Goal: Information Seeking & Learning: Learn about a topic

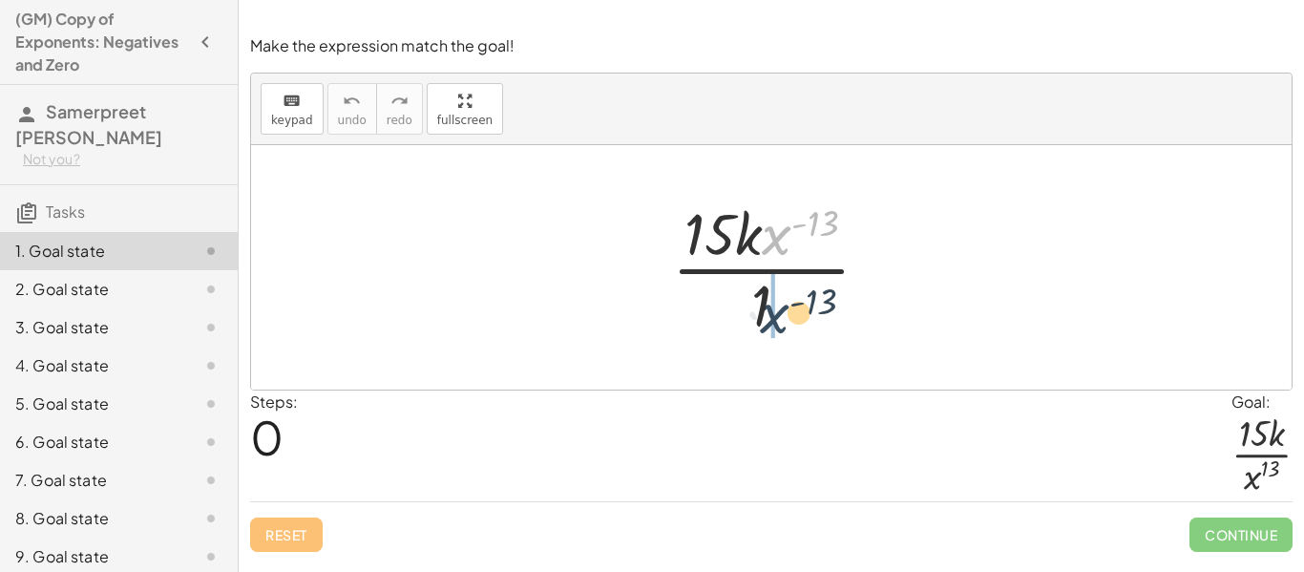
drag, startPoint x: 783, startPoint y: 234, endPoint x: 777, endPoint y: 313, distance: 79.5
click at [777, 313] on div at bounding box center [778, 267] width 232 height 147
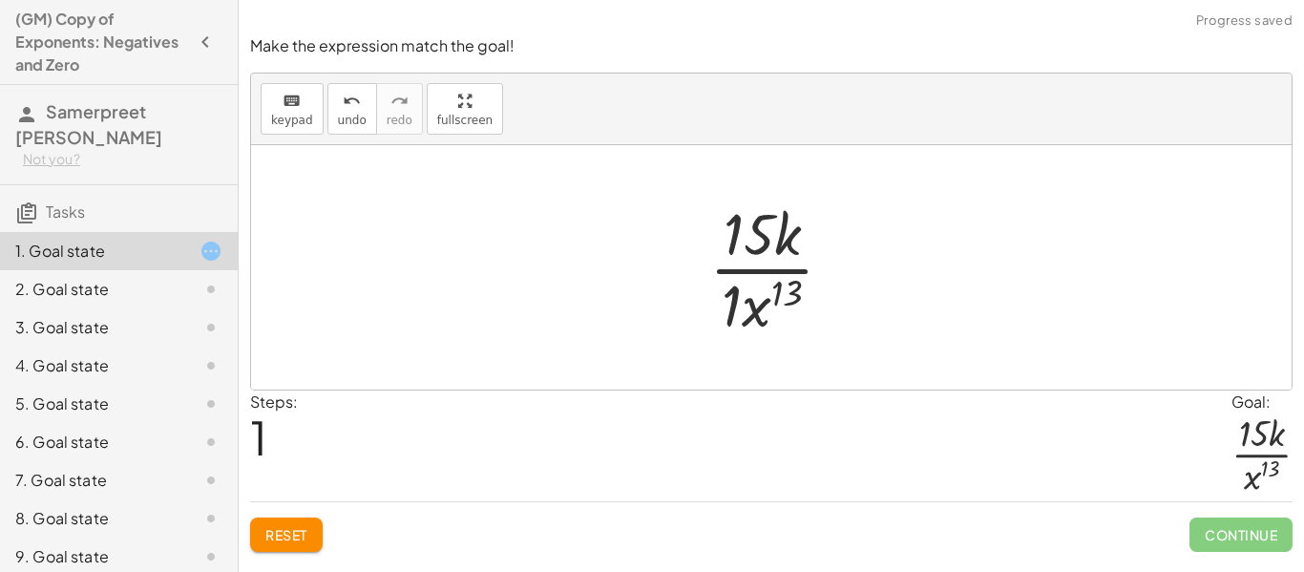
click at [726, 302] on div at bounding box center [778, 267] width 158 height 147
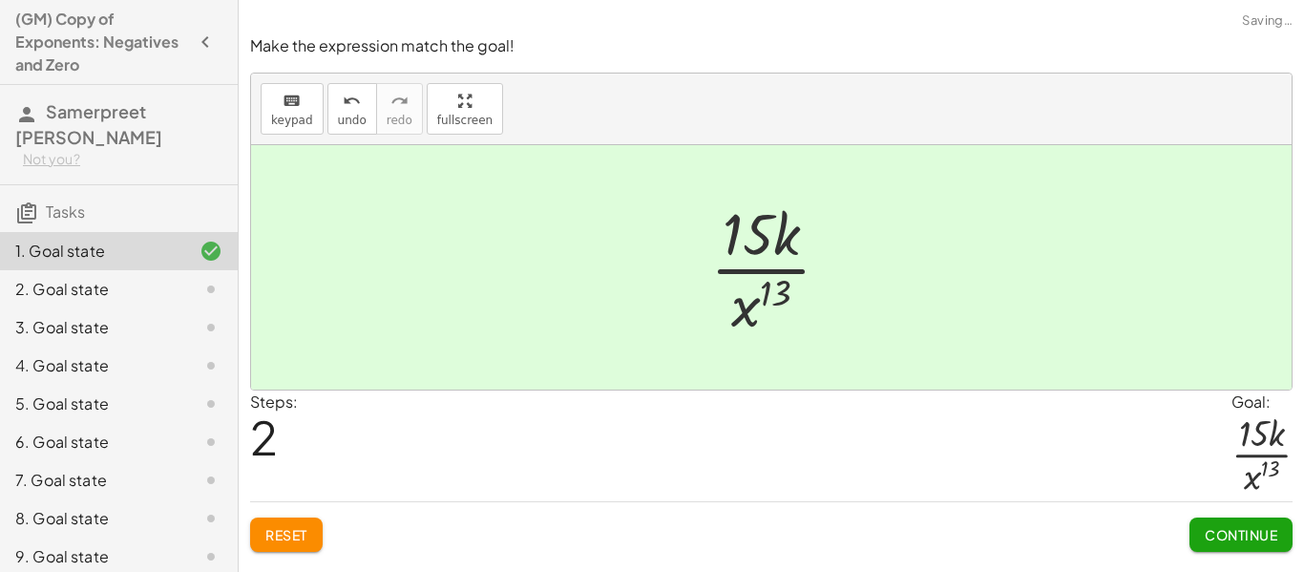
click at [1219, 503] on div "Continue" at bounding box center [1240, 527] width 103 height 50
click at [1227, 526] on span "Continue" at bounding box center [1240, 534] width 73 height 17
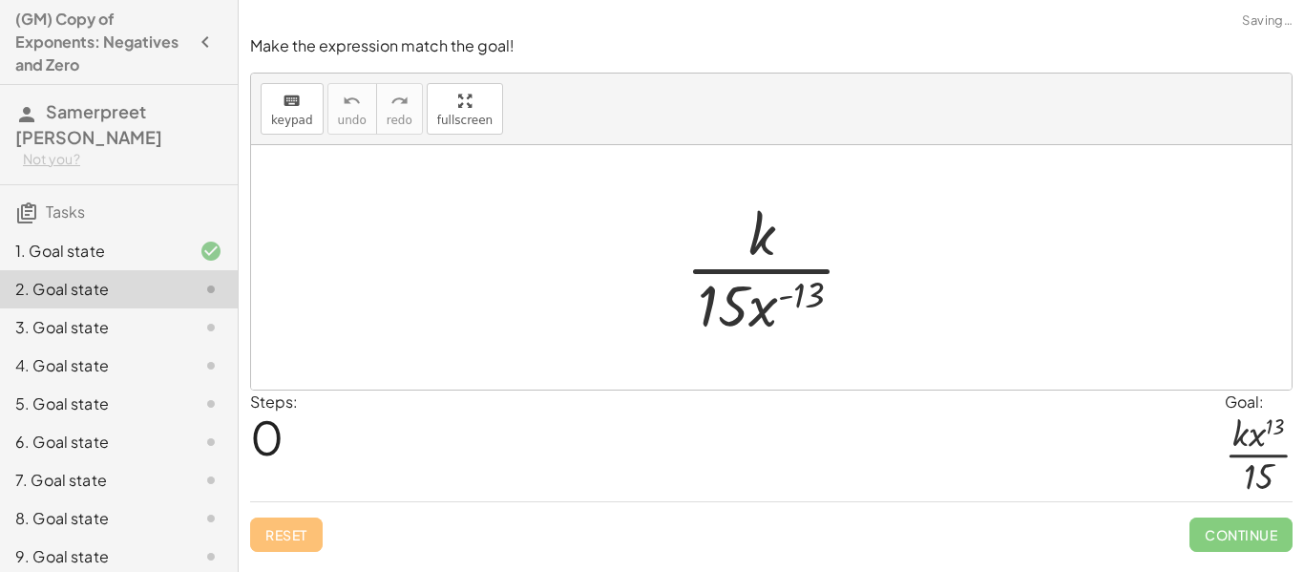
click at [791, 303] on div at bounding box center [778, 267] width 204 height 147
drag, startPoint x: 779, startPoint y: 302, endPoint x: 790, endPoint y: 246, distance: 57.5
click at [790, 246] on div at bounding box center [778, 267] width 204 height 147
drag, startPoint x: 763, startPoint y: 320, endPoint x: 782, endPoint y: 247, distance: 74.8
click at [782, 247] on div at bounding box center [778, 267] width 204 height 147
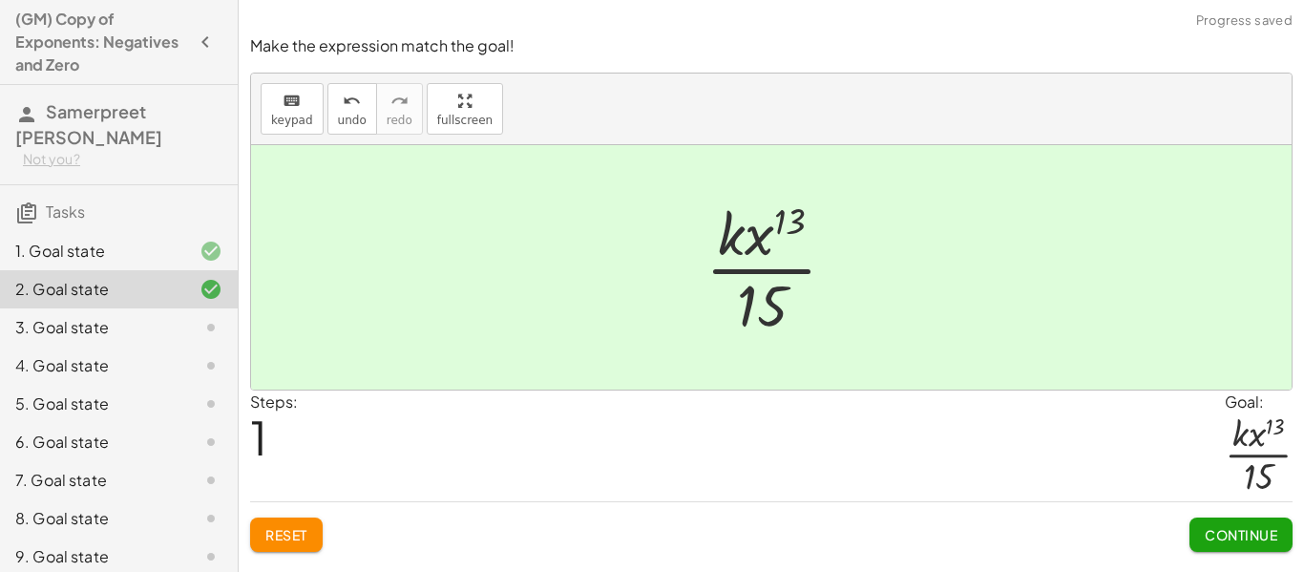
click at [1224, 520] on button "Continue" at bounding box center [1240, 534] width 103 height 34
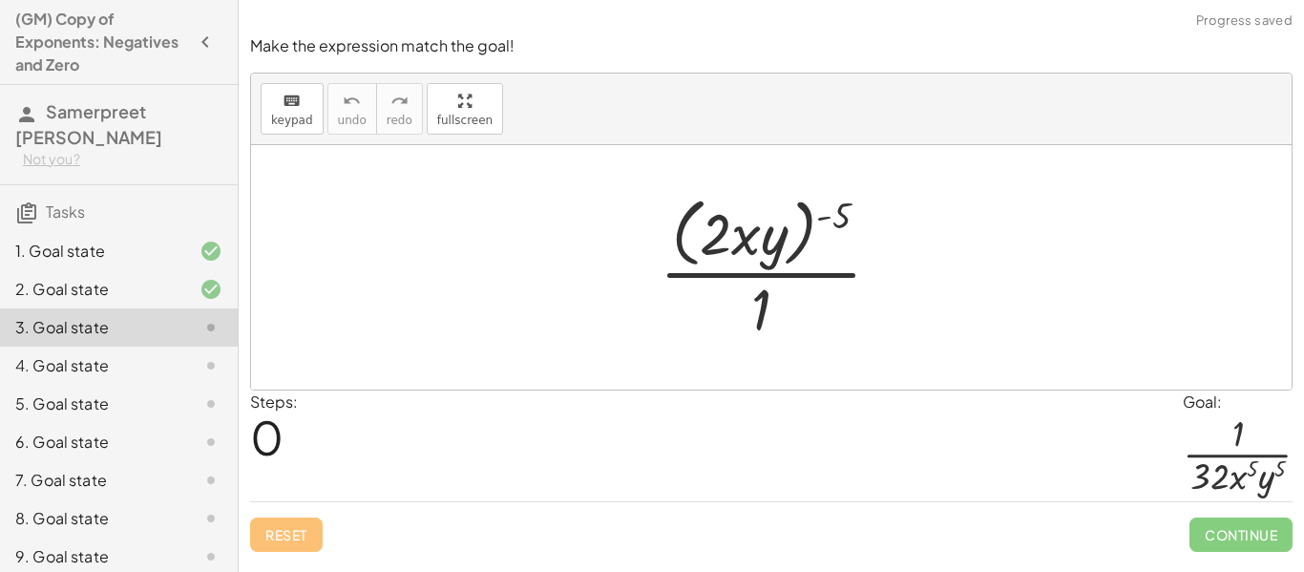
click at [843, 211] on div at bounding box center [778, 267] width 256 height 156
click at [799, 223] on div at bounding box center [778, 267] width 256 height 156
drag, startPoint x: 845, startPoint y: 214, endPoint x: 798, endPoint y: 223, distance: 47.7
click at [798, 223] on div at bounding box center [778, 267] width 256 height 156
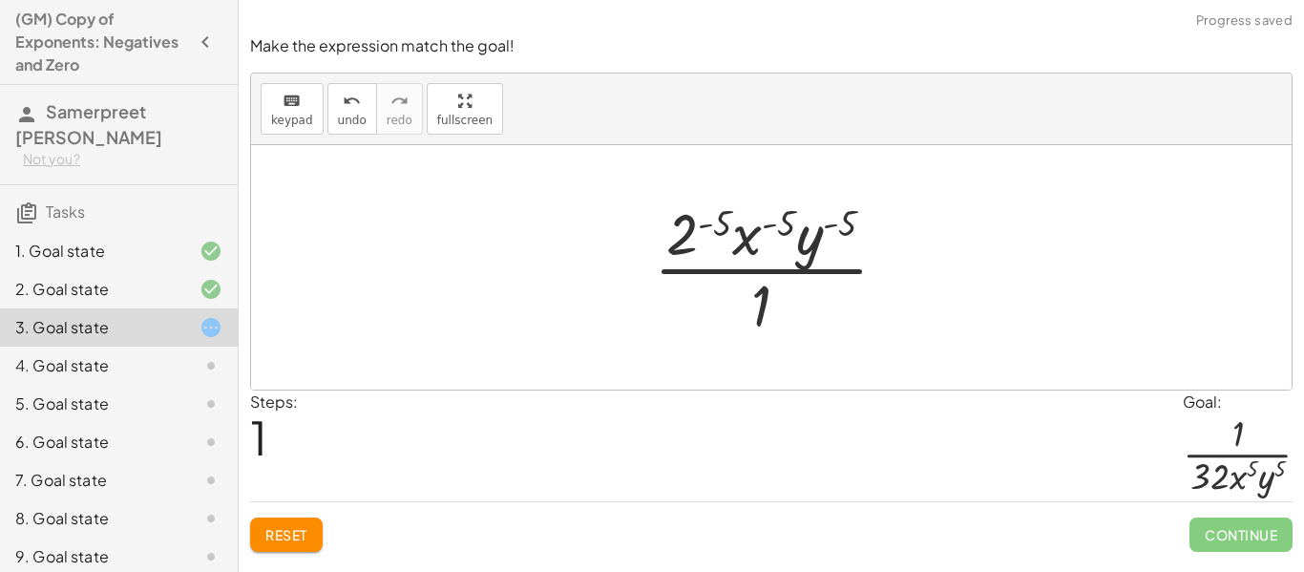
click at [684, 234] on div at bounding box center [778, 267] width 268 height 147
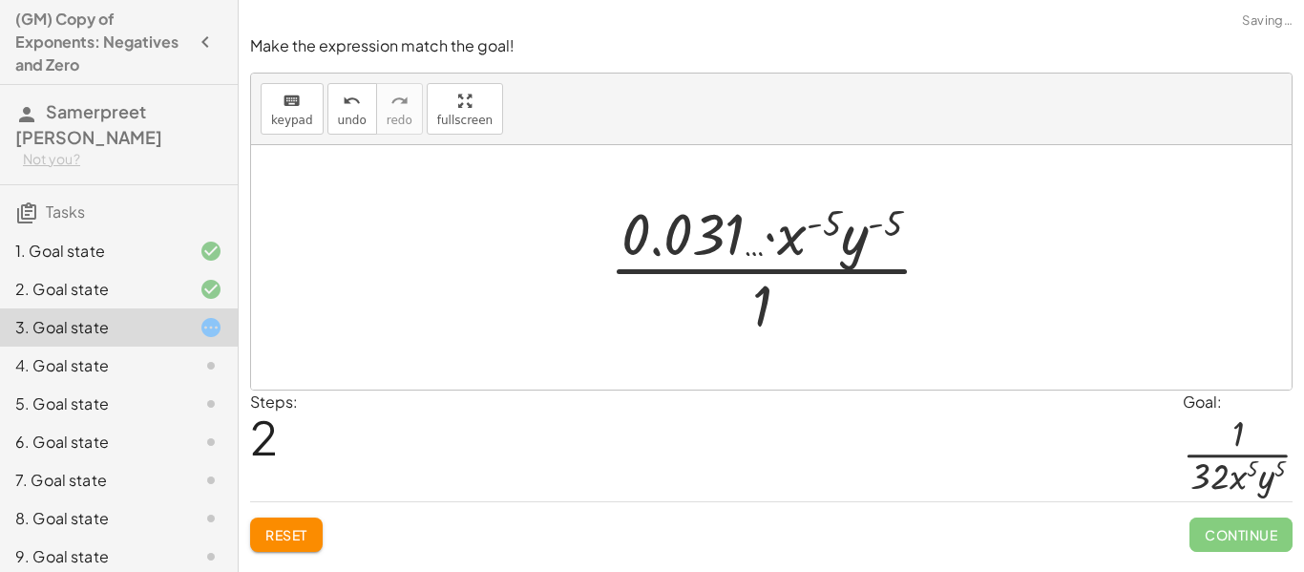
click at [810, 220] on div at bounding box center [778, 267] width 358 height 147
click at [830, 222] on div at bounding box center [778, 267] width 358 height 147
drag, startPoint x: 813, startPoint y: 231, endPoint x: 810, endPoint y: 294, distance: 63.0
click at [810, 294] on div at bounding box center [778, 267] width 358 height 147
drag, startPoint x: 793, startPoint y: 242, endPoint x: 801, endPoint y: 322, distance: 79.6
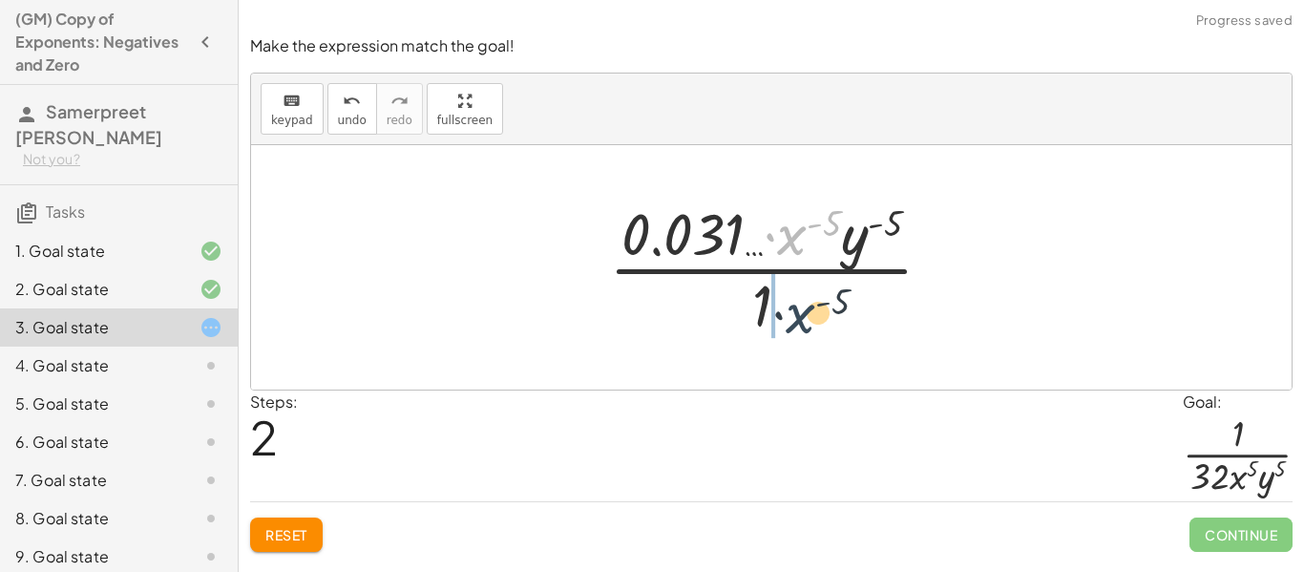
click at [801, 322] on div at bounding box center [778, 267] width 358 height 147
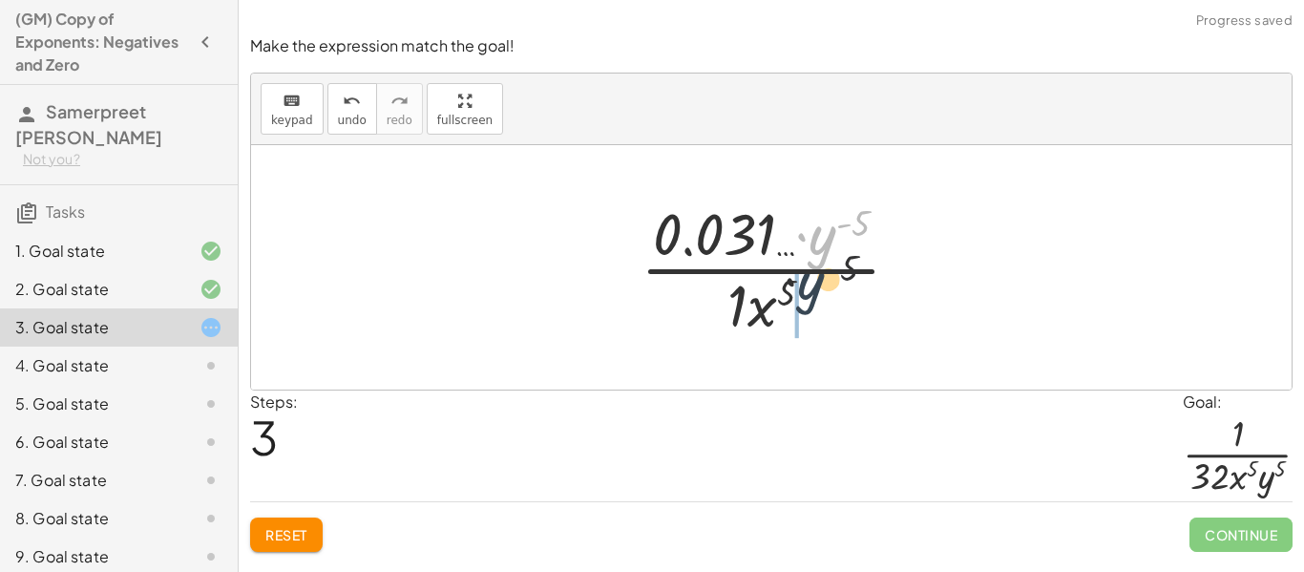
drag, startPoint x: 830, startPoint y: 235, endPoint x: 815, endPoint y: 305, distance: 72.2
click at [815, 305] on div at bounding box center [778, 267] width 294 height 147
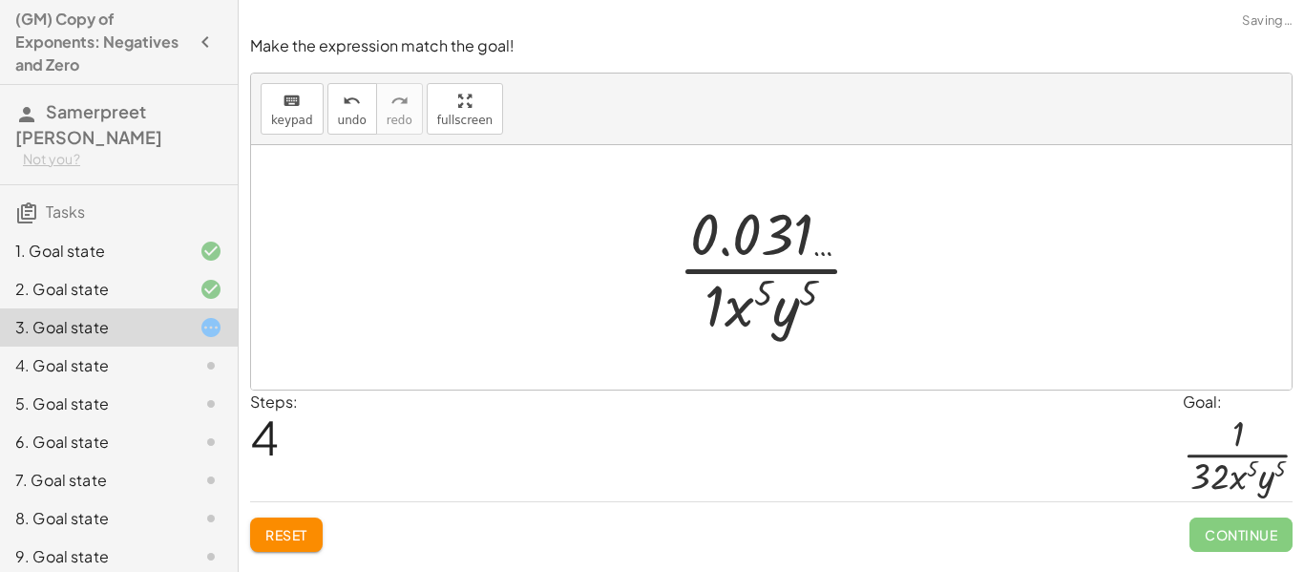
click at [761, 299] on div at bounding box center [777, 267] width 219 height 147
click at [690, 301] on div at bounding box center [777, 267] width 219 height 147
click at [752, 255] on div at bounding box center [777, 267] width 219 height 147
click at [792, 240] on div at bounding box center [777, 267] width 219 height 147
click at [273, 542] on span "Reset" at bounding box center [286, 534] width 42 height 17
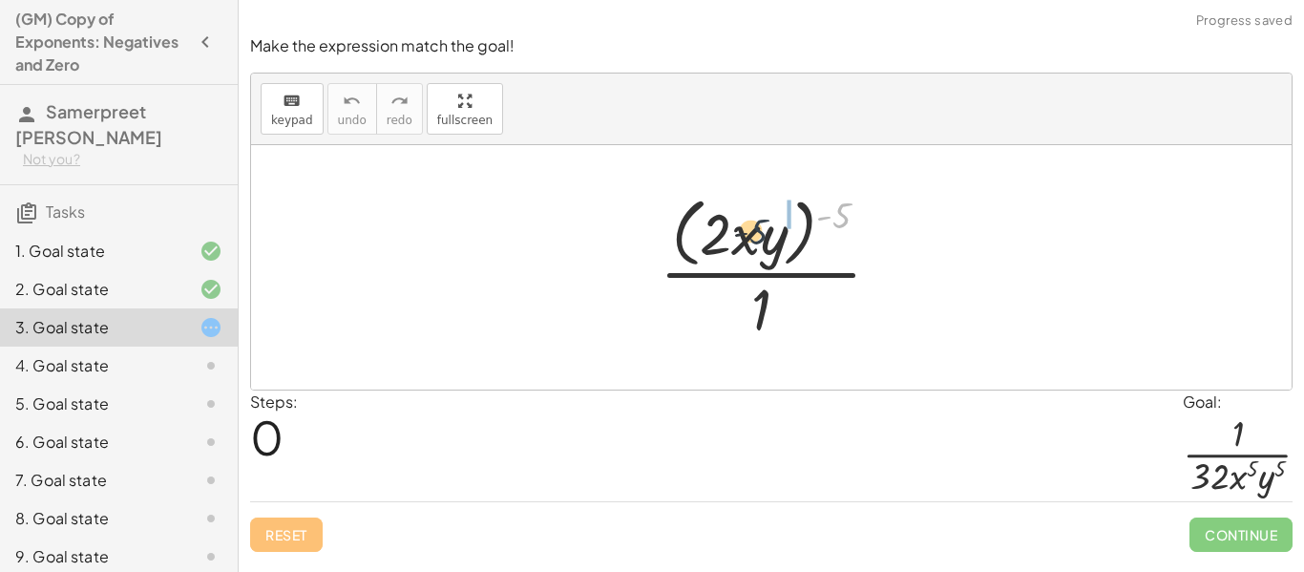
drag, startPoint x: 844, startPoint y: 211, endPoint x: 720, endPoint y: 229, distance: 124.4
click at [720, 229] on div at bounding box center [778, 267] width 256 height 156
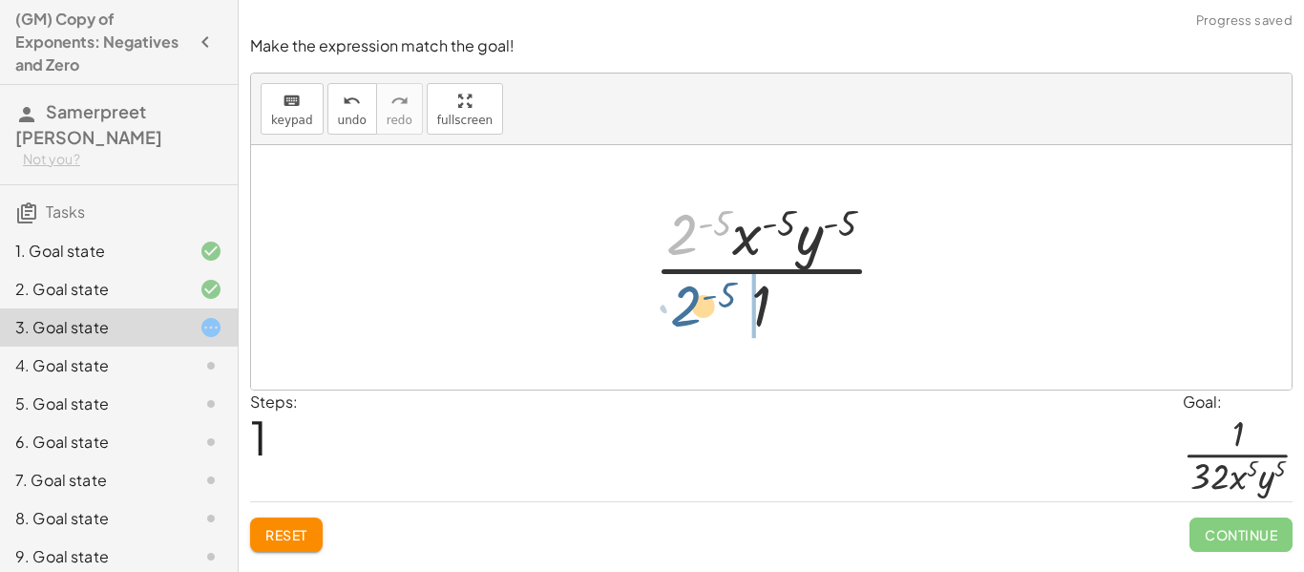
drag, startPoint x: 687, startPoint y: 228, endPoint x: 690, endPoint y: 302, distance: 73.5
click at [690, 302] on div at bounding box center [778, 267] width 268 height 147
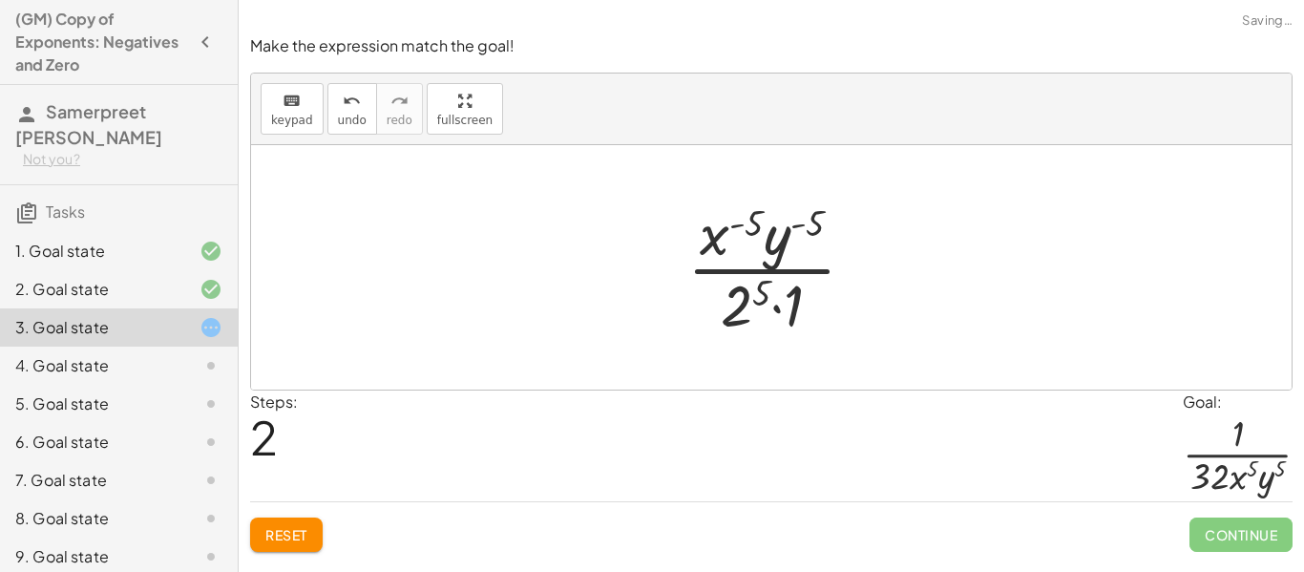
click at [743, 312] on div at bounding box center [779, 267] width 202 height 147
click at [704, 228] on div at bounding box center [779, 267] width 202 height 147
drag, startPoint x: 794, startPoint y: 303, endPoint x: 835, endPoint y: 177, distance: 133.4
drag, startPoint x: 795, startPoint y: 320, endPoint x: 822, endPoint y: 251, distance: 73.7
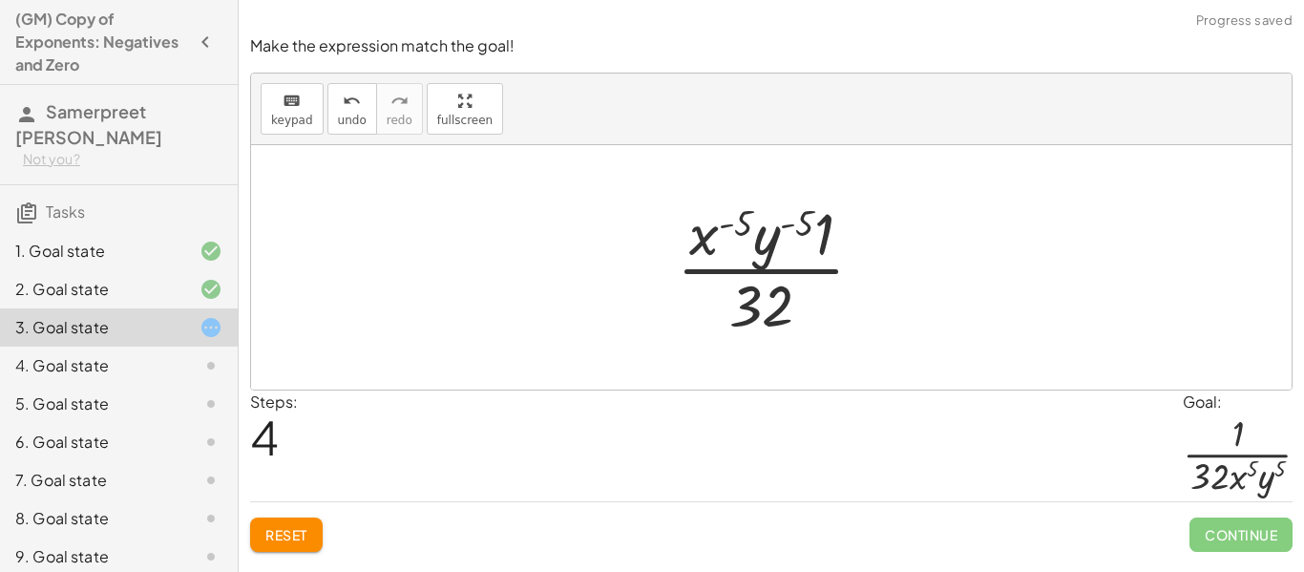
click at [778, 244] on div at bounding box center [777, 267] width 221 height 147
drag, startPoint x: 770, startPoint y: 238, endPoint x: 806, endPoint y: 291, distance: 64.6
click at [806, 291] on div at bounding box center [777, 267] width 221 height 147
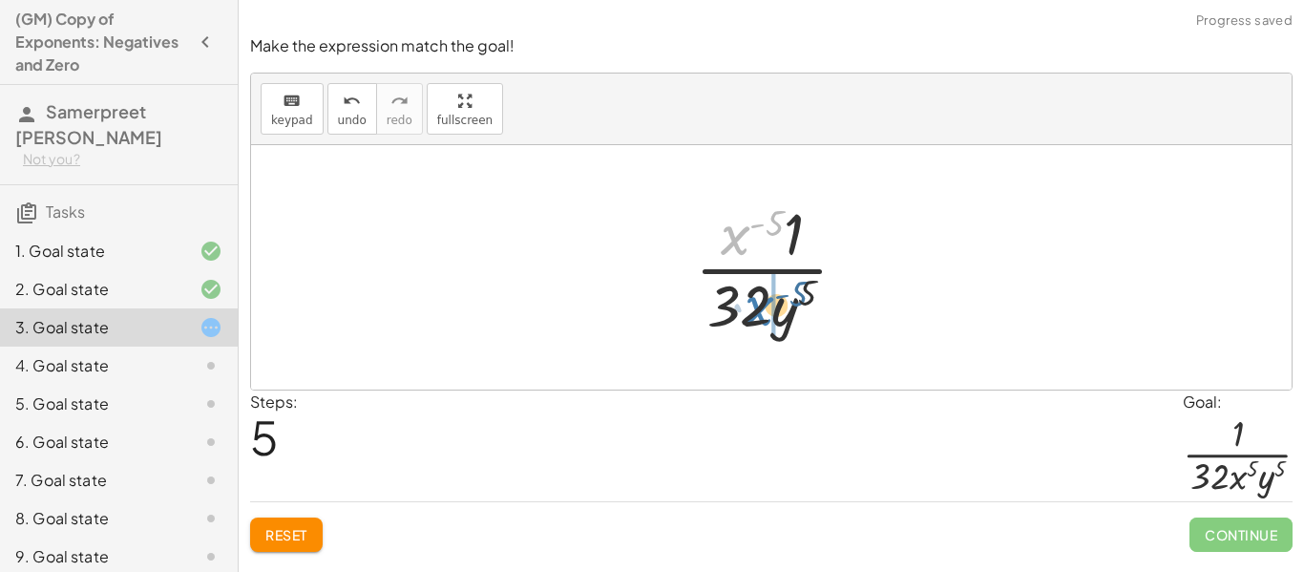
drag, startPoint x: 720, startPoint y: 230, endPoint x: 744, endPoint y: 303, distance: 77.6
click at [744, 303] on div at bounding box center [778, 267] width 187 height 147
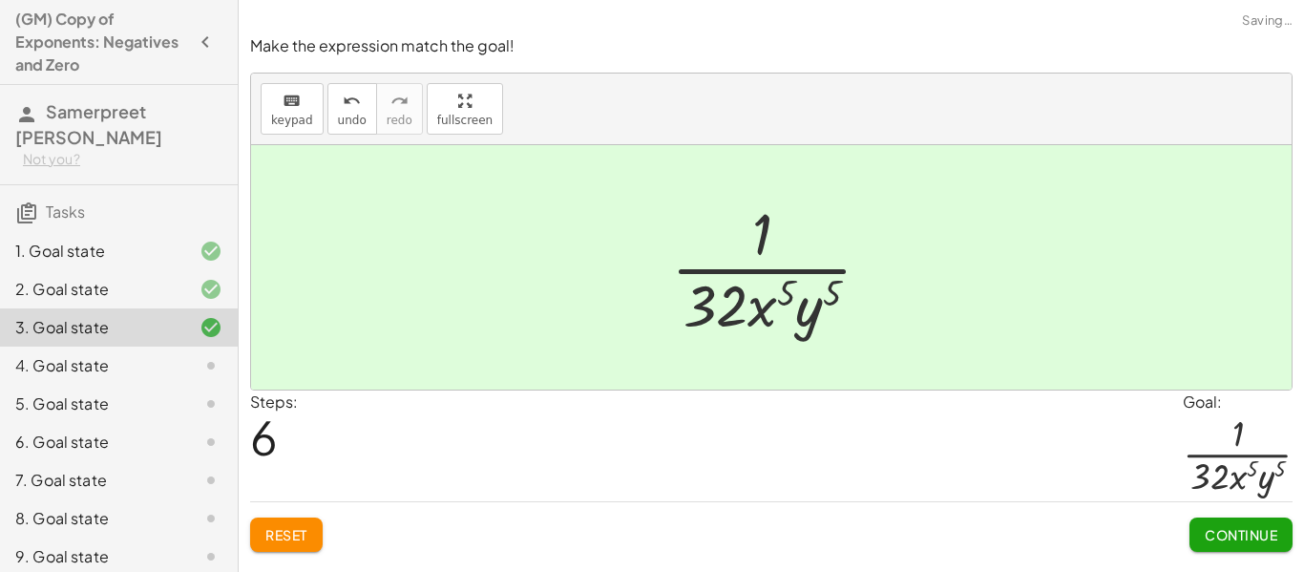
click at [1205, 521] on button "Continue" at bounding box center [1240, 534] width 103 height 34
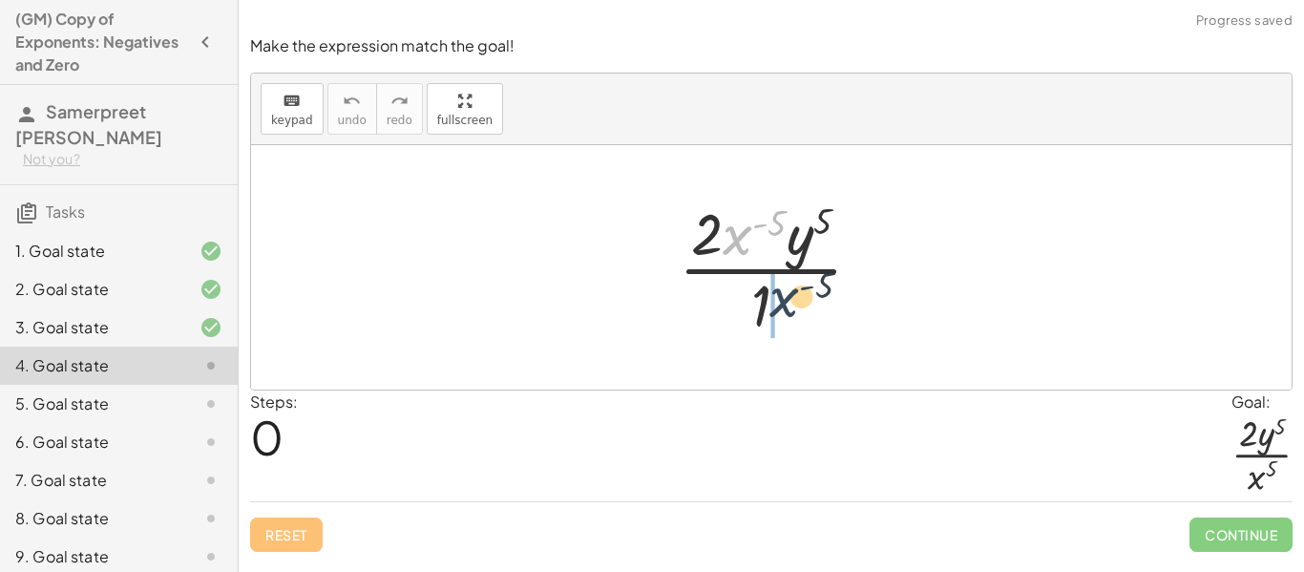
drag, startPoint x: 733, startPoint y: 240, endPoint x: 783, endPoint y: 305, distance: 82.3
click at [783, 305] on div at bounding box center [778, 267] width 218 height 147
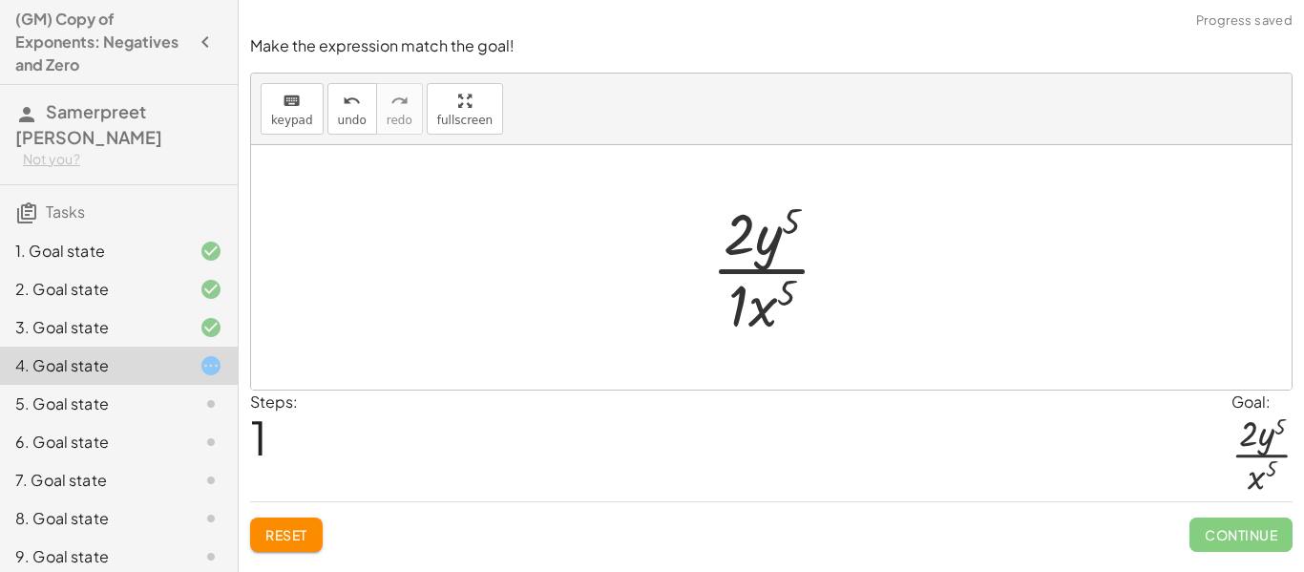
click at [740, 302] on div at bounding box center [778, 267] width 154 height 147
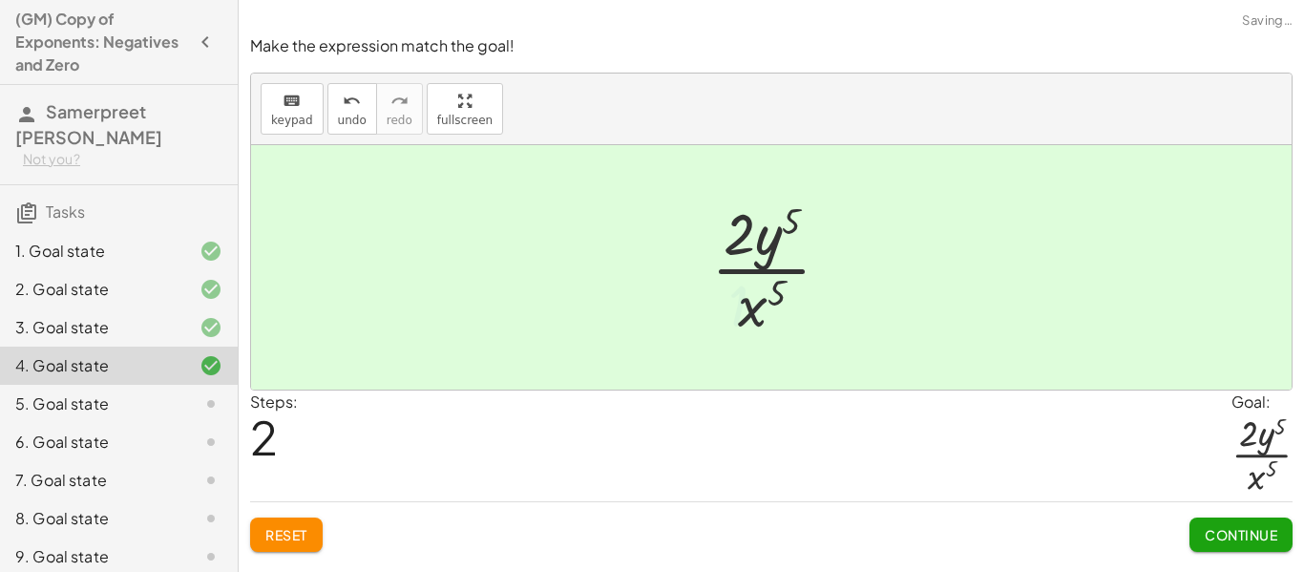
click at [765, 246] on div at bounding box center [778, 267] width 154 height 147
click at [1244, 544] on button "Continue" at bounding box center [1240, 534] width 103 height 34
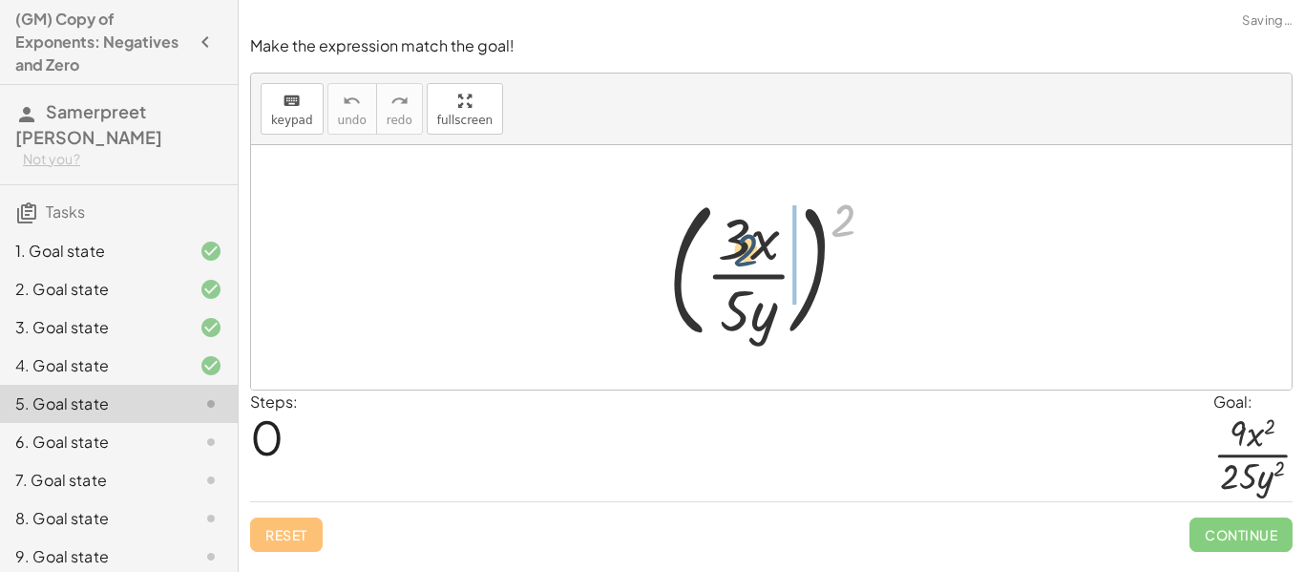
drag, startPoint x: 857, startPoint y: 212, endPoint x: 746, endPoint y: 248, distance: 116.5
click at [746, 248] on div at bounding box center [778, 267] width 240 height 158
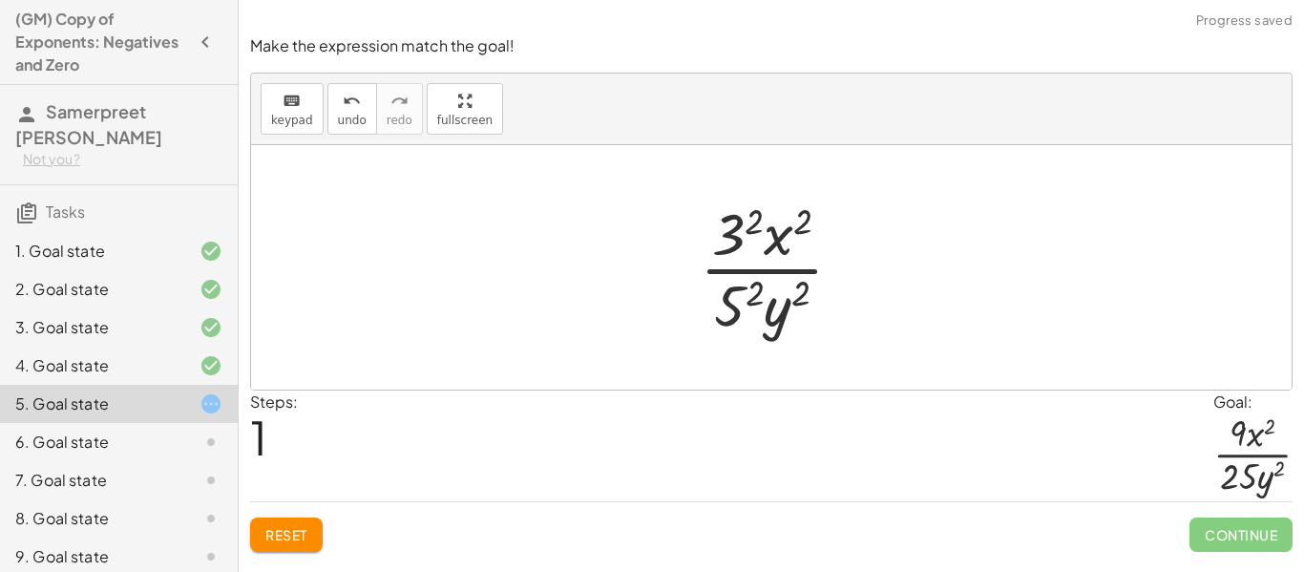
click at [752, 222] on div at bounding box center [778, 267] width 177 height 147
click at [746, 297] on div at bounding box center [778, 267] width 173 height 147
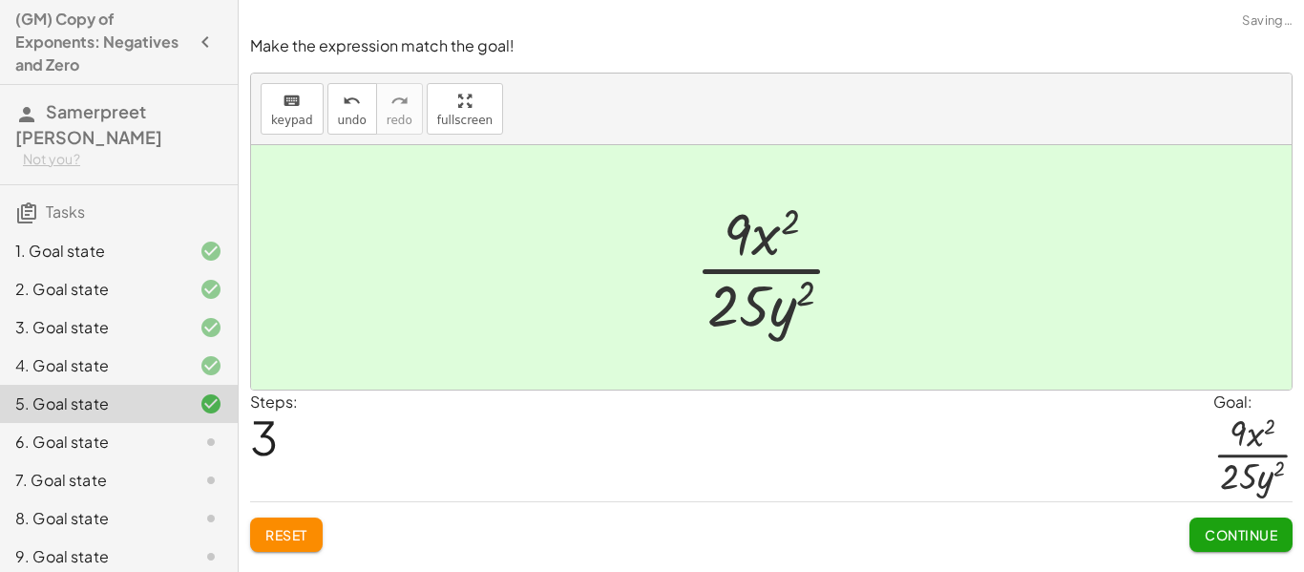
click at [1218, 533] on span "Continue" at bounding box center [1240, 534] width 73 height 17
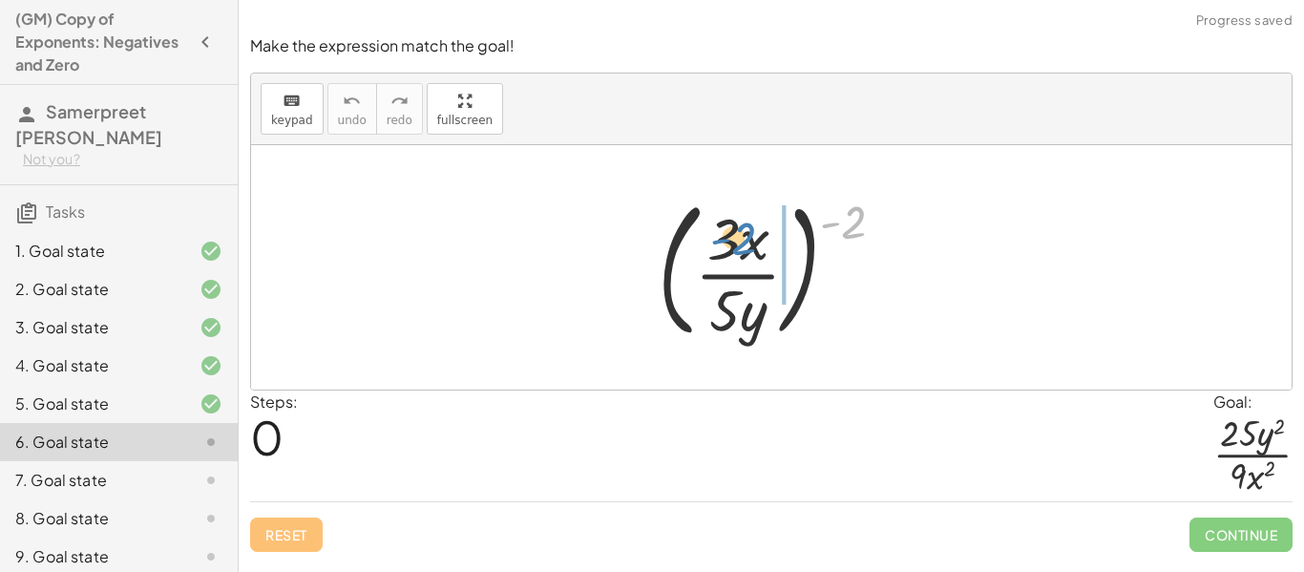
drag, startPoint x: 856, startPoint y: 224, endPoint x: 745, endPoint y: 240, distance: 111.9
click at [745, 240] on div at bounding box center [778, 267] width 261 height 158
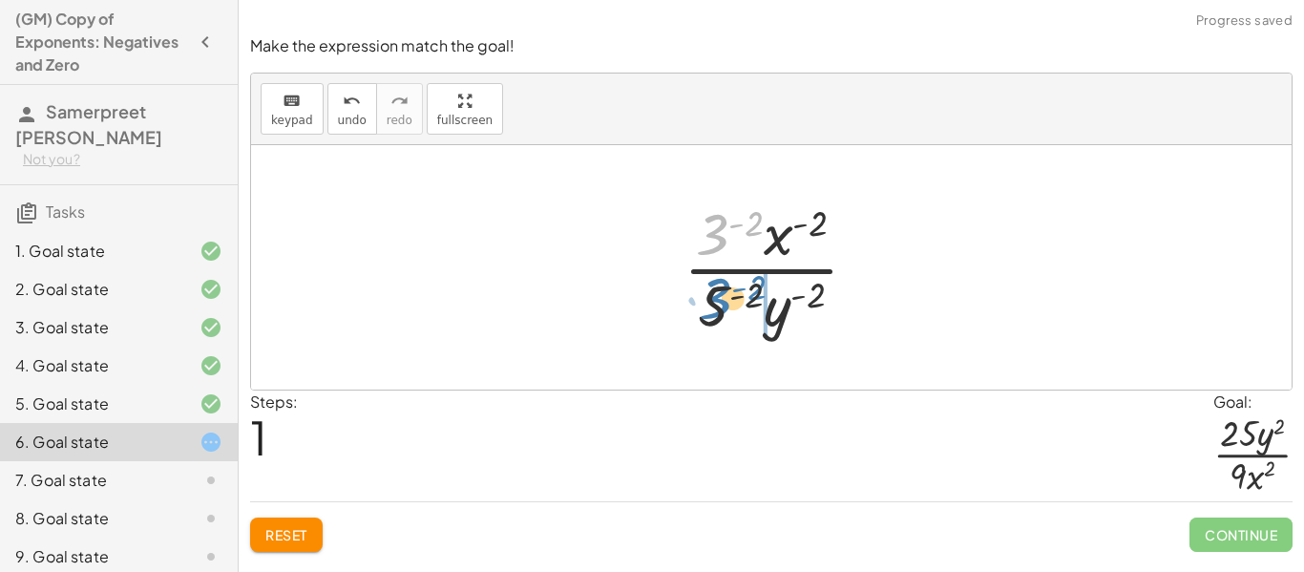
drag, startPoint x: 720, startPoint y: 238, endPoint x: 722, endPoint y: 302, distance: 64.0
click at [722, 302] on div at bounding box center [778, 267] width 209 height 147
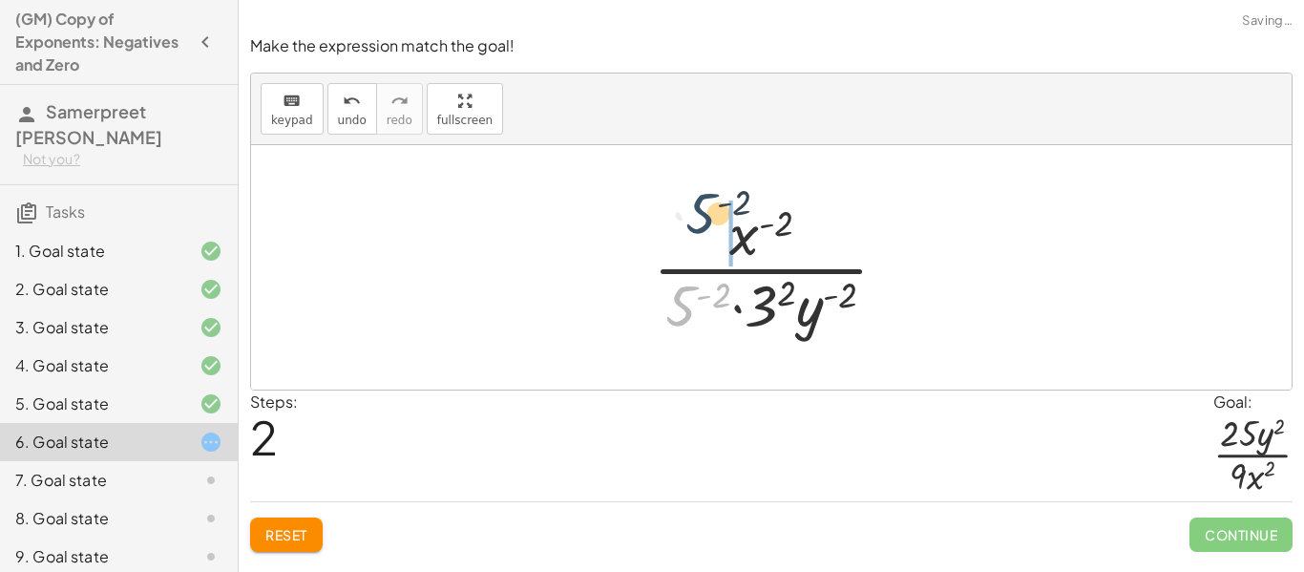
drag, startPoint x: 678, startPoint y: 310, endPoint x: 698, endPoint y: 217, distance: 95.6
click at [698, 217] on div at bounding box center [777, 267] width 269 height 147
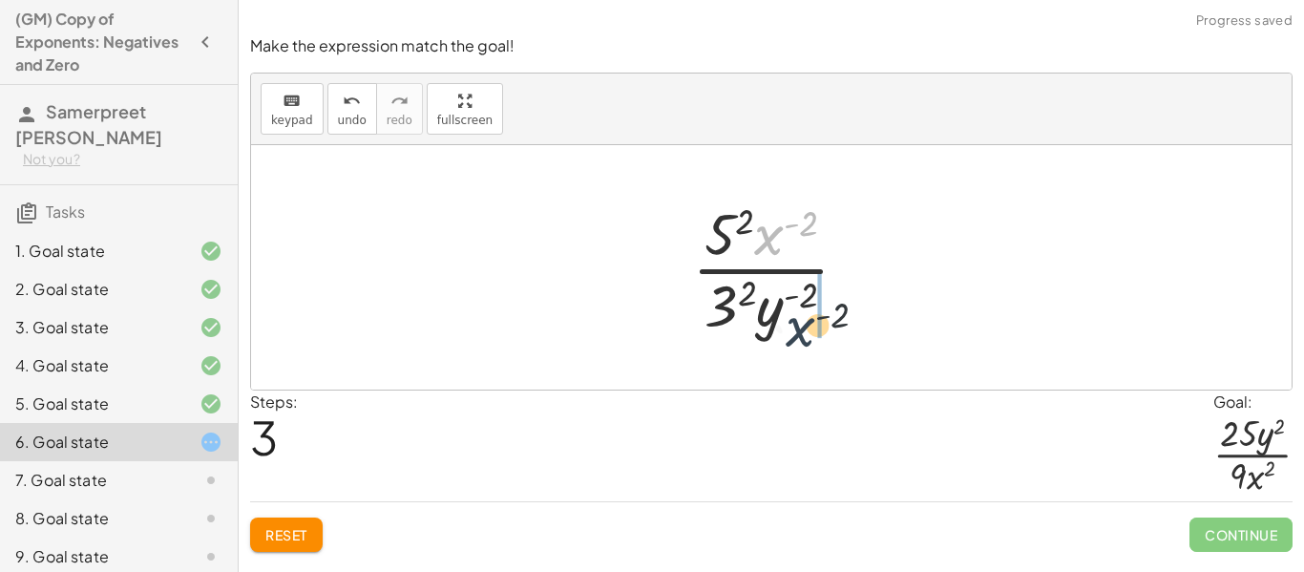
drag, startPoint x: 769, startPoint y: 232, endPoint x: 800, endPoint y: 329, distance: 102.0
click at [800, 329] on div at bounding box center [777, 267] width 191 height 147
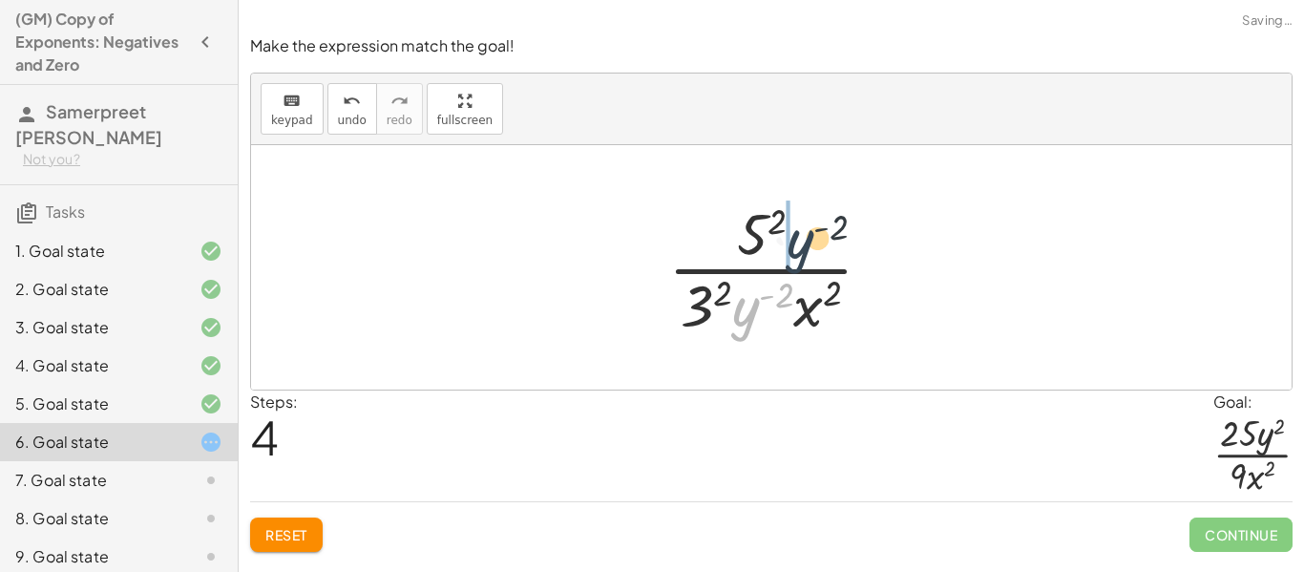
drag, startPoint x: 749, startPoint y: 310, endPoint x: 810, endPoint y: 232, distance: 99.3
click at [810, 232] on div at bounding box center [777, 267] width 239 height 147
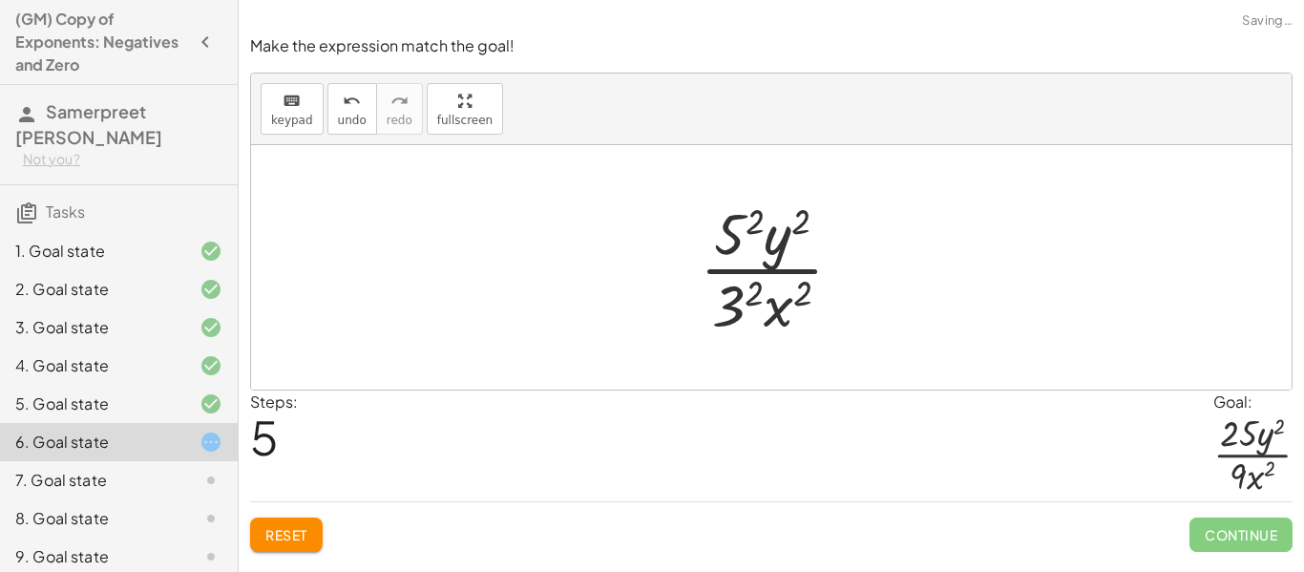
click at [736, 232] on div at bounding box center [778, 267] width 177 height 147
click at [729, 299] on div at bounding box center [777, 267] width 185 height 147
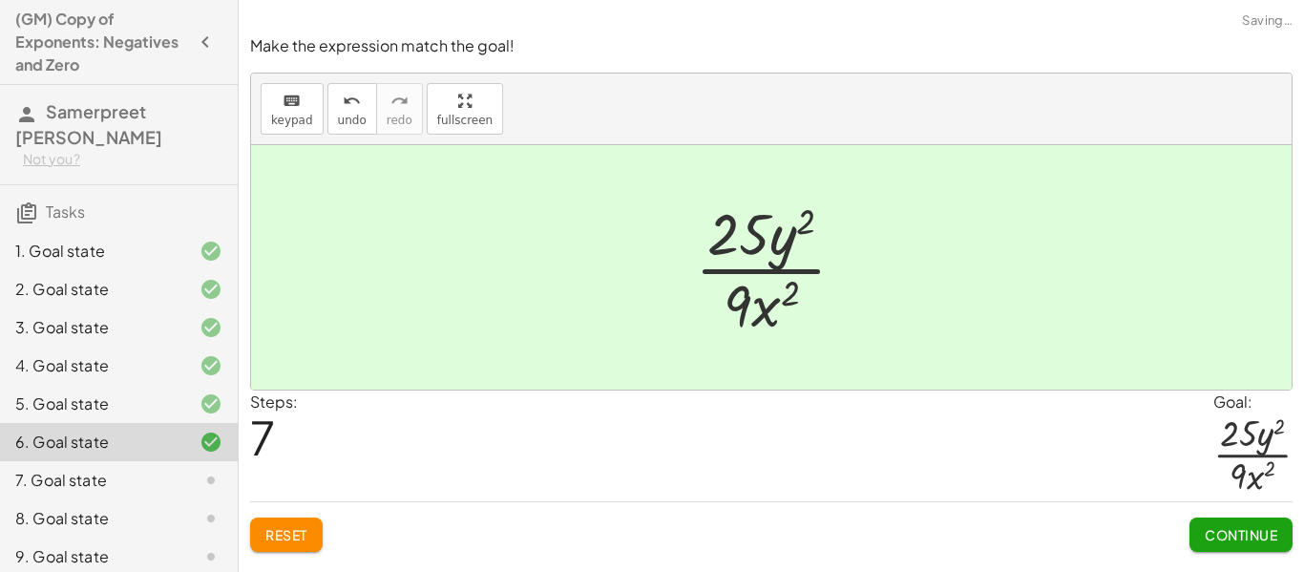
click at [1236, 543] on button "Continue" at bounding box center [1240, 534] width 103 height 34
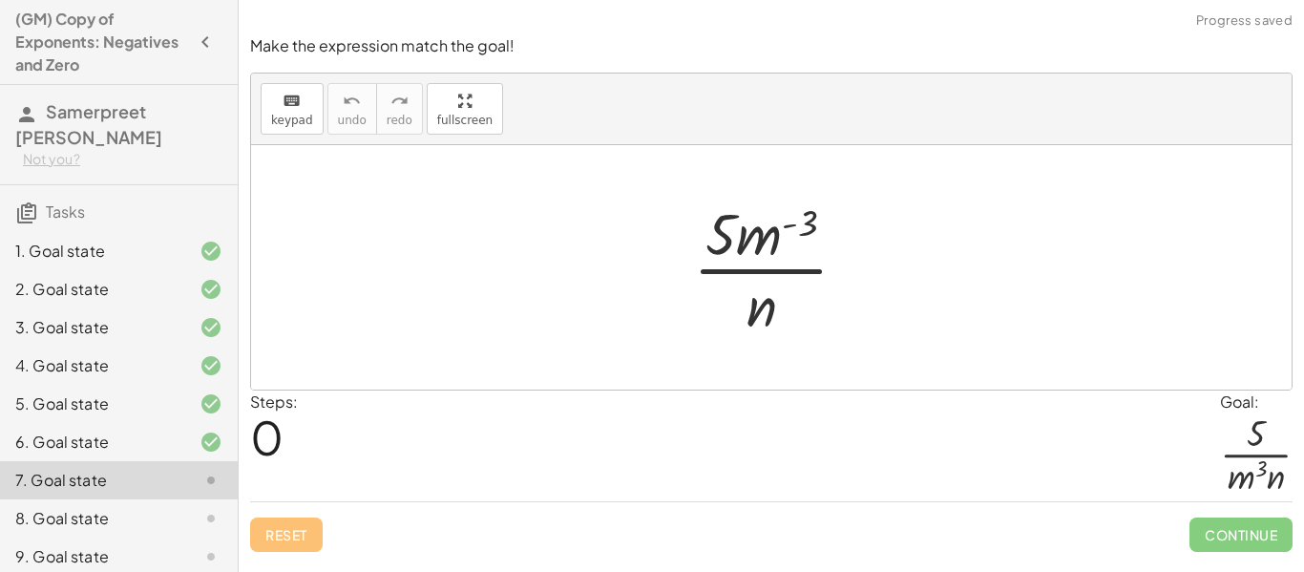
scroll to position [331, 0]
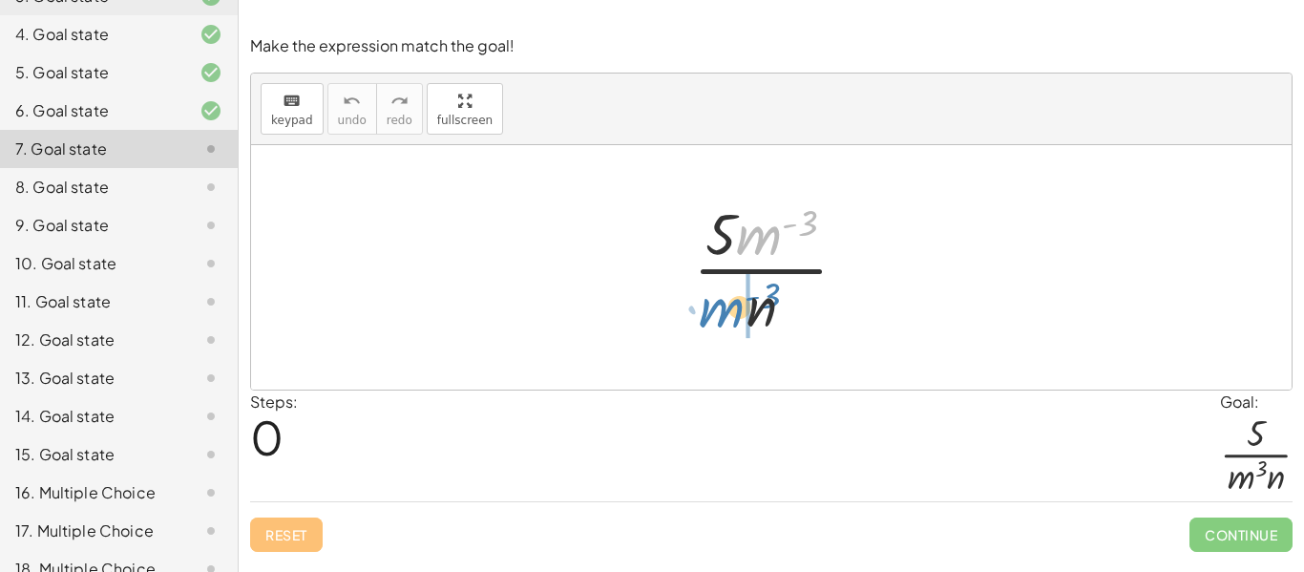
drag, startPoint x: 768, startPoint y: 246, endPoint x: 732, endPoint y: 319, distance: 81.1
click at [732, 319] on div at bounding box center [777, 267] width 189 height 147
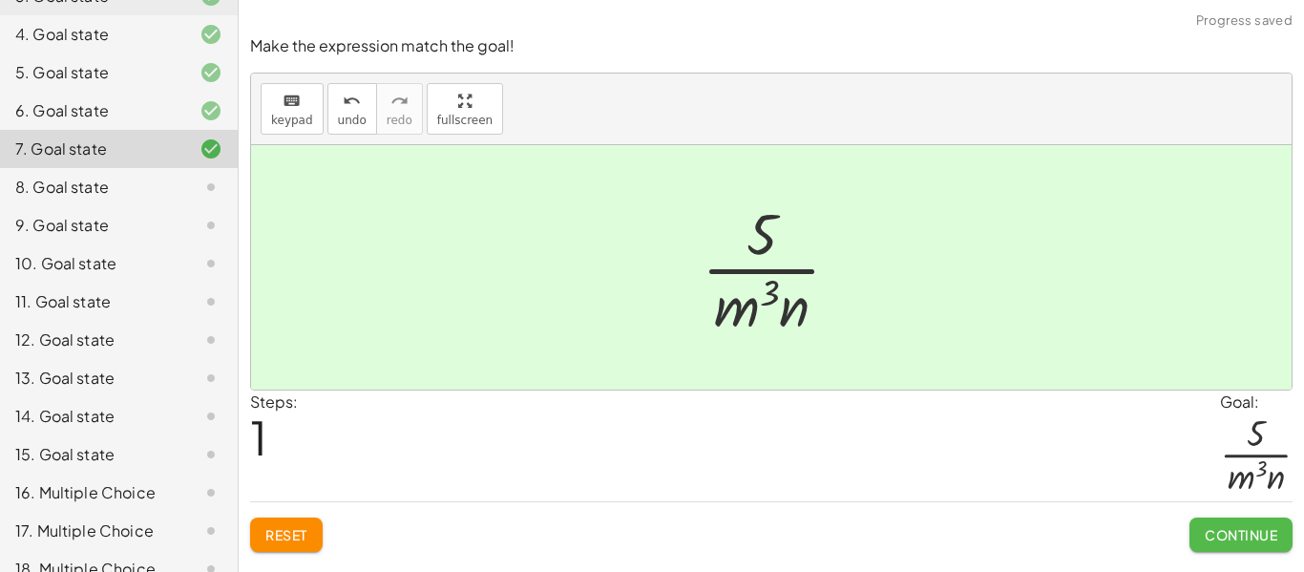
click at [1220, 529] on span "Continue" at bounding box center [1240, 534] width 73 height 17
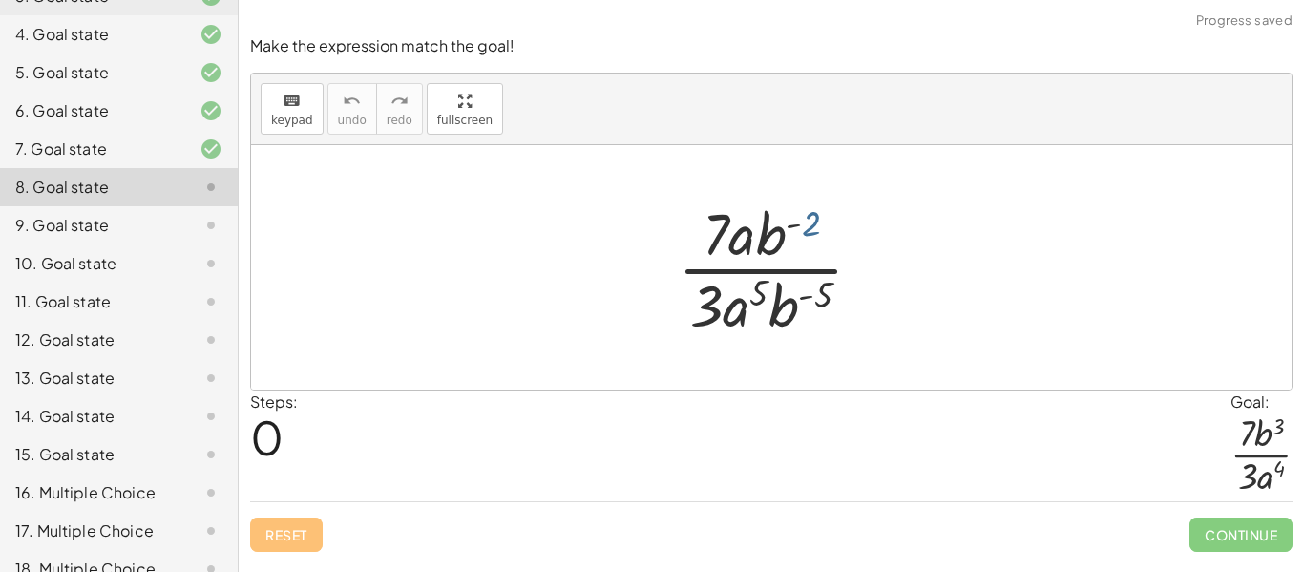
click at [809, 230] on div at bounding box center [777, 267] width 219 height 147
drag, startPoint x: 740, startPoint y: 253, endPoint x: 733, endPoint y: 334, distance: 81.5
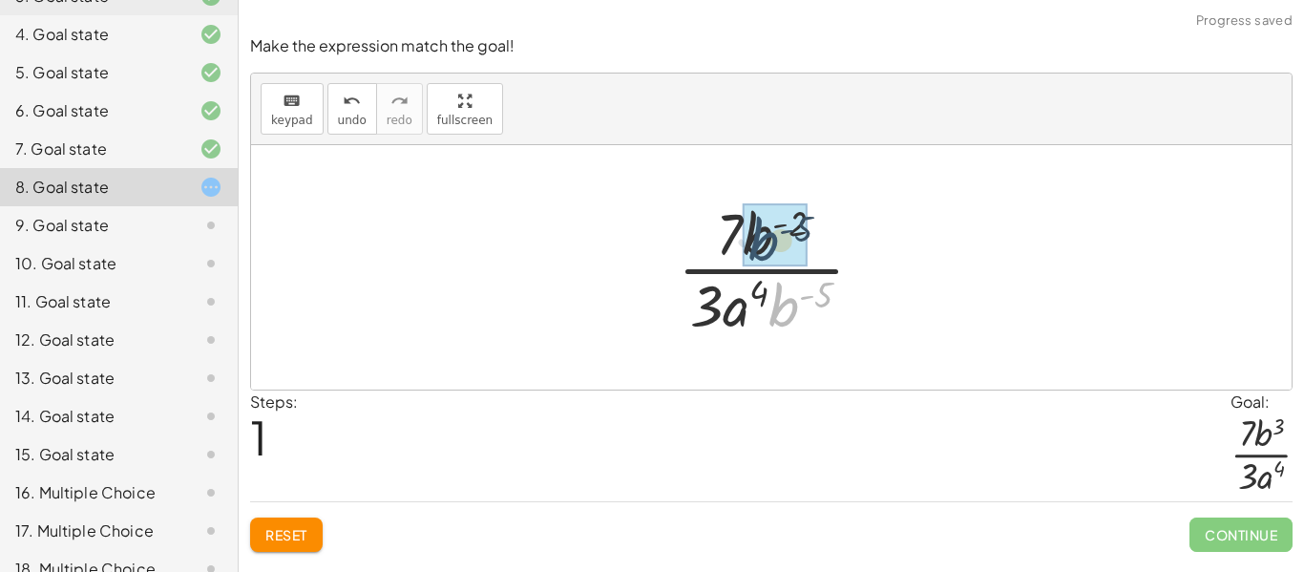
drag, startPoint x: 795, startPoint y: 309, endPoint x: 768, endPoint y: 230, distance: 83.6
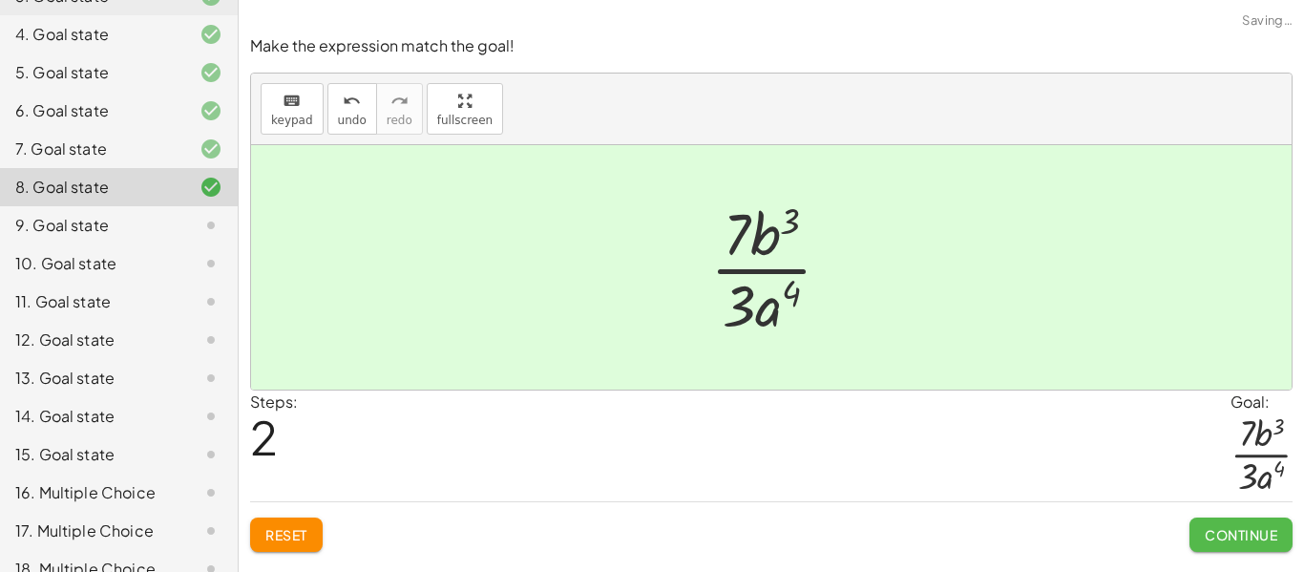
click at [1224, 529] on span "Continue" at bounding box center [1240, 534] width 73 height 17
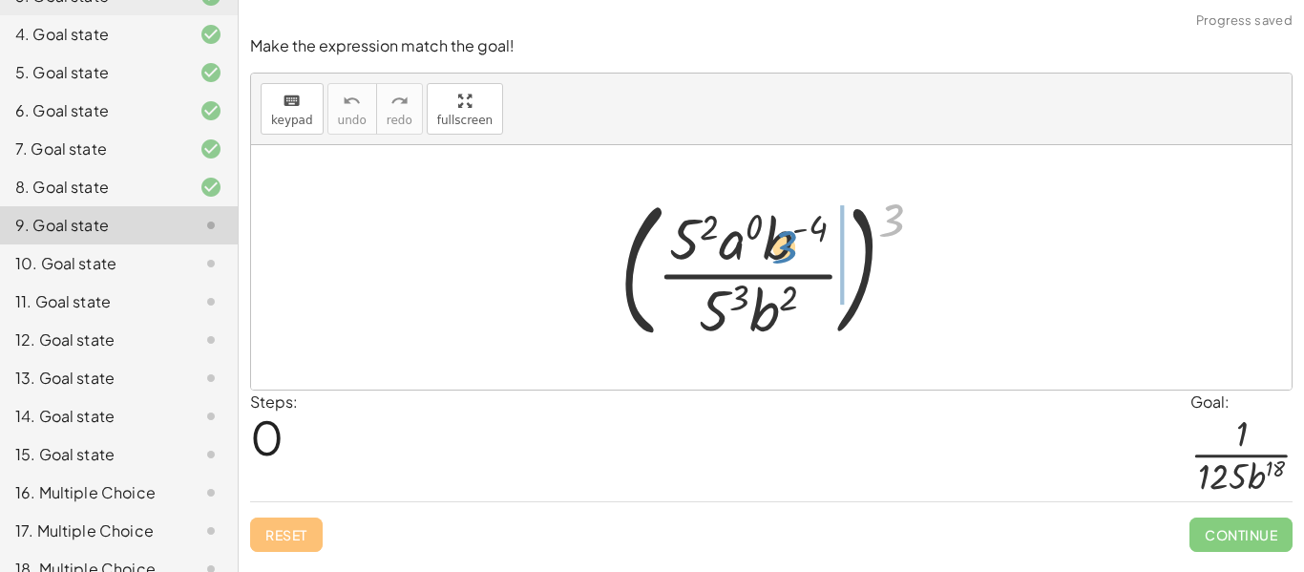
drag, startPoint x: 907, startPoint y: 219, endPoint x: 799, endPoint y: 246, distance: 112.0
click at [799, 246] on div at bounding box center [779, 267] width 338 height 158
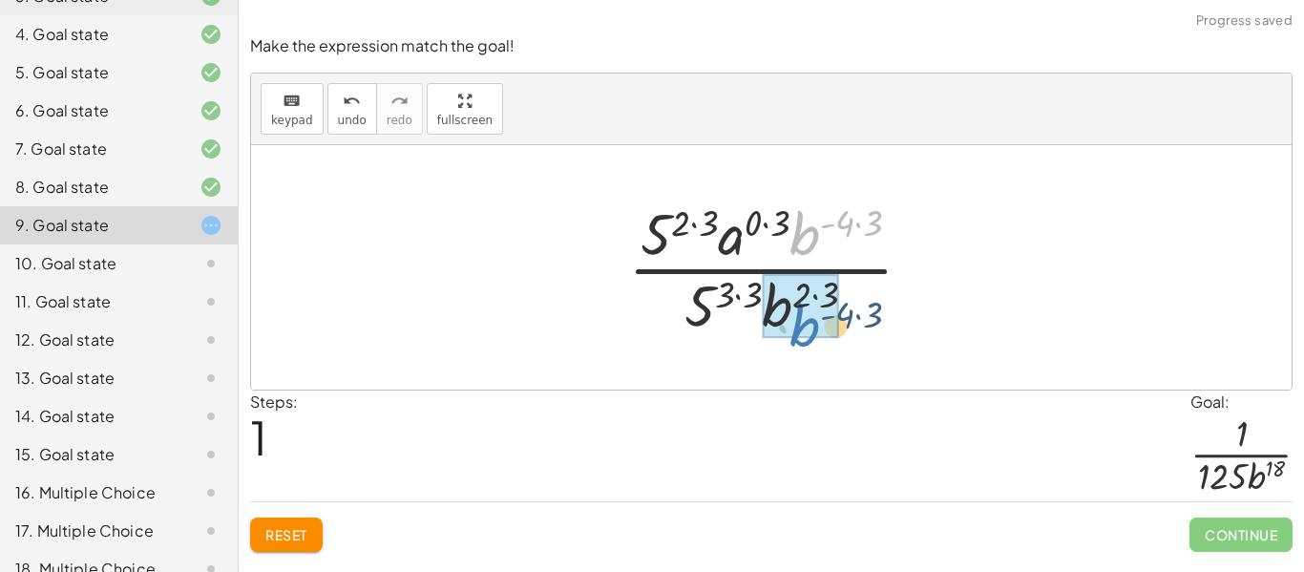
drag, startPoint x: 797, startPoint y: 237, endPoint x: 796, endPoint y: 327, distance: 90.7
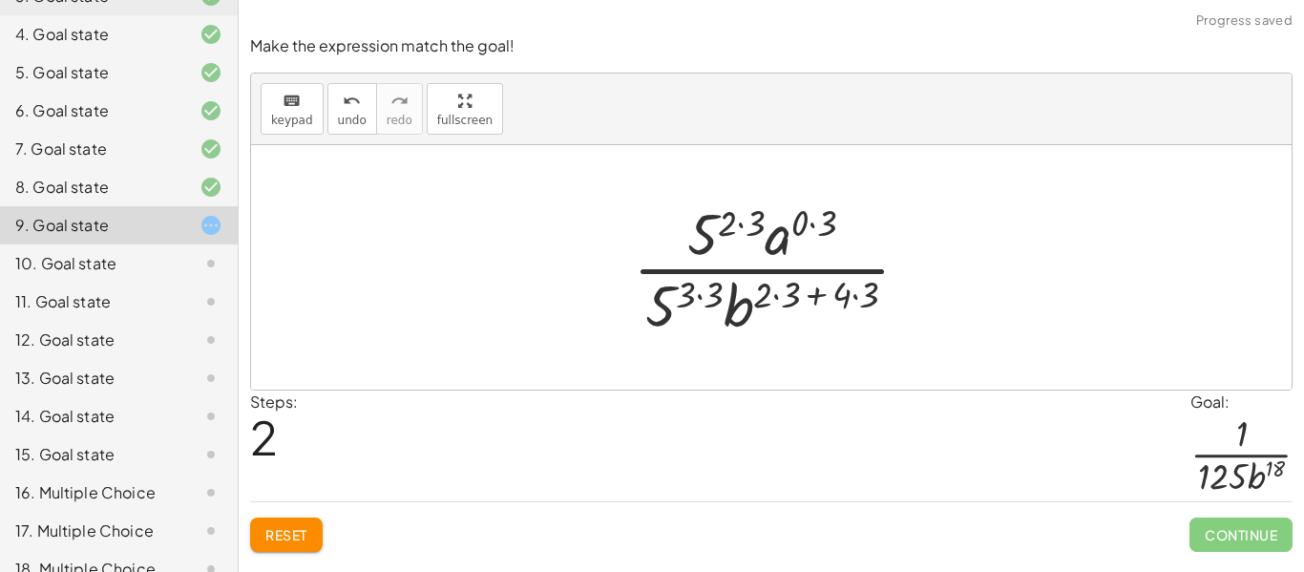
click at [843, 296] on div at bounding box center [778, 267] width 311 height 147
click at [761, 299] on div at bounding box center [778, 267] width 311 height 147
click at [791, 292] on div at bounding box center [778, 267] width 311 height 147
click at [765, 291] on div at bounding box center [777, 267] width 283 height 147
click at [828, 294] on div at bounding box center [777, 267] width 283 height 147
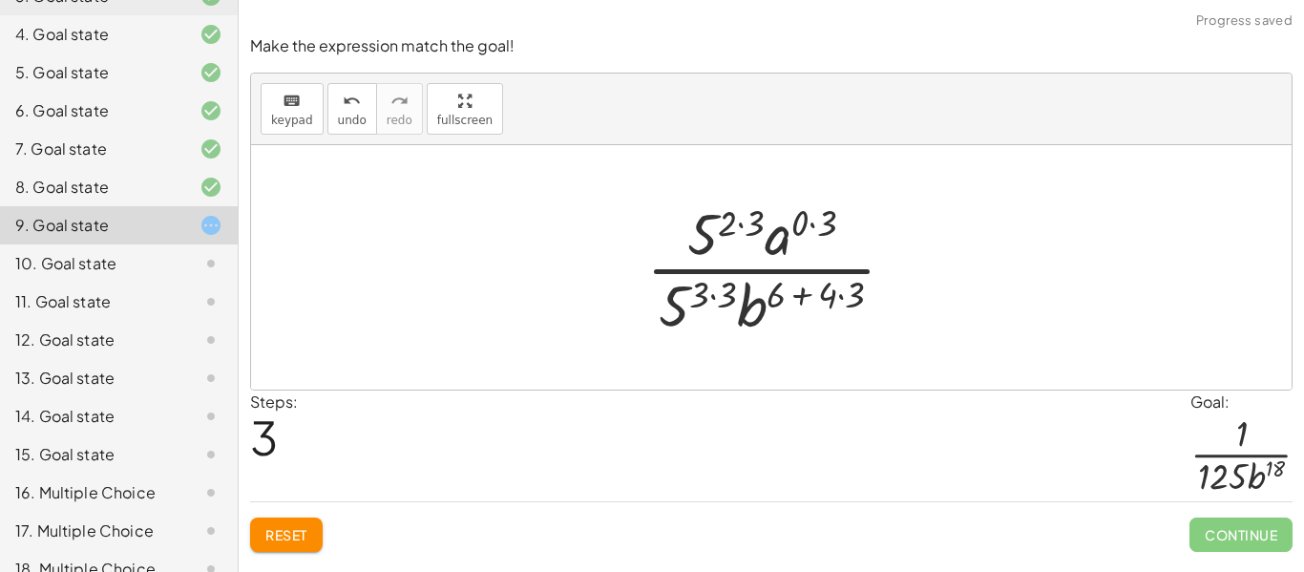
click at [839, 294] on div at bounding box center [777, 267] width 283 height 147
click at [811, 299] on div at bounding box center [777, 267] width 267 height 147
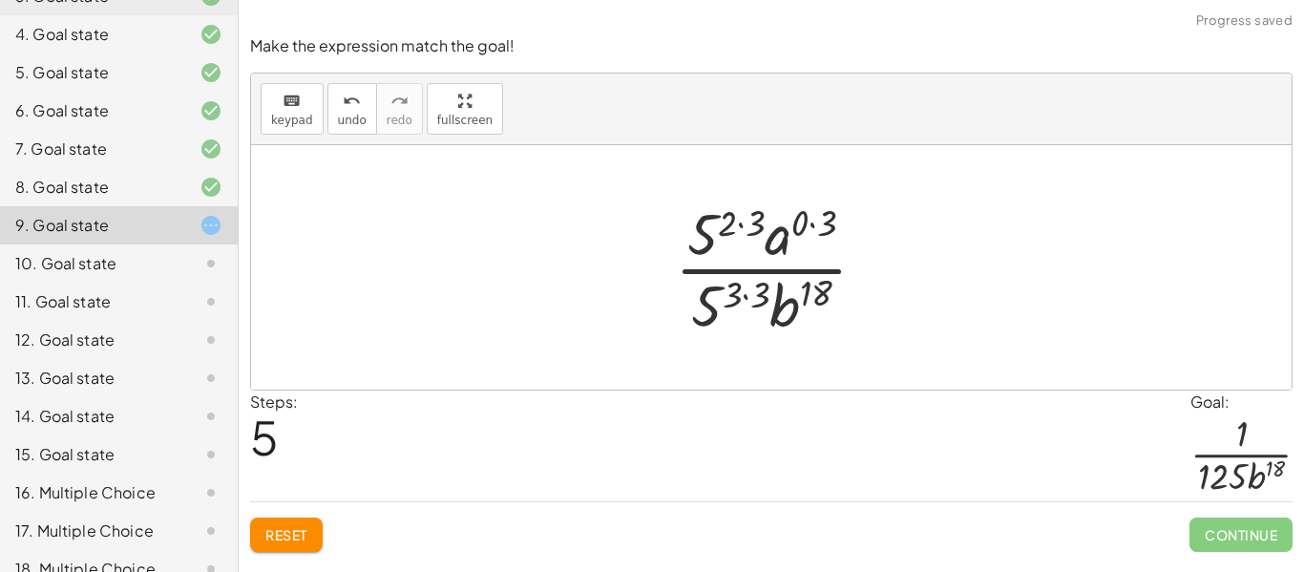
click at [741, 296] on div at bounding box center [778, 267] width 226 height 147
click at [743, 293] on div at bounding box center [778, 267] width 226 height 147
click at [720, 300] on div at bounding box center [778, 267] width 226 height 147
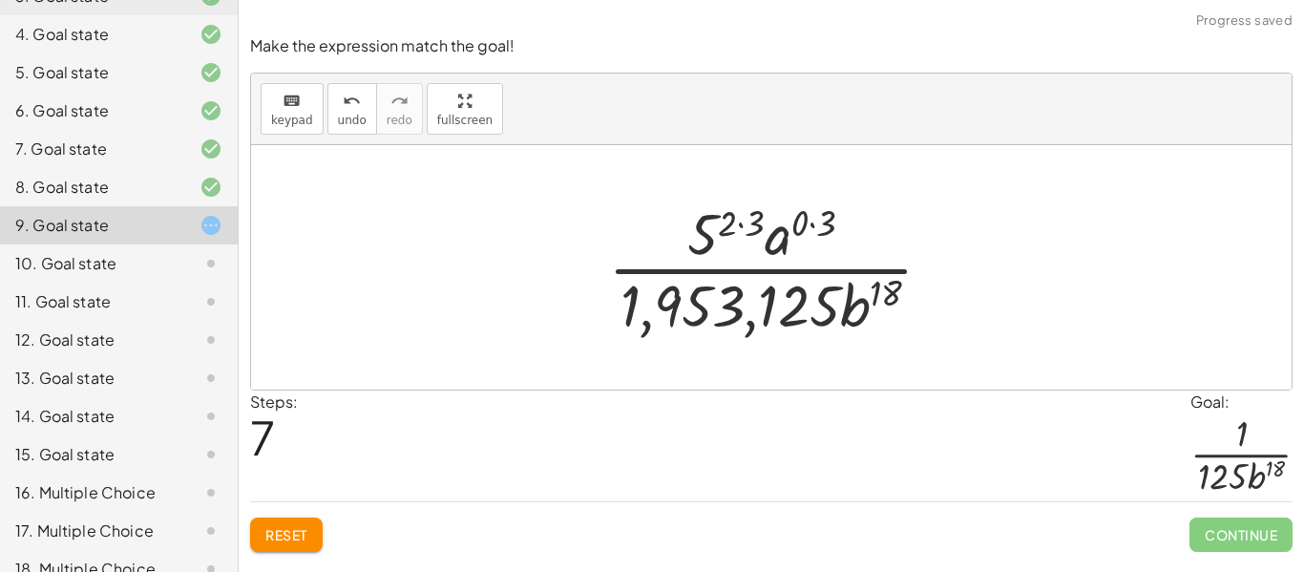
click at [299, 526] on span "Reset" at bounding box center [286, 534] width 42 height 17
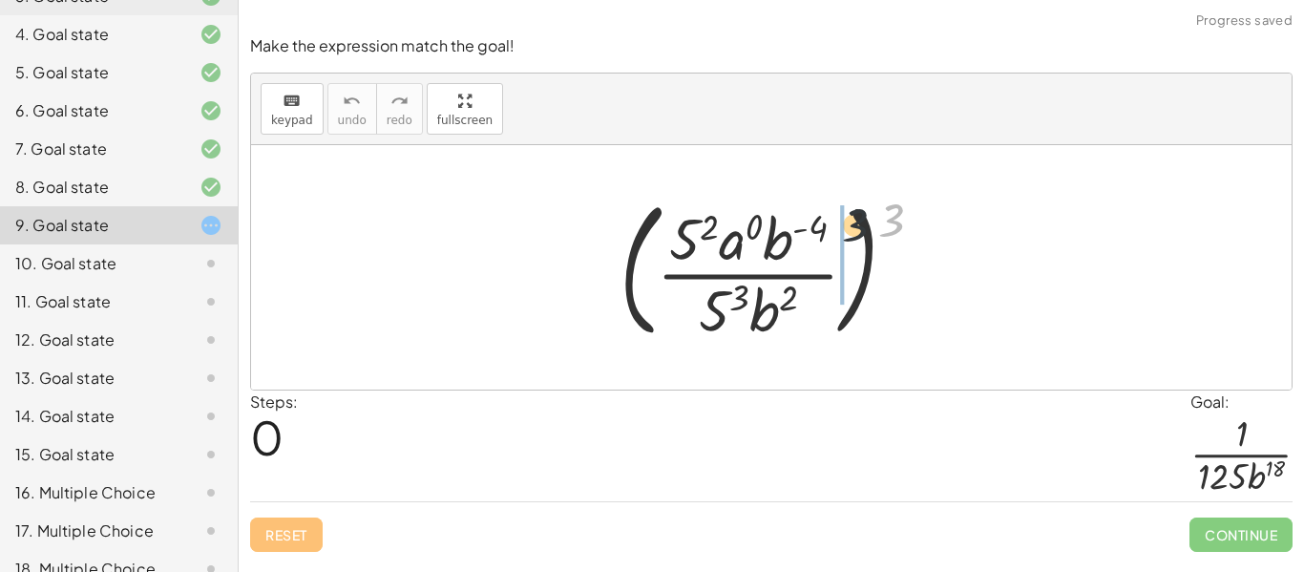
drag, startPoint x: 886, startPoint y: 222, endPoint x: 793, endPoint y: 241, distance: 94.5
click at [793, 241] on div at bounding box center [779, 267] width 338 height 158
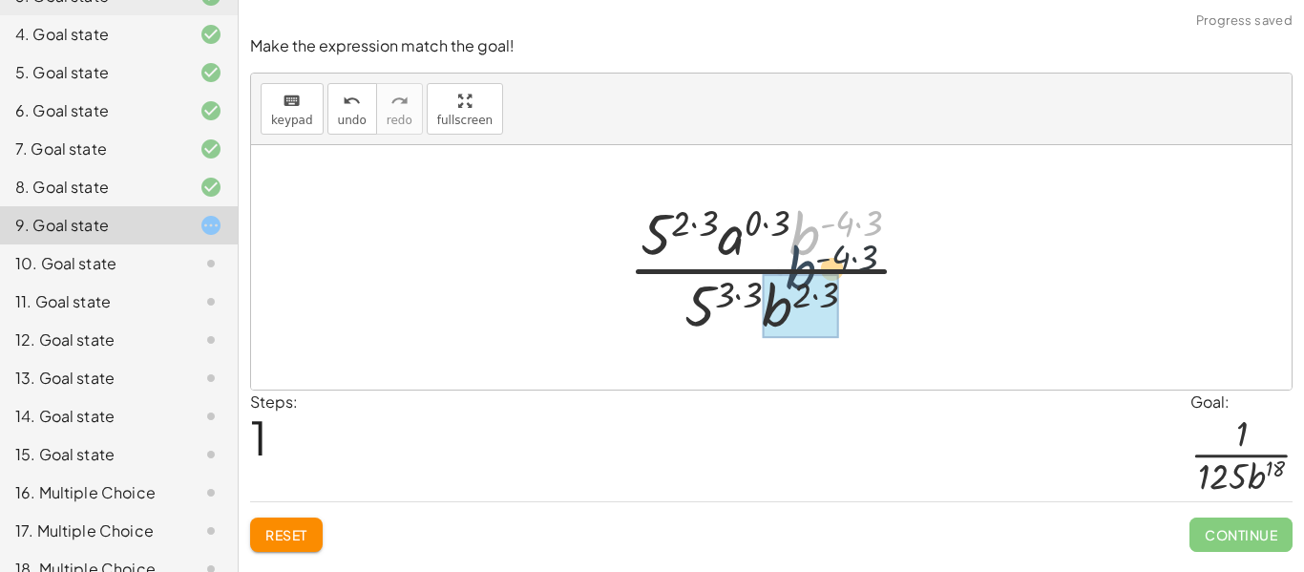
drag, startPoint x: 802, startPoint y: 243, endPoint x: 784, endPoint y: 299, distance: 58.0
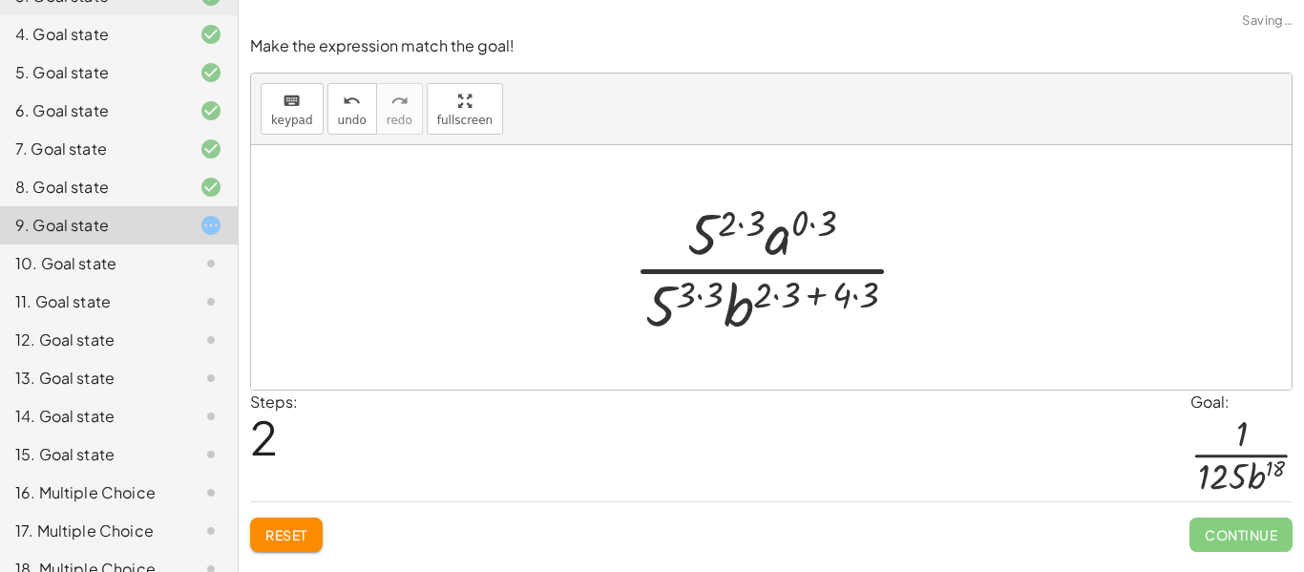
click at [771, 299] on div at bounding box center [778, 267] width 311 height 147
click at [783, 295] on div at bounding box center [778, 267] width 311 height 147
click at [840, 299] on div at bounding box center [777, 267] width 283 height 147
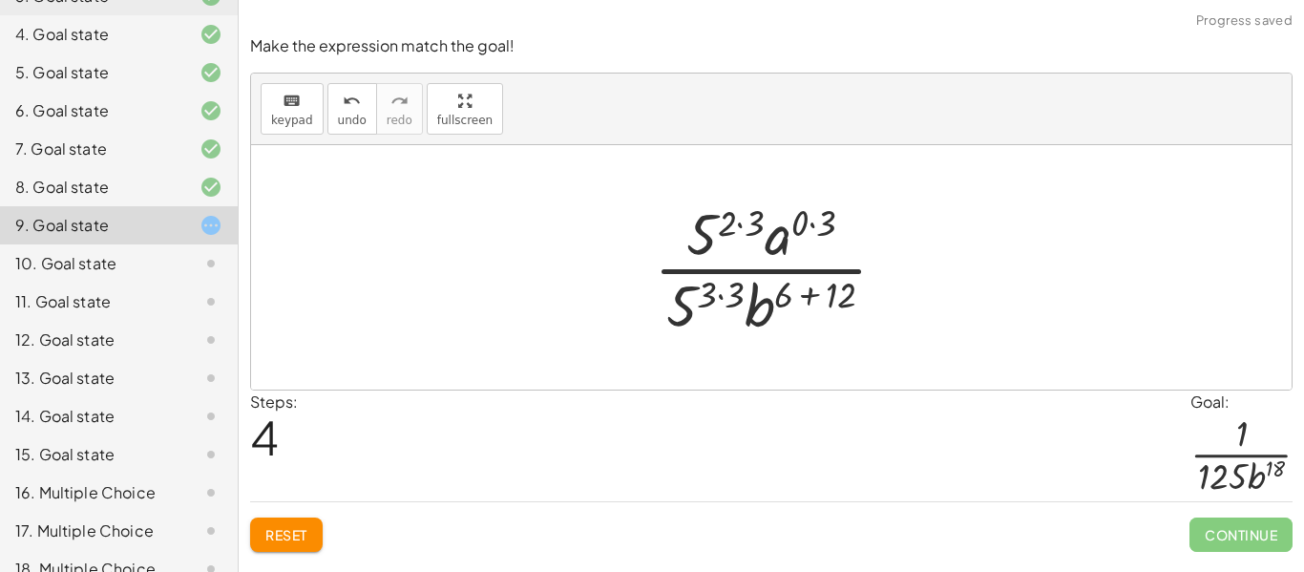
click at [807, 295] on div at bounding box center [777, 267] width 267 height 147
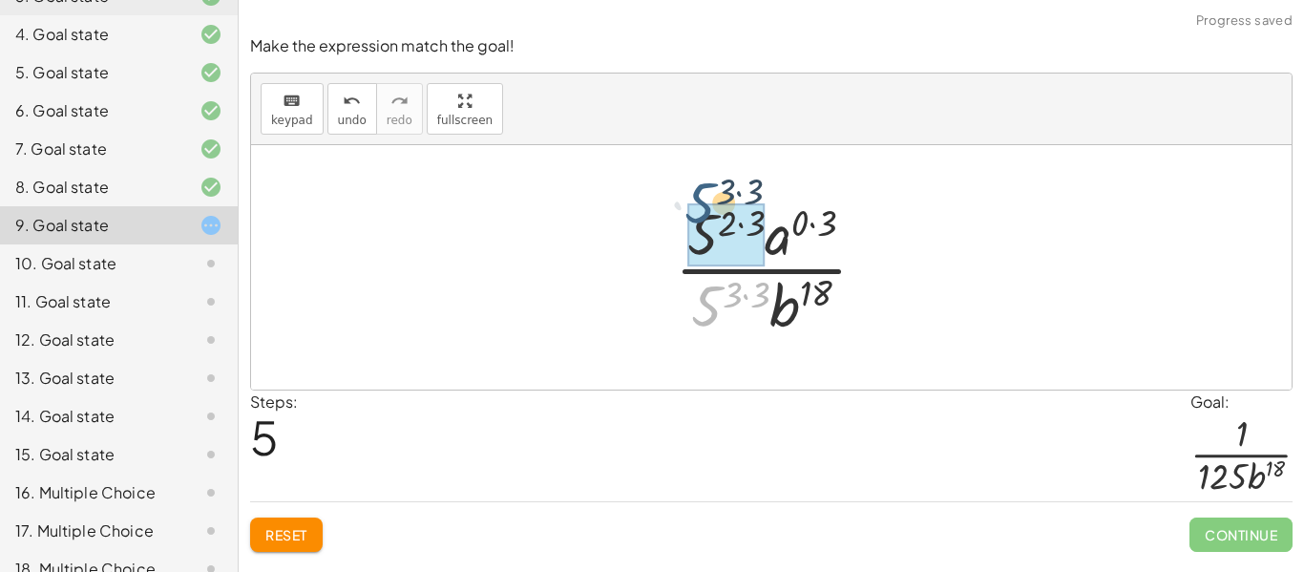
drag, startPoint x: 711, startPoint y: 300, endPoint x: 705, endPoint y: 206, distance: 93.7
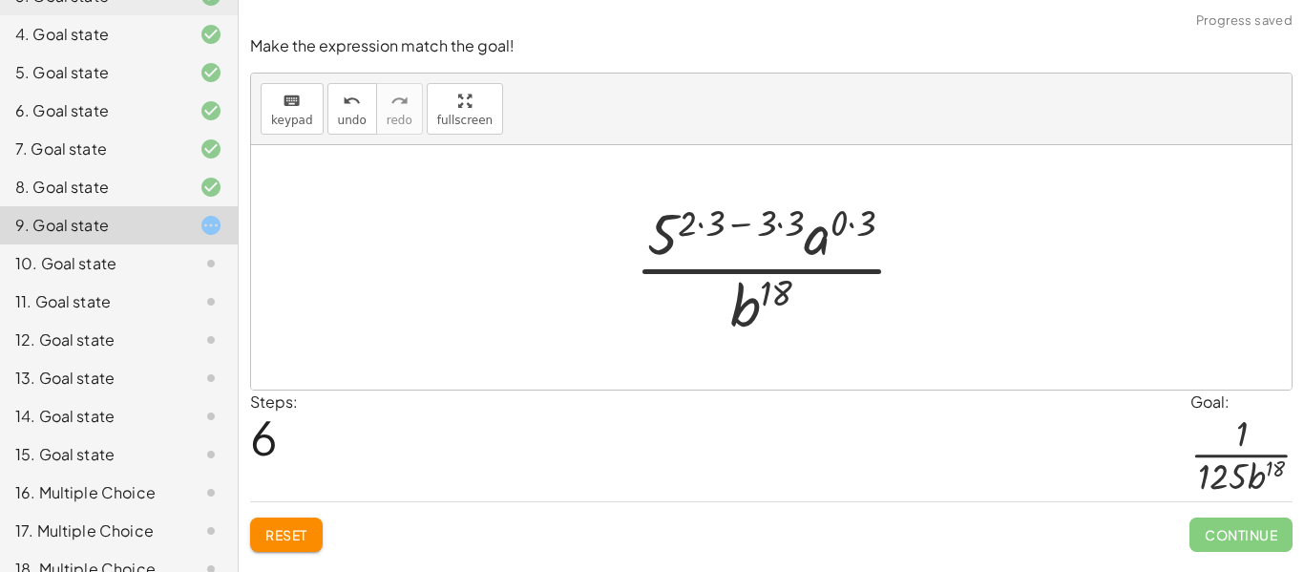
click at [698, 225] on div at bounding box center [778, 267] width 306 height 147
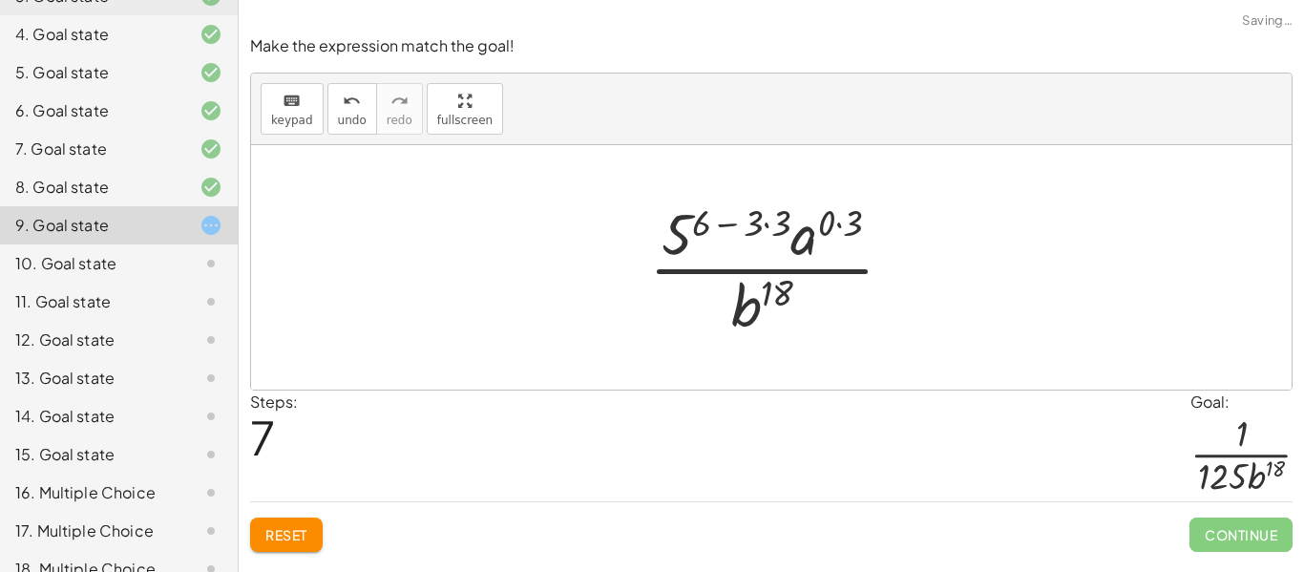
click at [762, 226] on div at bounding box center [778, 267] width 279 height 147
click at [762, 224] on div at bounding box center [778, 267] width 279 height 147
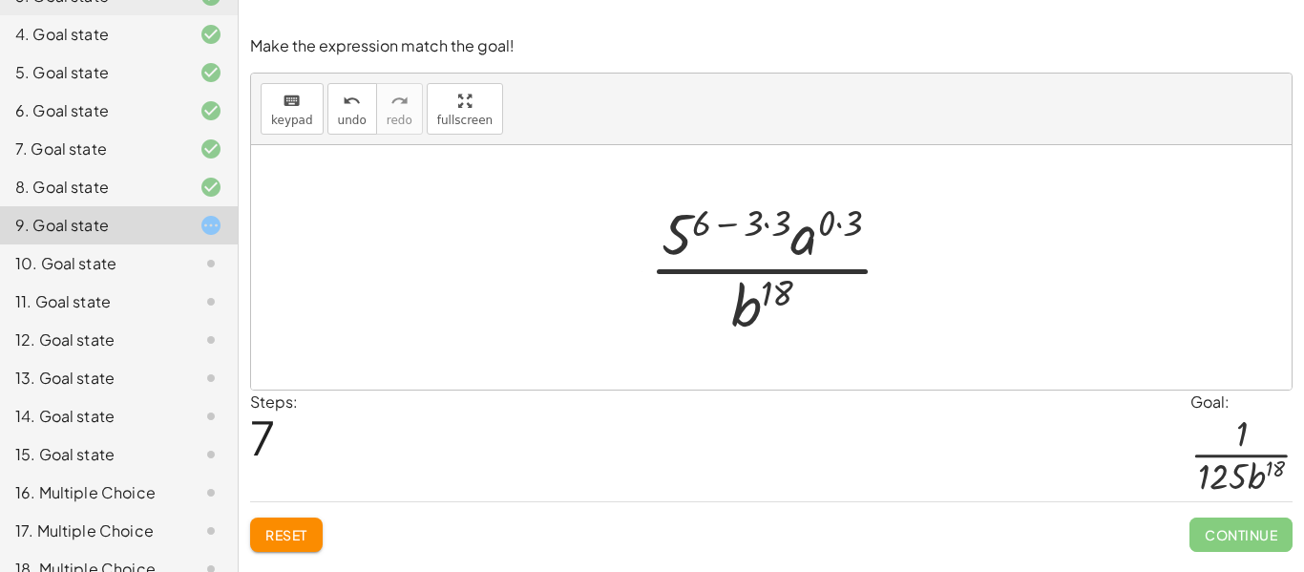
click at [773, 225] on div at bounding box center [778, 267] width 279 height 147
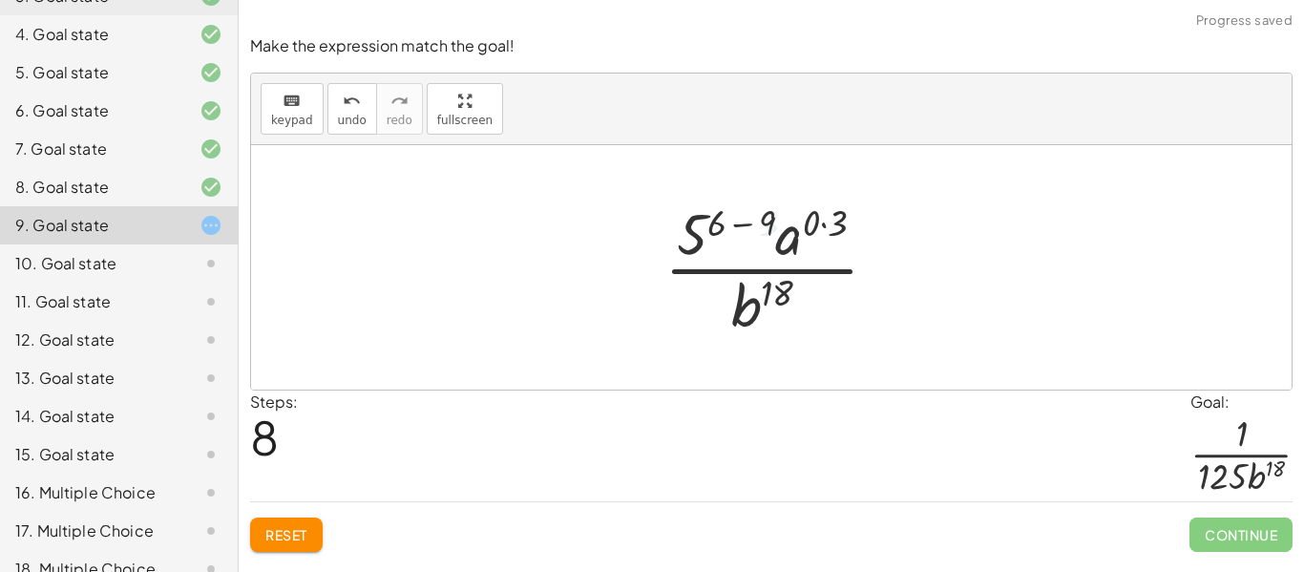
click at [750, 223] on div at bounding box center [779, 267] width 248 height 147
click at [715, 235] on div at bounding box center [779, 267] width 216 height 147
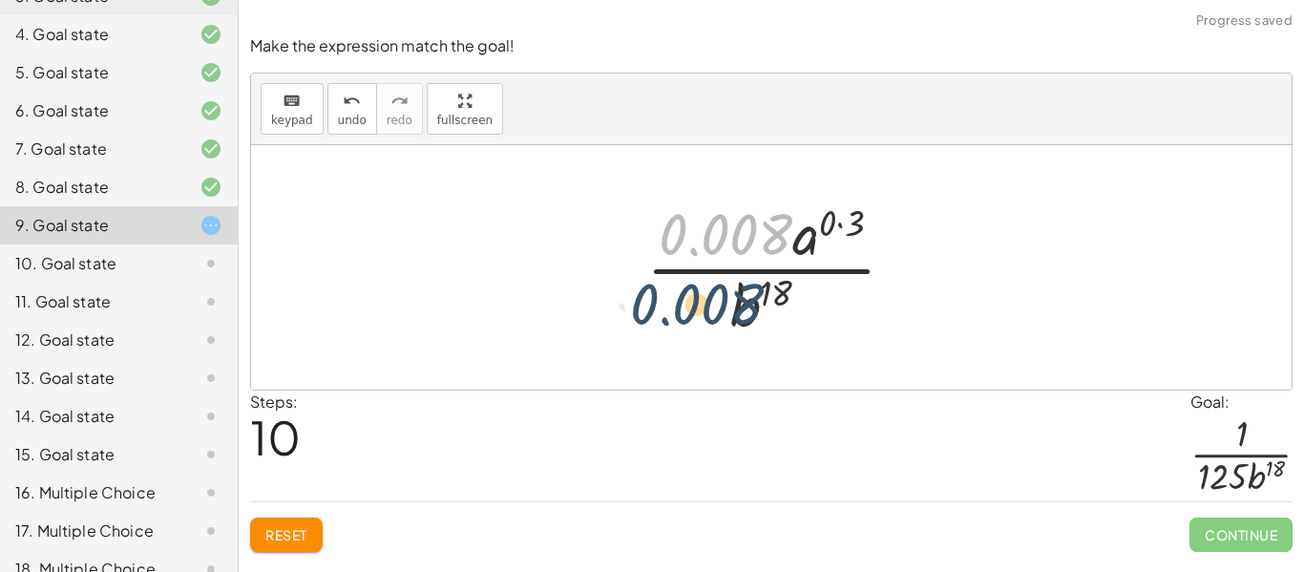
drag, startPoint x: 715, startPoint y: 235, endPoint x: 682, endPoint y: 305, distance: 77.7
click at [682, 305] on div at bounding box center [777, 267] width 283 height 147
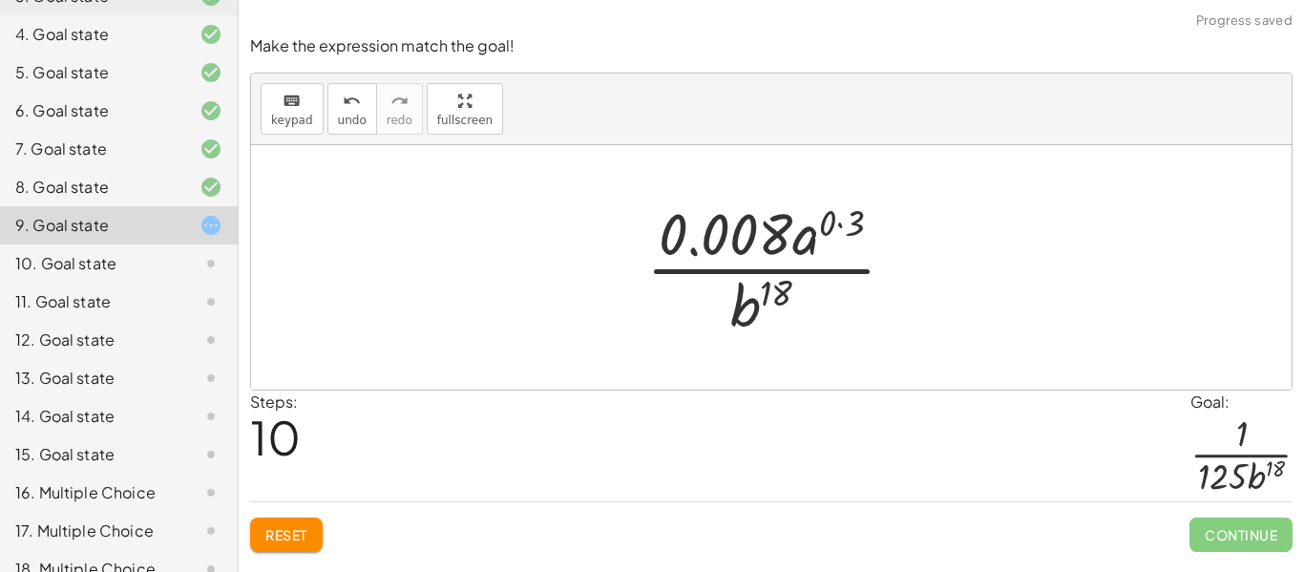
click at [752, 234] on div at bounding box center [777, 267] width 283 height 147
click at [287, 530] on span "Reset" at bounding box center [286, 534] width 42 height 17
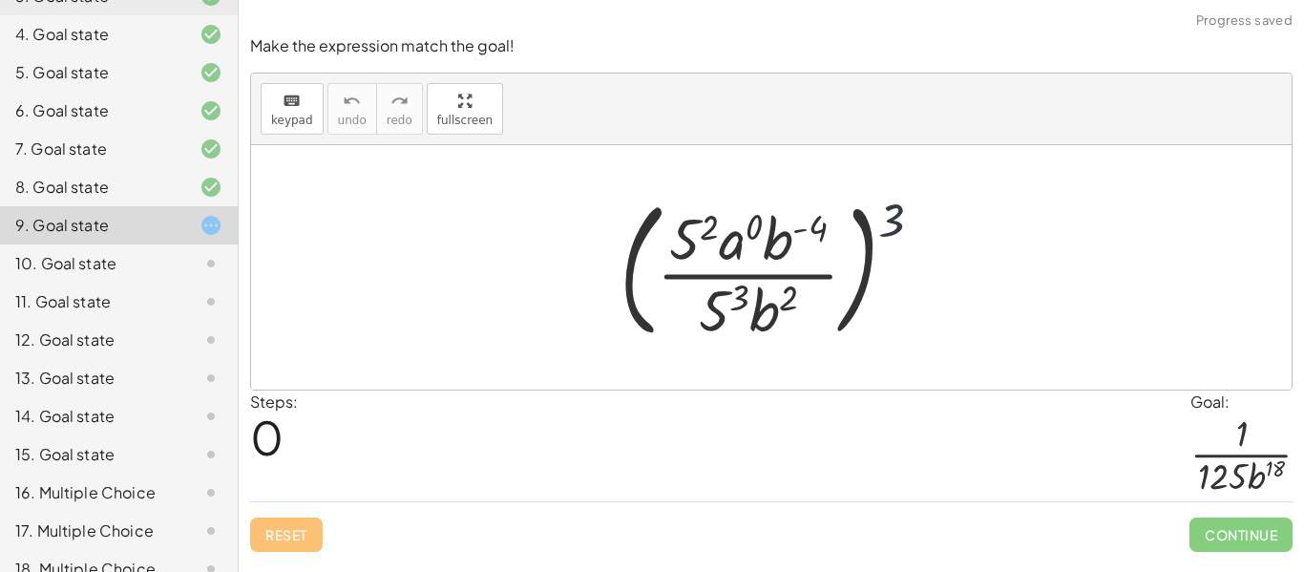
drag, startPoint x: 889, startPoint y: 222, endPoint x: 804, endPoint y: 253, distance: 90.3
click at [804, 253] on div at bounding box center [779, 267] width 338 height 158
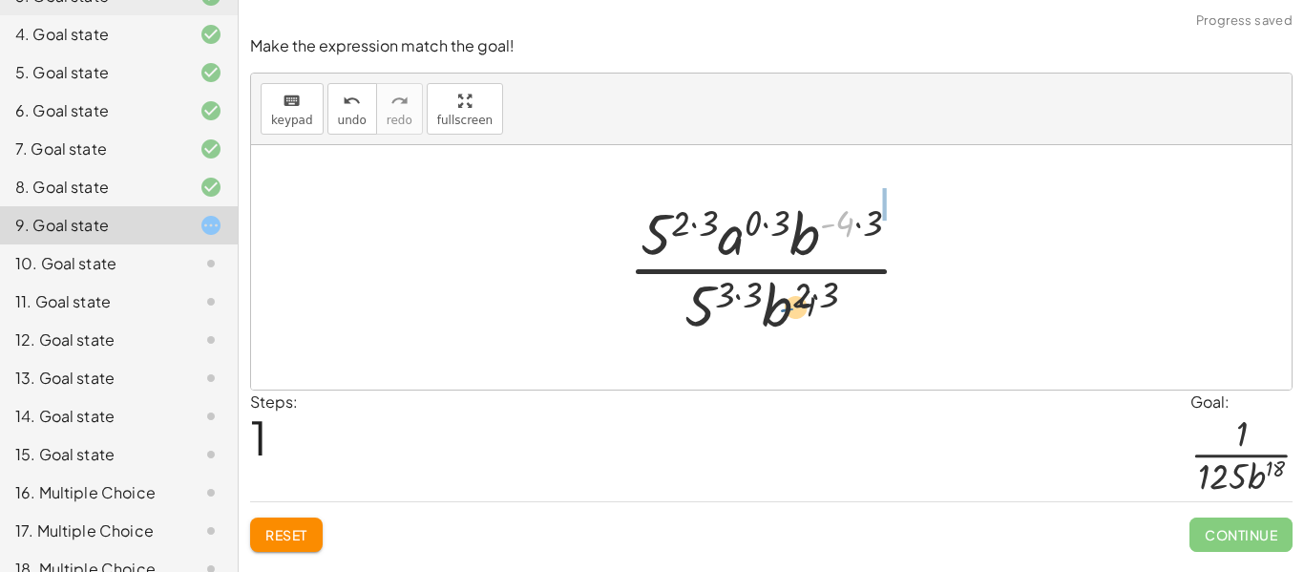
drag, startPoint x: 824, startPoint y: 225, endPoint x: 782, endPoint y: 310, distance: 94.7
click at [782, 310] on div at bounding box center [777, 267] width 319 height 147
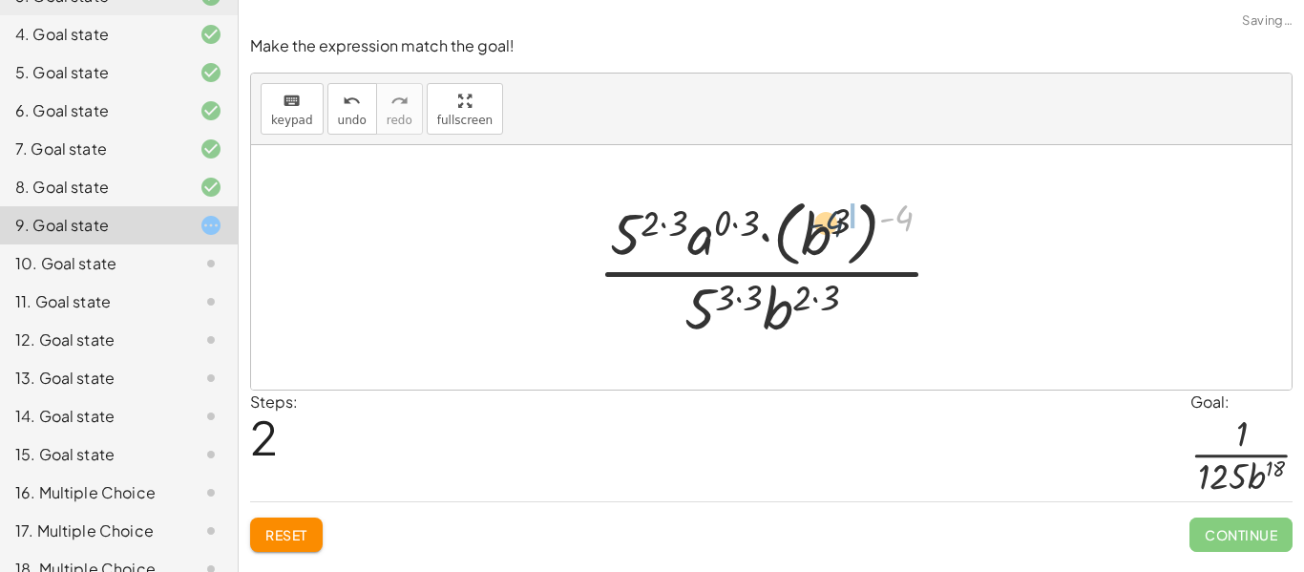
drag, startPoint x: 906, startPoint y: 217, endPoint x: 834, endPoint y: 222, distance: 71.8
click at [834, 222] on div at bounding box center [778, 267] width 381 height 153
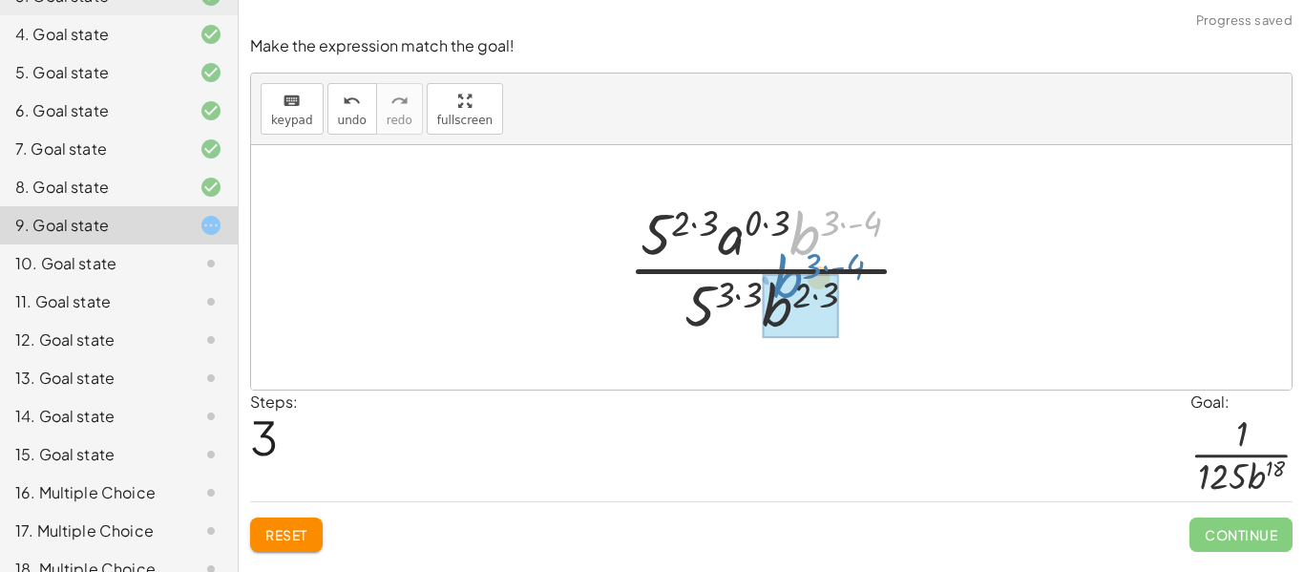
drag, startPoint x: 805, startPoint y: 241, endPoint x: 787, endPoint y: 282, distance: 44.9
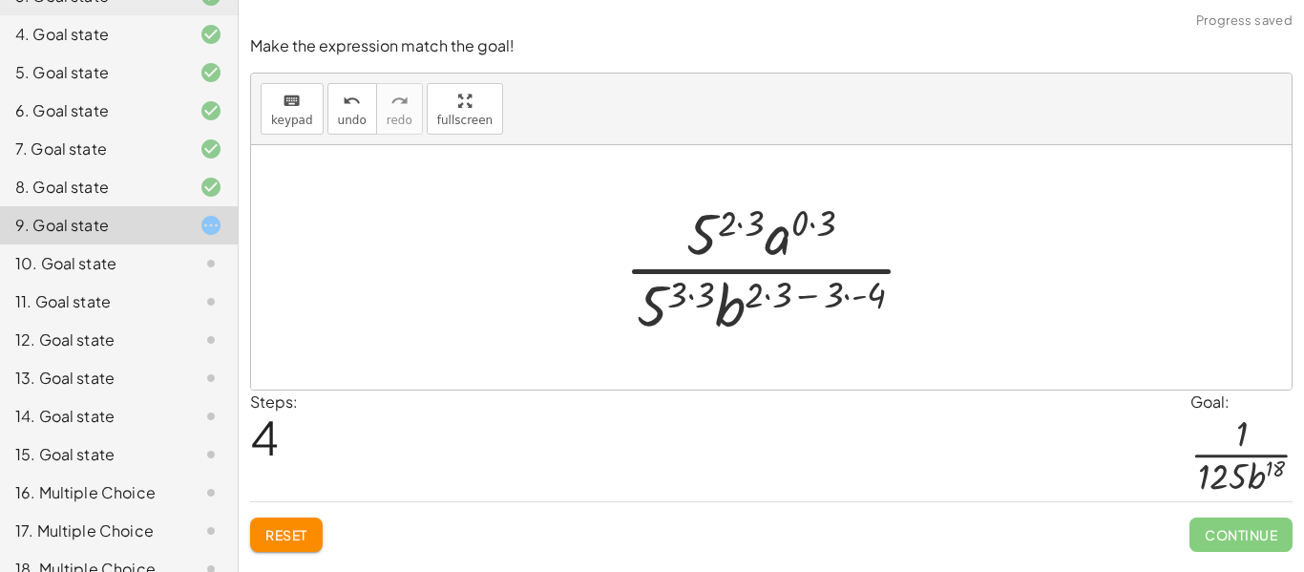
click at [299, 546] on button "Reset" at bounding box center [286, 534] width 73 height 34
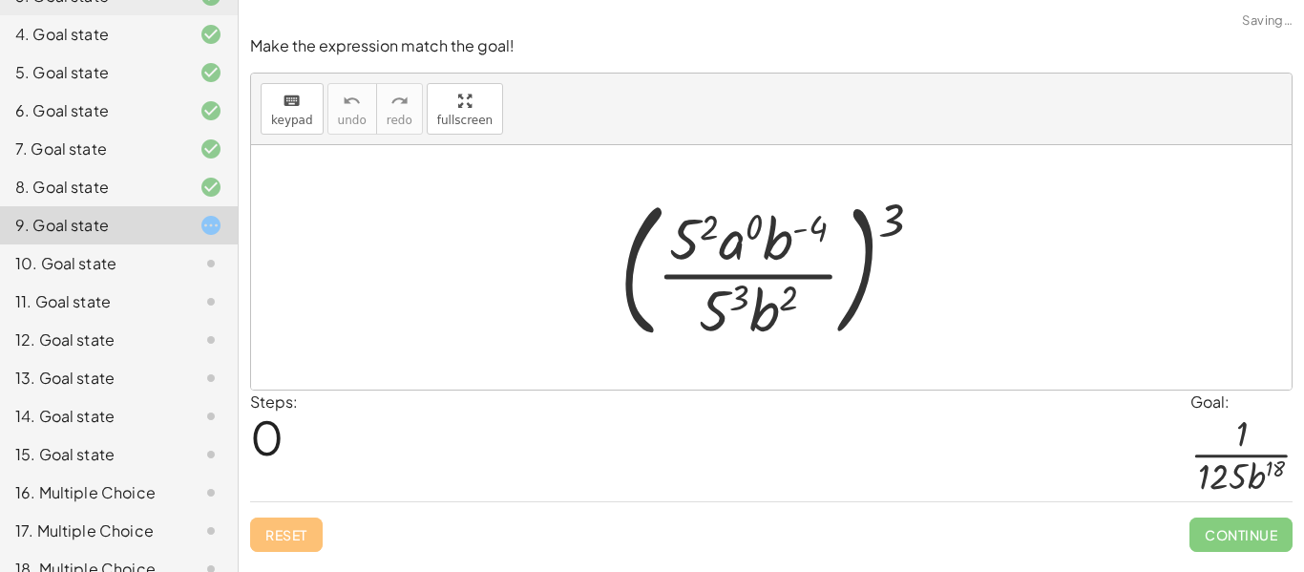
click at [900, 237] on div at bounding box center [779, 267] width 338 height 158
drag, startPoint x: 898, startPoint y: 233, endPoint x: 802, endPoint y: 249, distance: 97.7
click at [802, 249] on div at bounding box center [779, 267] width 338 height 158
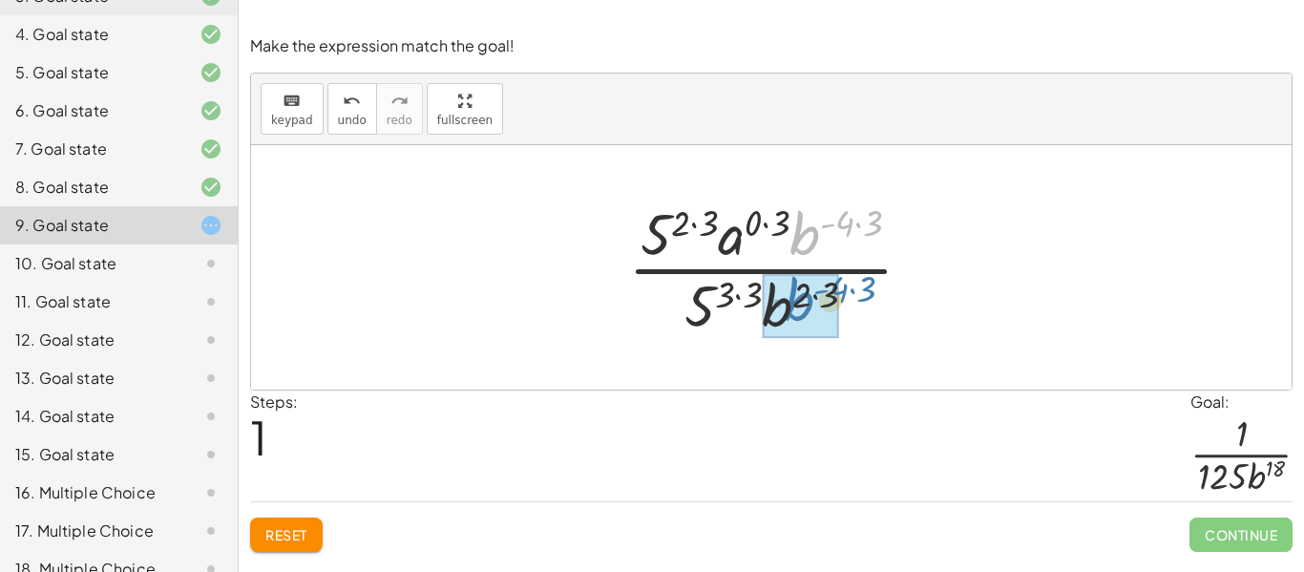
drag, startPoint x: 815, startPoint y: 229, endPoint x: 806, endPoint y: 299, distance: 70.2
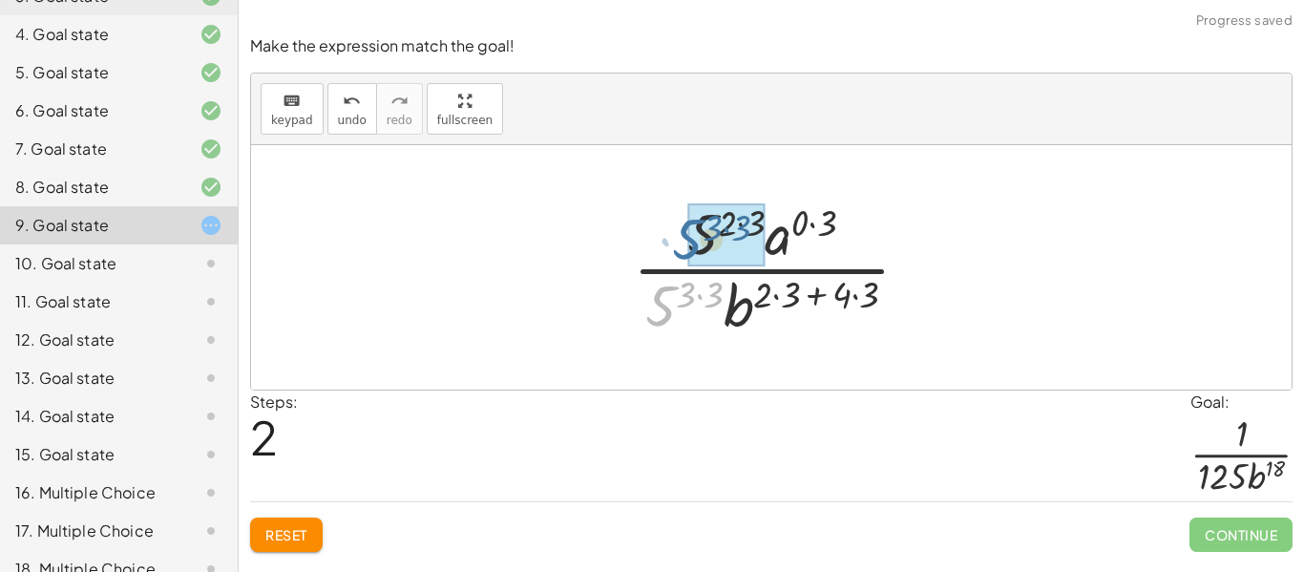
drag, startPoint x: 662, startPoint y: 298, endPoint x: 690, endPoint y: 228, distance: 75.0
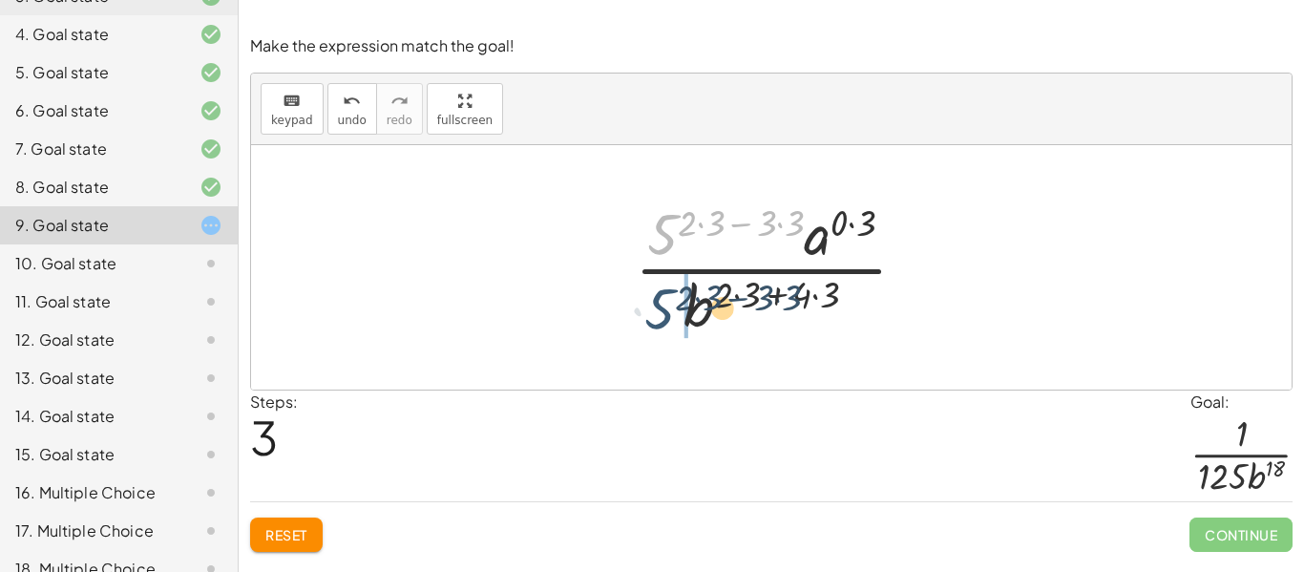
drag, startPoint x: 663, startPoint y: 226, endPoint x: 658, endPoint y: 301, distance: 74.6
click at [658, 301] on div at bounding box center [778, 267] width 306 height 147
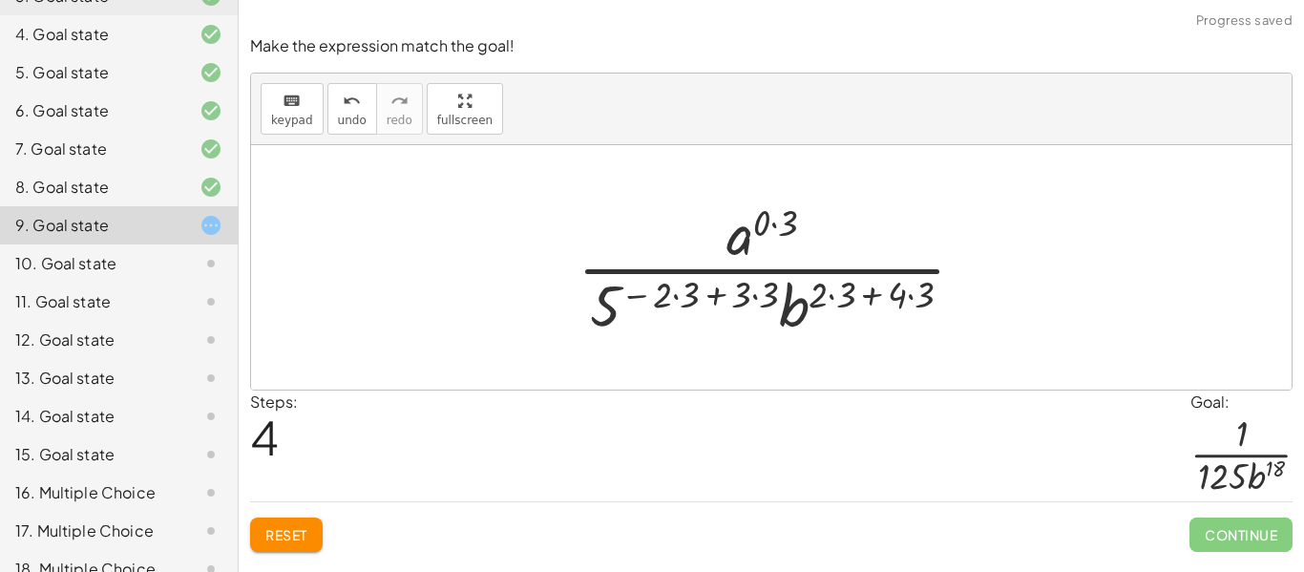
click at [657, 296] on div at bounding box center [779, 267] width 422 height 147
click at [668, 296] on div at bounding box center [779, 267] width 422 height 147
click at [681, 298] on div at bounding box center [779, 267] width 422 height 147
click at [672, 294] on div at bounding box center [778, 267] width 394 height 147
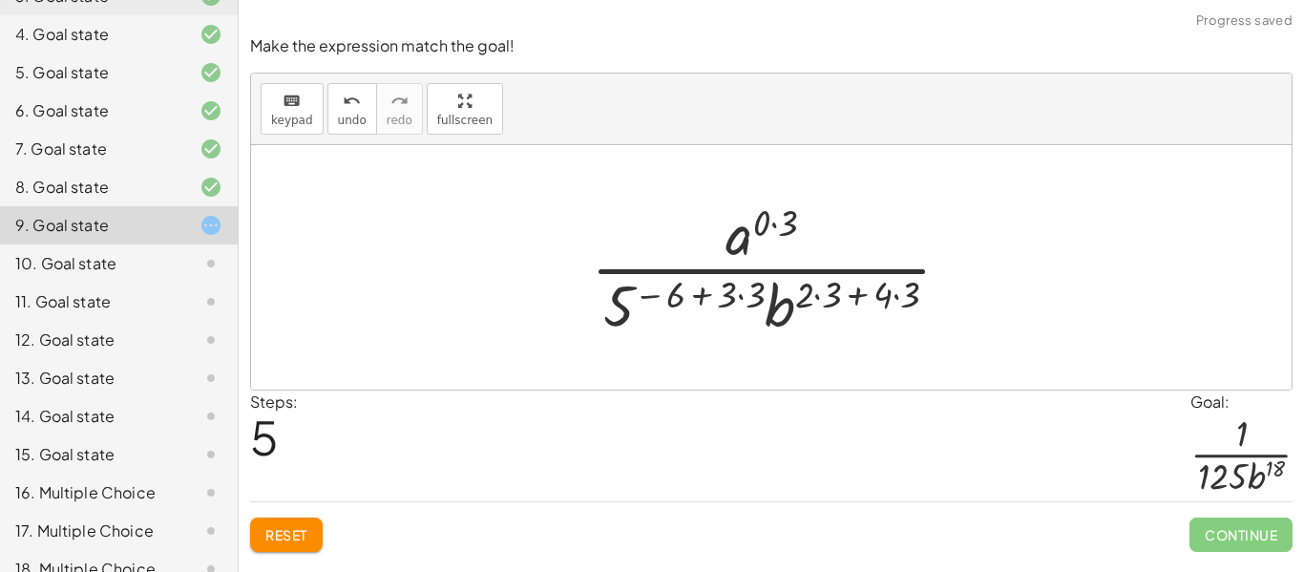
click at [730, 294] on div at bounding box center [778, 267] width 394 height 147
click at [740, 294] on div at bounding box center [778, 267] width 394 height 147
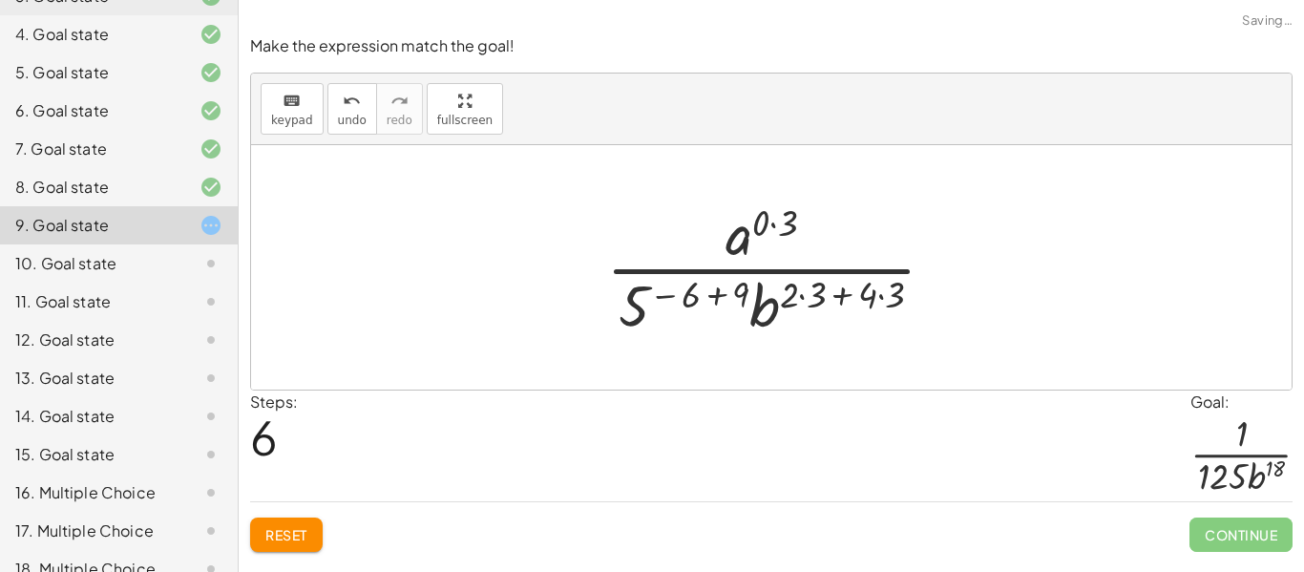
click at [654, 310] on div at bounding box center [778, 267] width 364 height 147
click at [734, 292] on div at bounding box center [778, 267] width 364 height 147
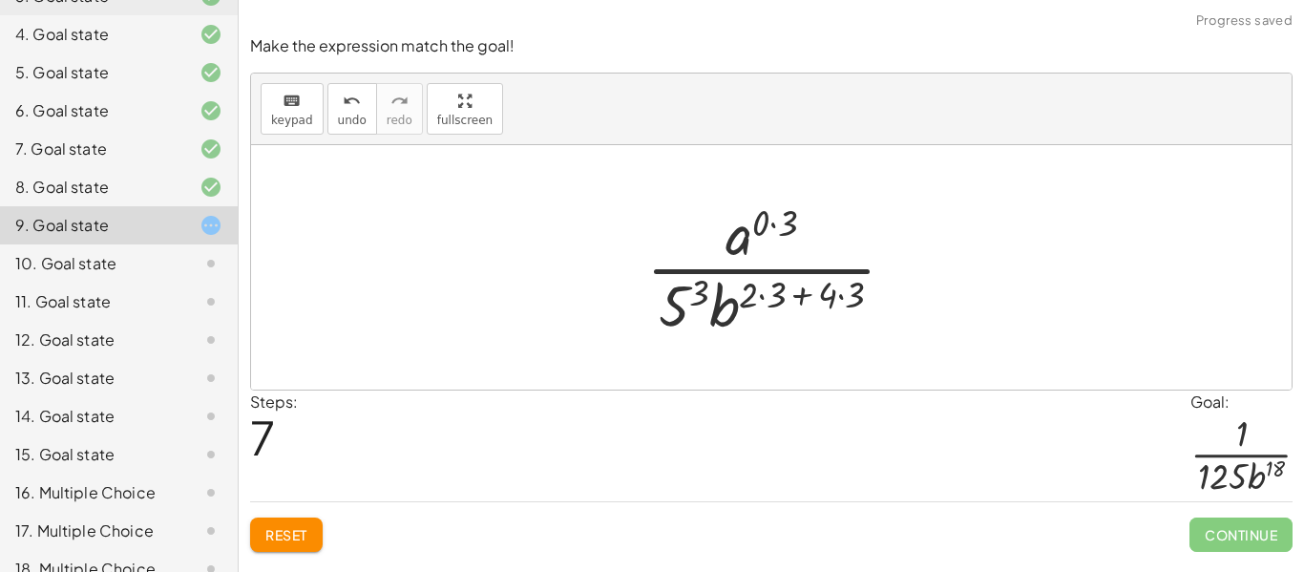
click at [674, 304] on div at bounding box center [777, 267] width 283 height 147
click at [844, 295] on div at bounding box center [778, 267] width 315 height 147
click at [781, 293] on div at bounding box center [778, 267] width 315 height 147
click at [840, 299] on div at bounding box center [778, 267] width 287 height 147
click at [817, 297] on div at bounding box center [777, 267] width 271 height 147
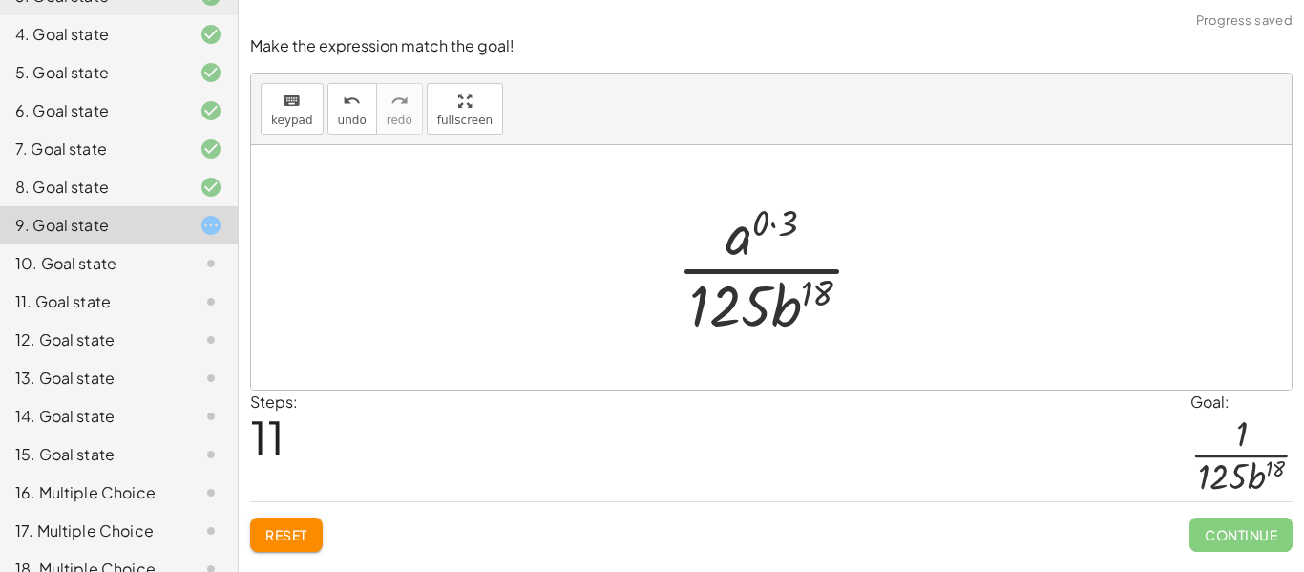
click at [754, 219] on div at bounding box center [778, 267] width 222 height 147
click at [772, 236] on div at bounding box center [778, 267] width 222 height 147
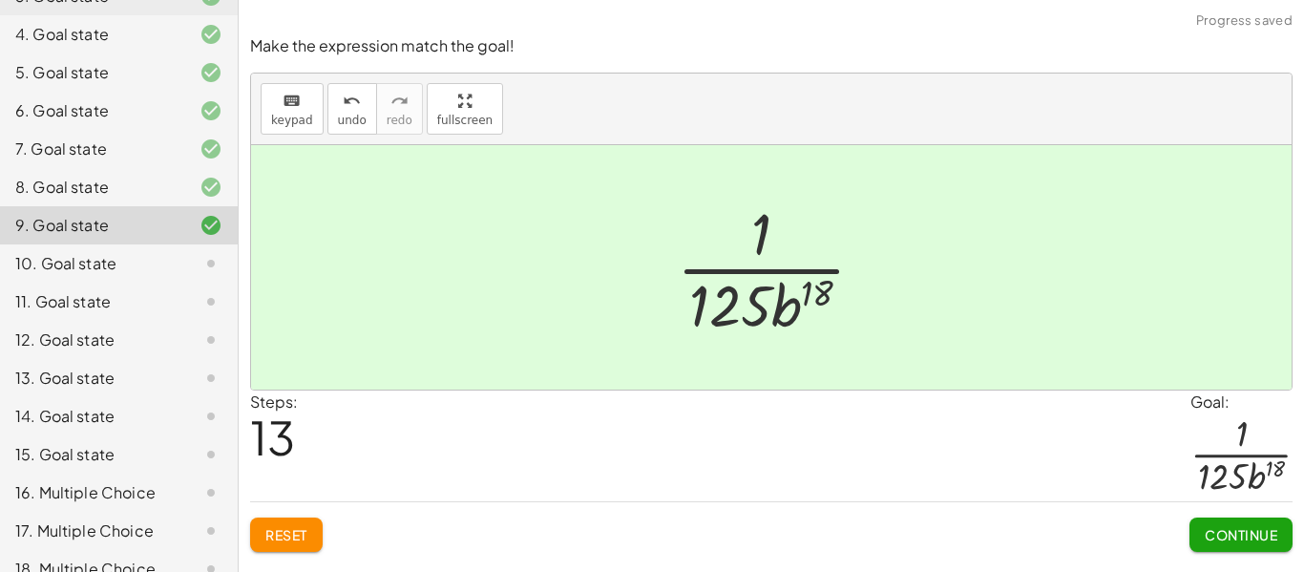
click at [1224, 508] on div "Continue" at bounding box center [1240, 527] width 103 height 50
click at [1238, 533] on span "Continue" at bounding box center [1240, 534] width 73 height 17
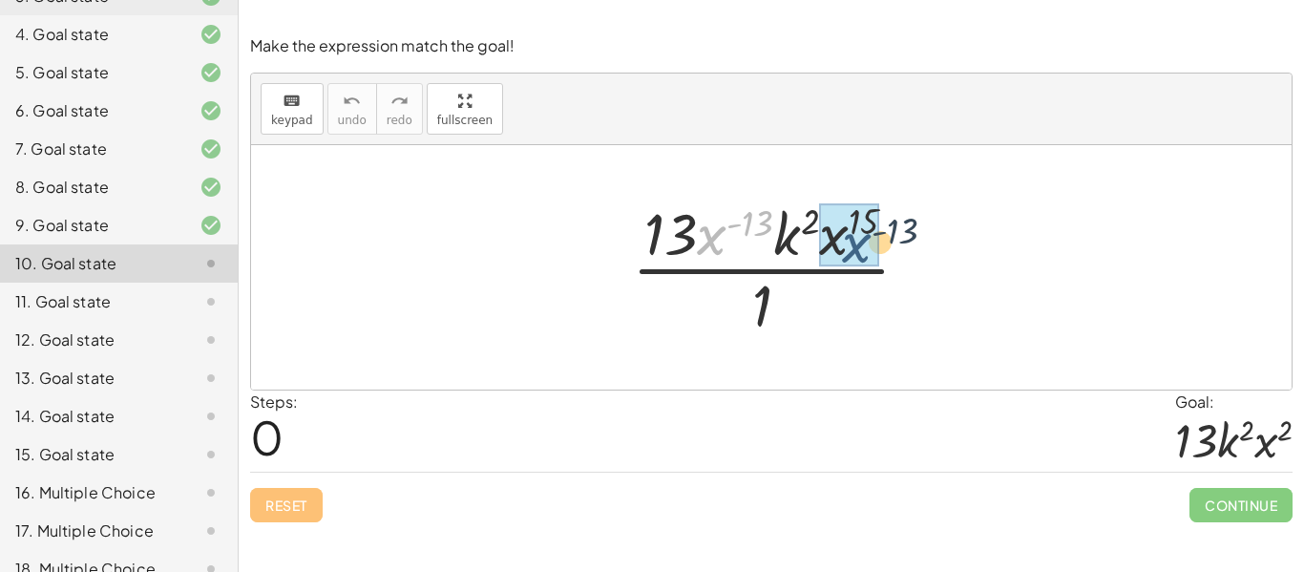
drag, startPoint x: 711, startPoint y: 240, endPoint x: 858, endPoint y: 248, distance: 147.2
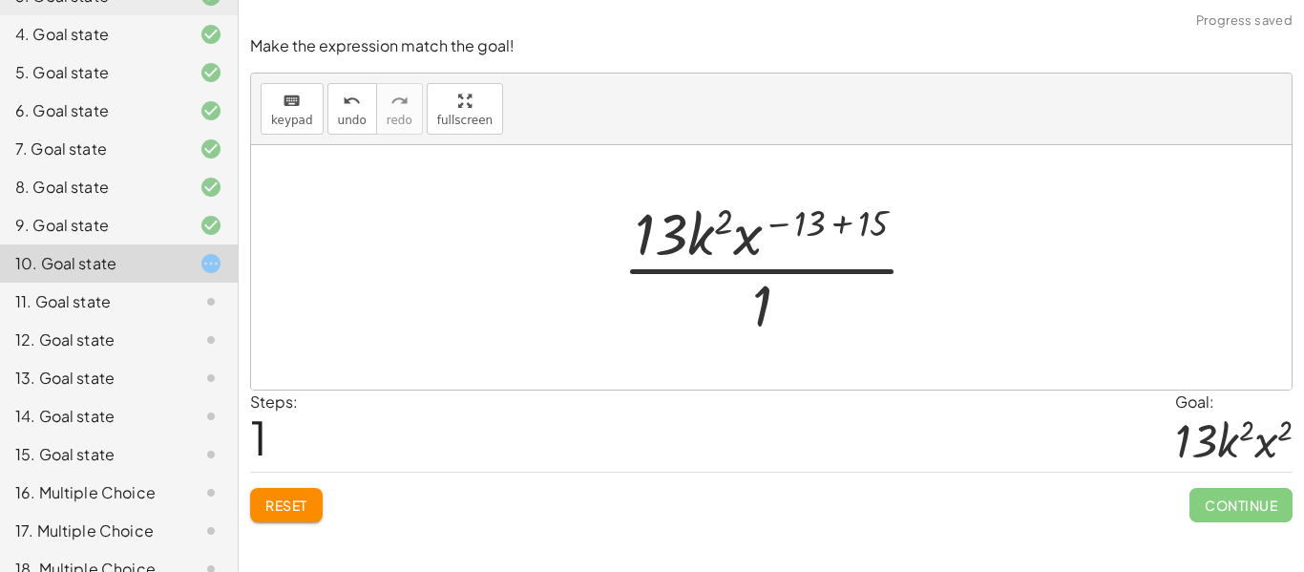
click at [812, 216] on div at bounding box center [778, 267] width 331 height 147
click at [842, 224] on div at bounding box center [778, 267] width 331 height 147
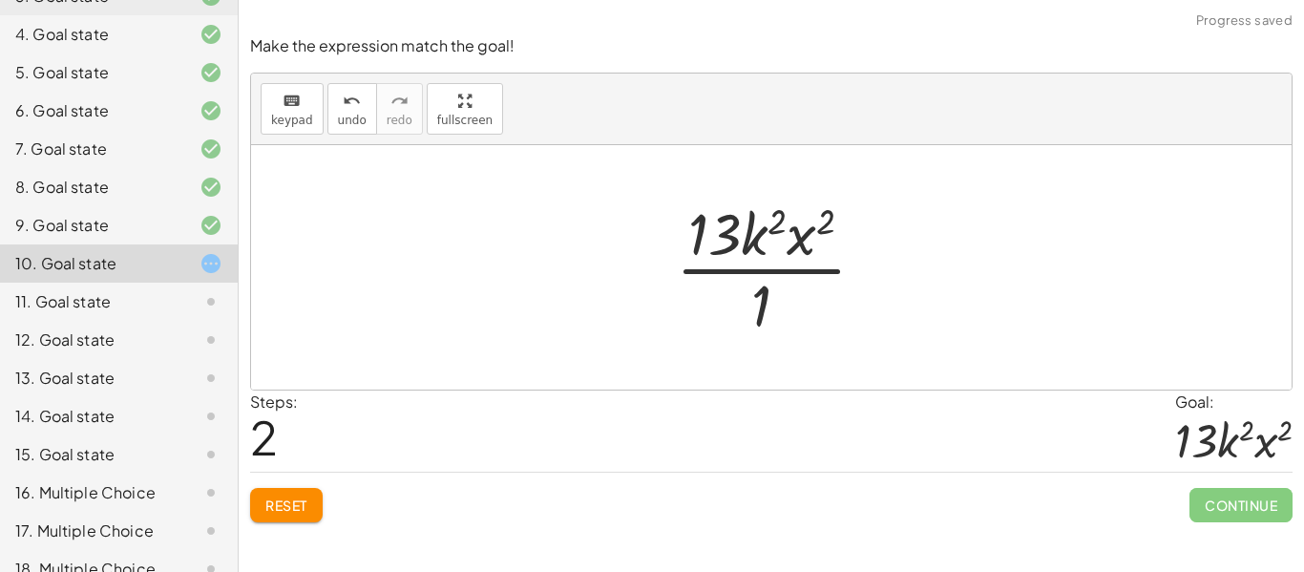
click at [772, 303] on div at bounding box center [778, 267] width 224 height 147
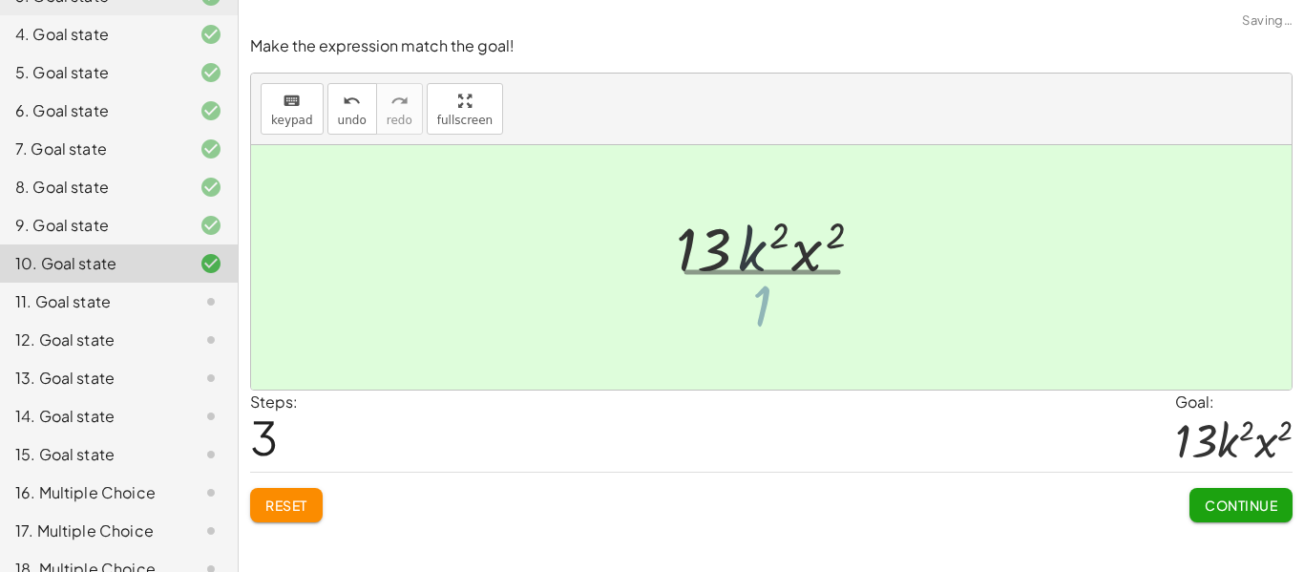
click at [771, 302] on div at bounding box center [779, 268] width 248 height 98
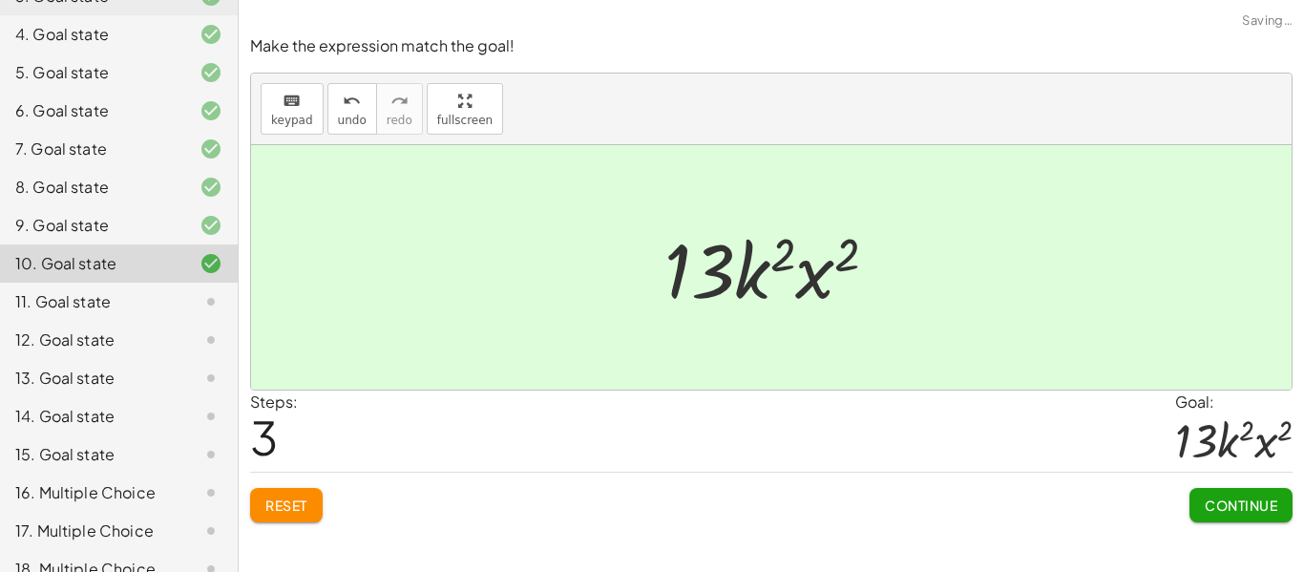
click at [1254, 501] on span "Continue" at bounding box center [1240, 504] width 73 height 17
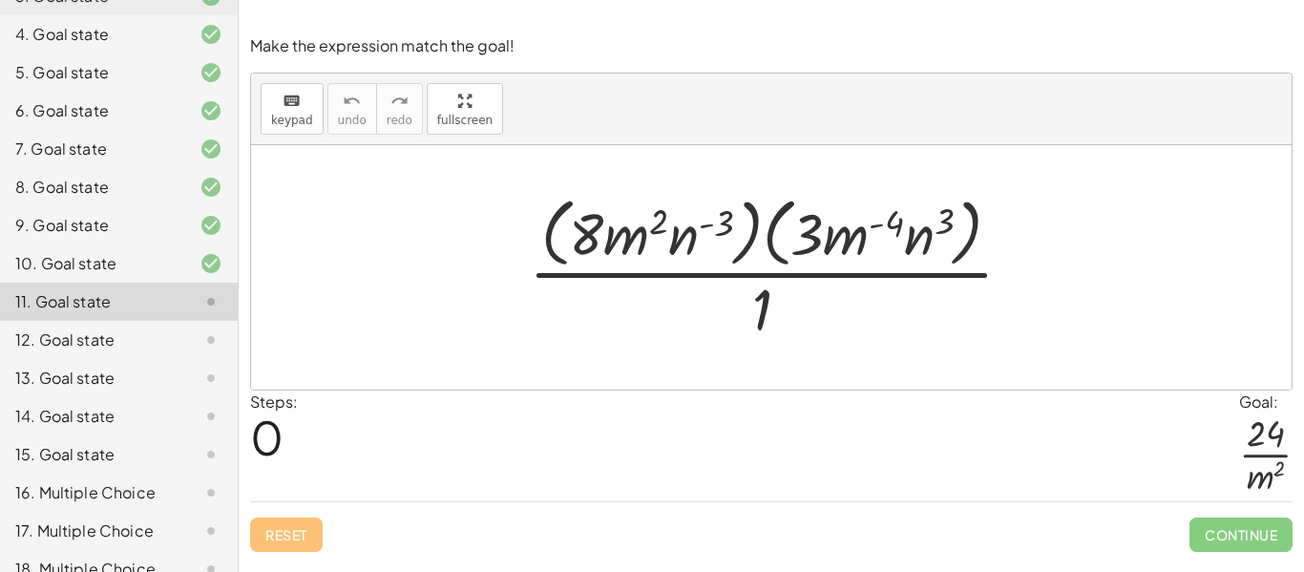
click at [875, 240] on div at bounding box center [778, 267] width 518 height 156
click at [880, 221] on div at bounding box center [778, 267] width 518 height 156
drag, startPoint x: 854, startPoint y: 228, endPoint x: 842, endPoint y: 335, distance: 107.6
click at [842, 335] on div at bounding box center [778, 267] width 518 height 156
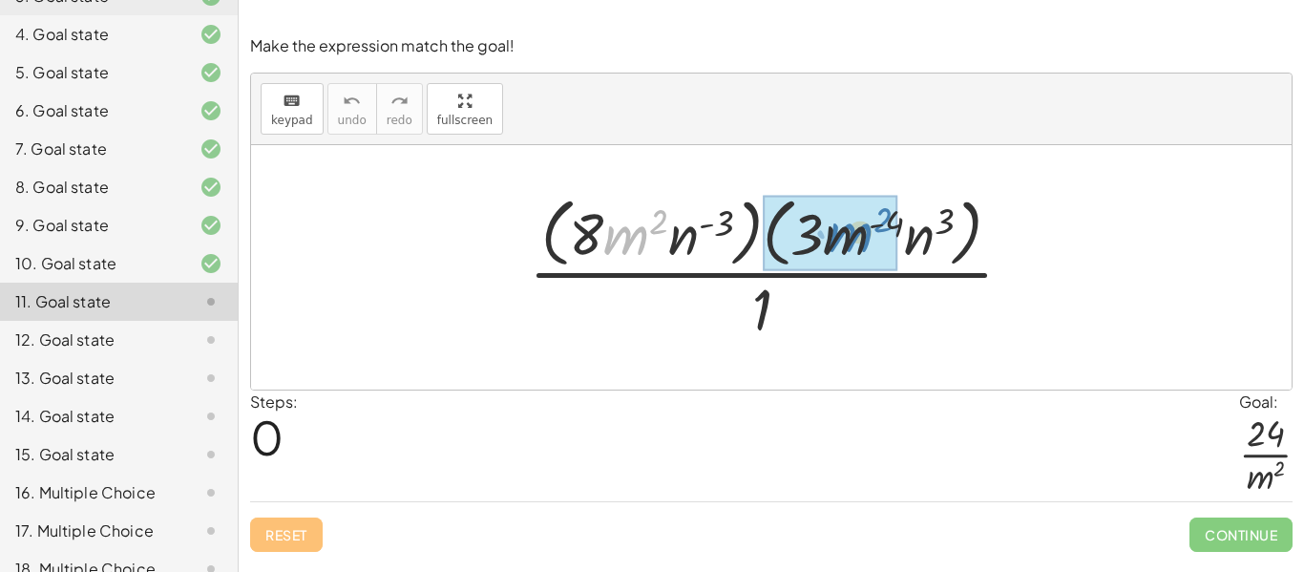
drag, startPoint x: 618, startPoint y: 244, endPoint x: 843, endPoint y: 242, distance: 224.3
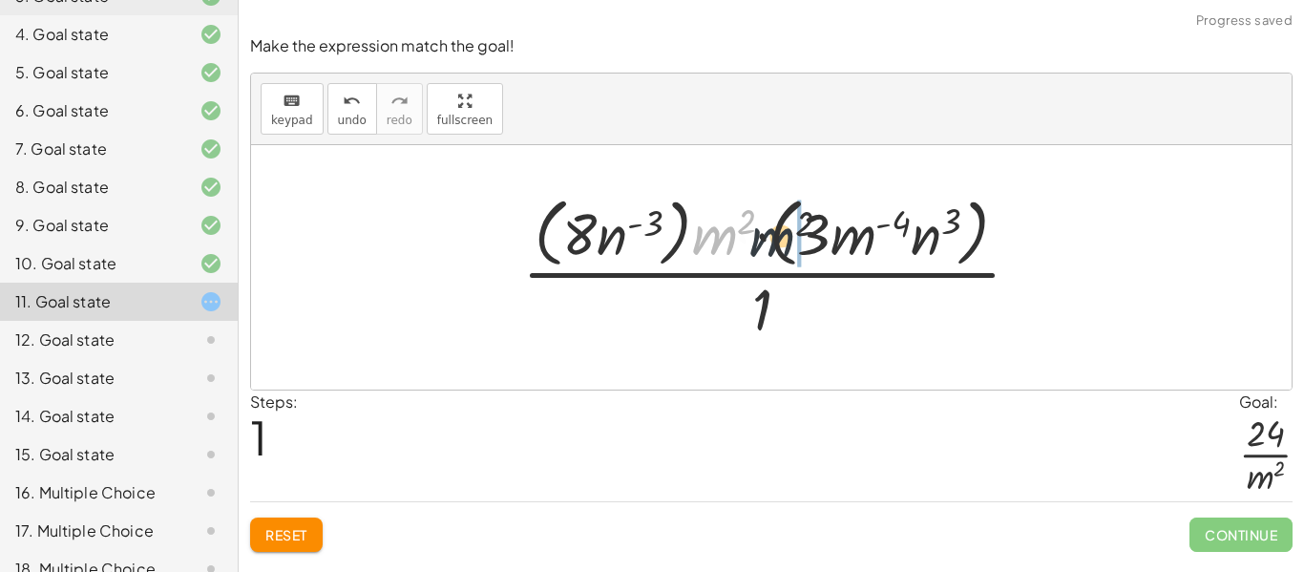
drag, startPoint x: 709, startPoint y: 240, endPoint x: 835, endPoint y: 249, distance: 126.3
click at [835, 249] on div at bounding box center [778, 267] width 532 height 156
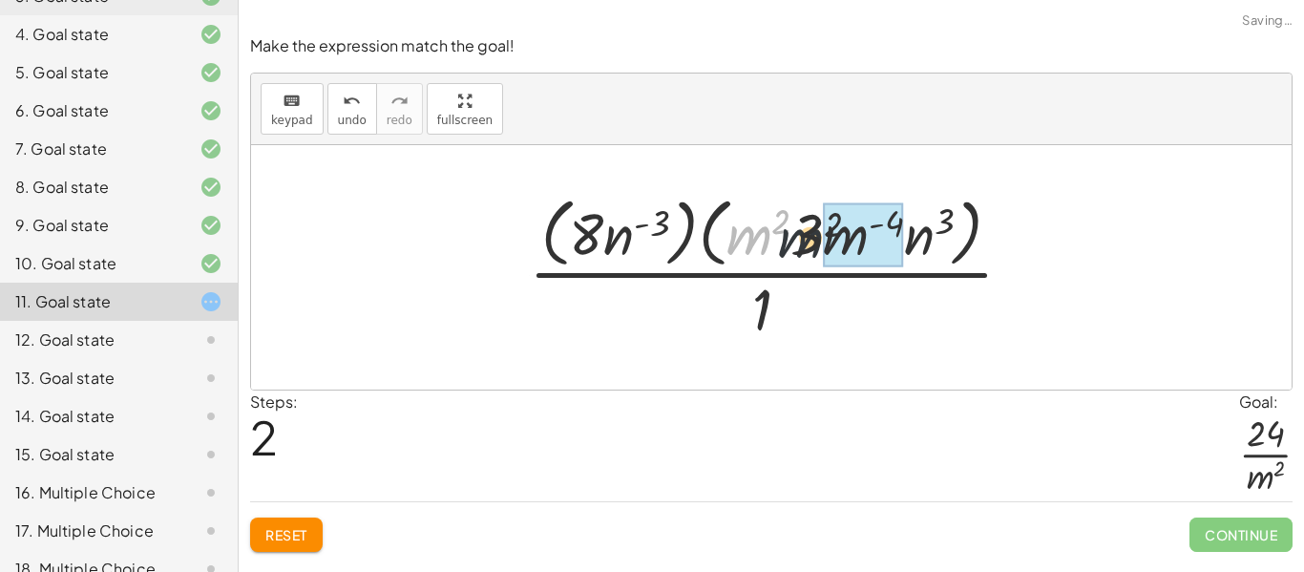
drag, startPoint x: 743, startPoint y: 238, endPoint x: 881, endPoint y: 246, distance: 137.7
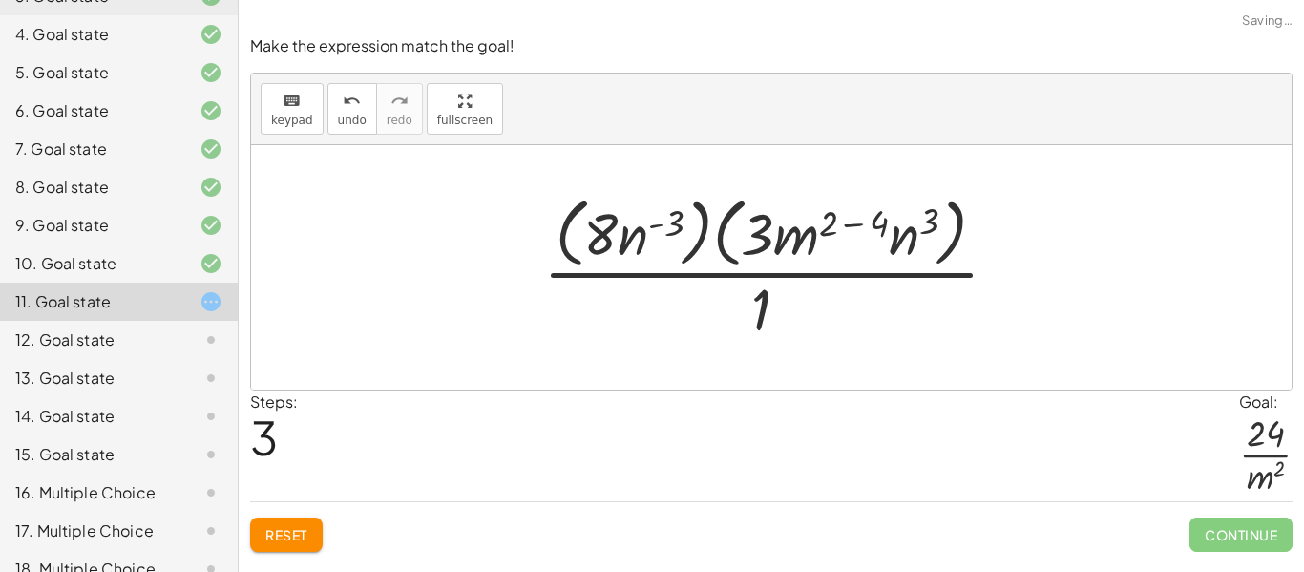
click at [845, 226] on div at bounding box center [778, 267] width 490 height 156
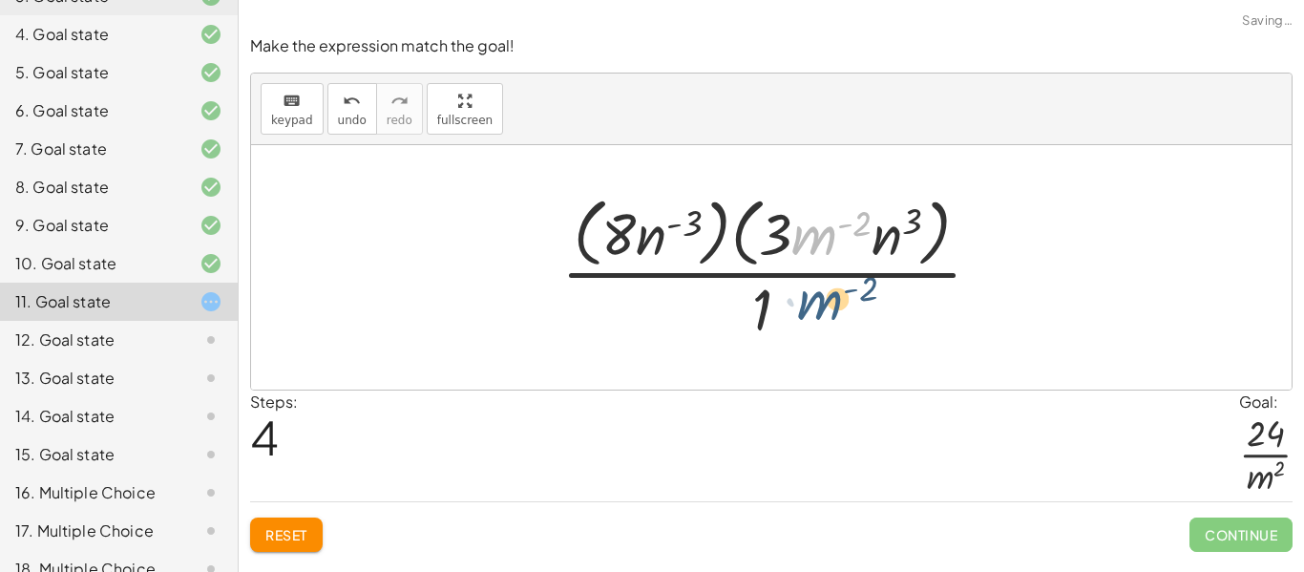
drag, startPoint x: 828, startPoint y: 239, endPoint x: 832, endPoint y: 312, distance: 73.6
click at [832, 312] on div at bounding box center [779, 267] width 454 height 156
drag, startPoint x: 830, startPoint y: 229, endPoint x: 787, endPoint y: 327, distance: 107.3
click at [787, 327] on div at bounding box center [779, 267] width 454 height 156
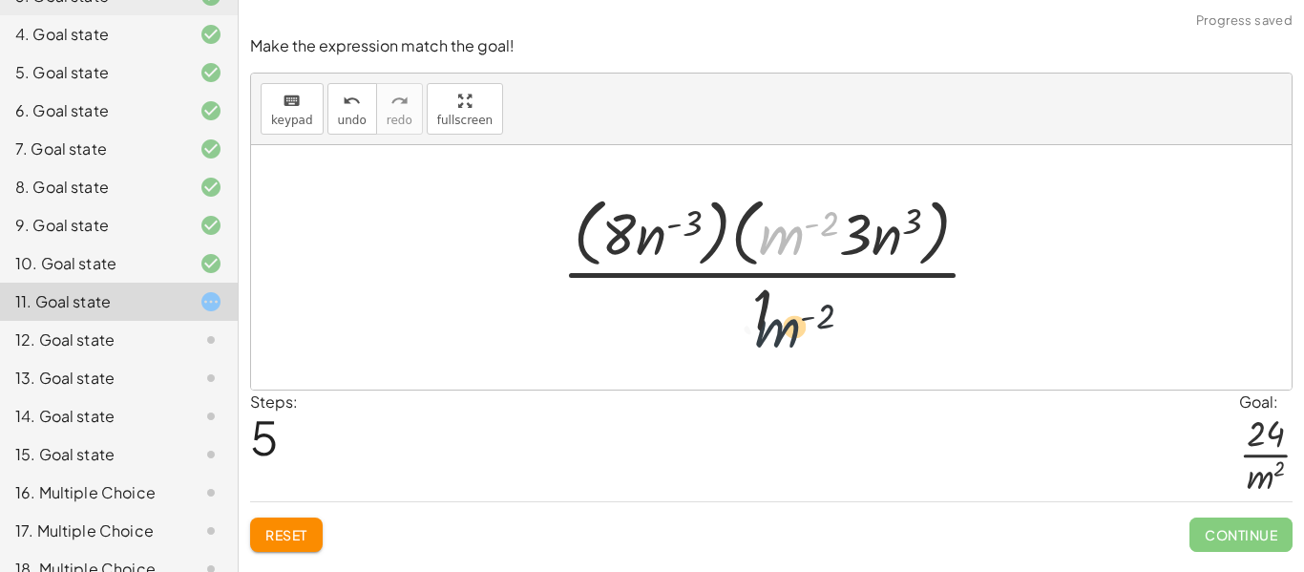
drag, startPoint x: 793, startPoint y: 232, endPoint x: 792, endPoint y: 336, distance: 104.0
click at [792, 336] on div at bounding box center [779, 267] width 454 height 156
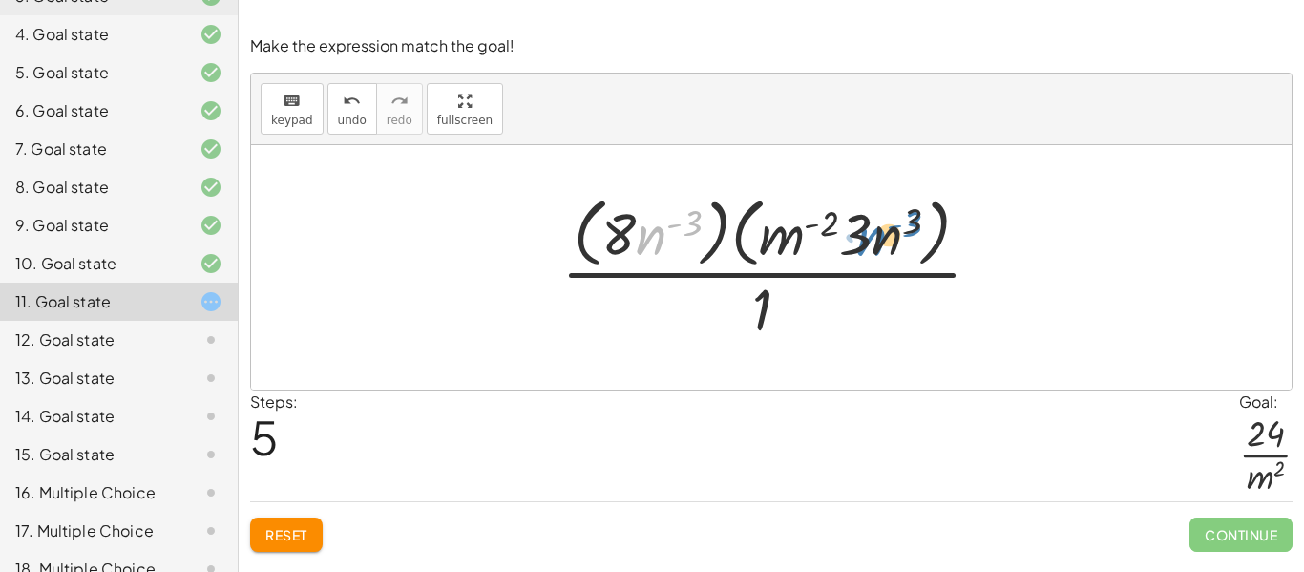
drag, startPoint x: 643, startPoint y: 240, endPoint x: 864, endPoint y: 241, distance: 220.4
click at [864, 241] on div at bounding box center [779, 267] width 454 height 156
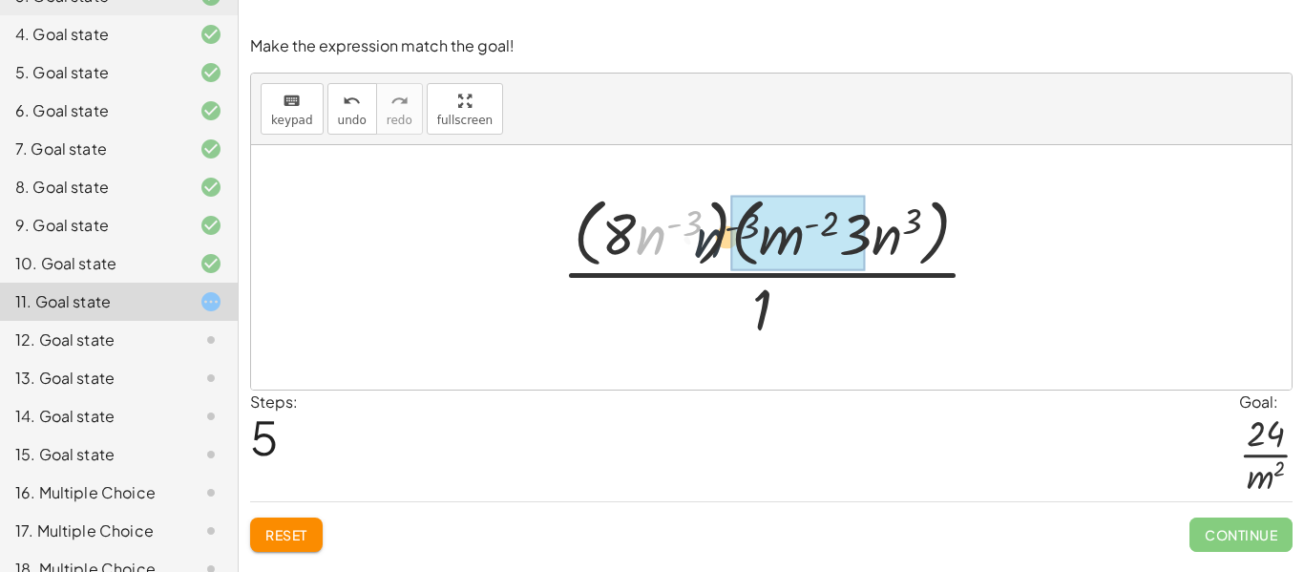
drag, startPoint x: 663, startPoint y: 230, endPoint x: 732, endPoint y: 232, distance: 68.7
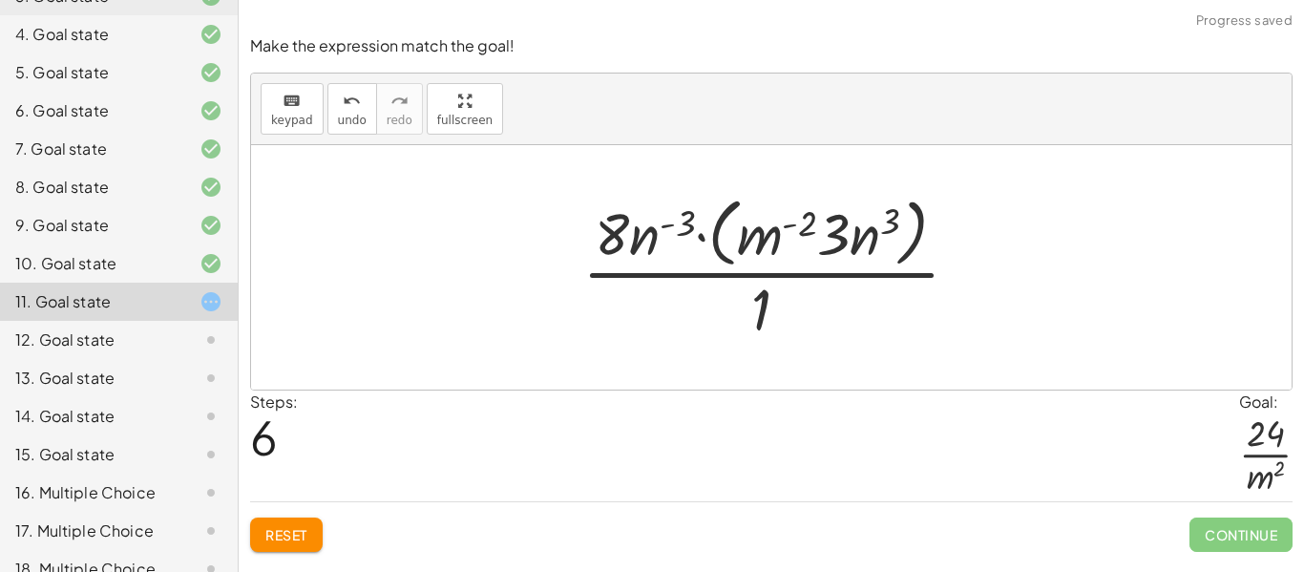
click at [644, 233] on div at bounding box center [778, 267] width 411 height 156
drag, startPoint x: 644, startPoint y: 233, endPoint x: 744, endPoint y: 231, distance: 100.2
click at [744, 231] on div at bounding box center [778, 267] width 411 height 156
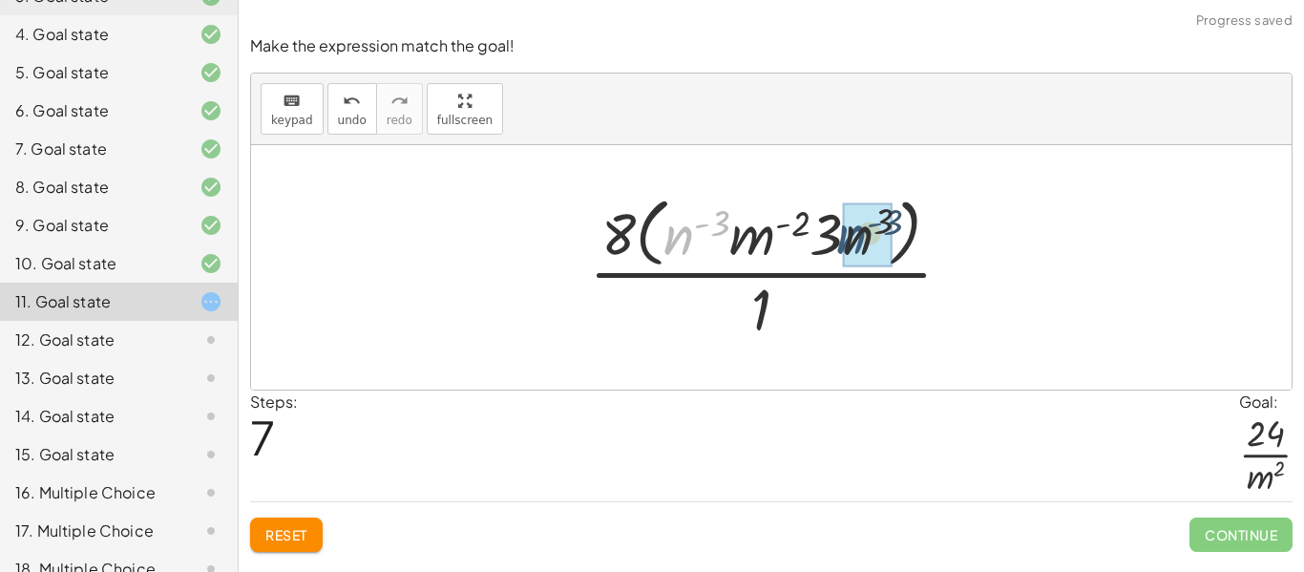
drag, startPoint x: 680, startPoint y: 238, endPoint x: 871, endPoint y: 237, distance: 190.9
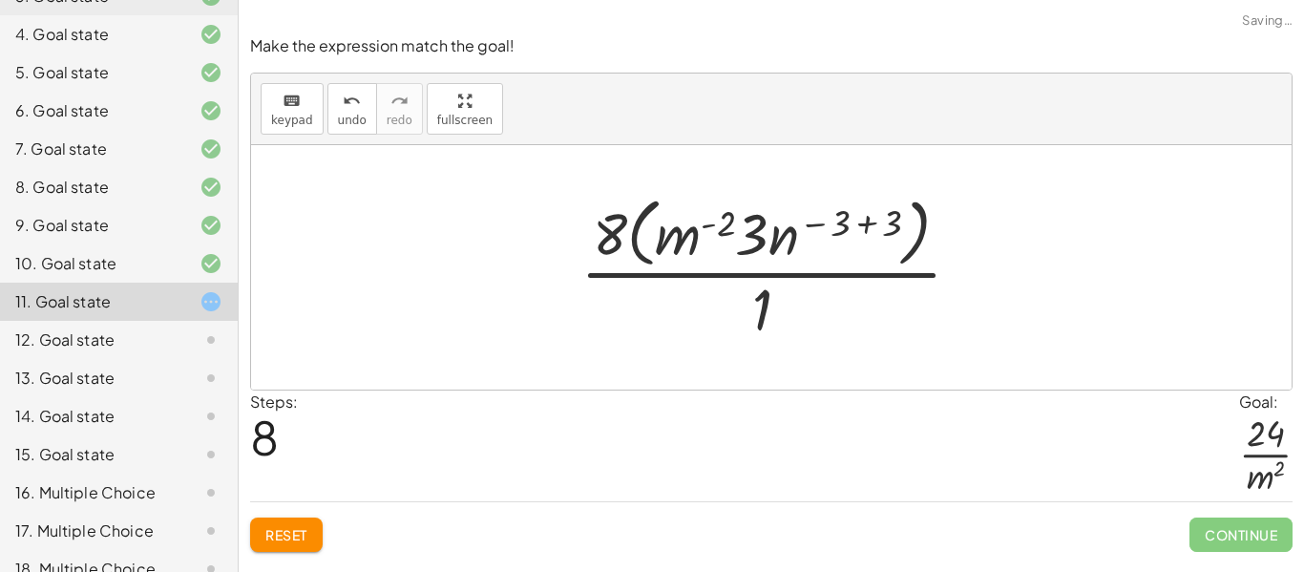
click at [830, 234] on div at bounding box center [778, 267] width 415 height 156
click at [853, 227] on div at bounding box center [778, 267] width 415 height 156
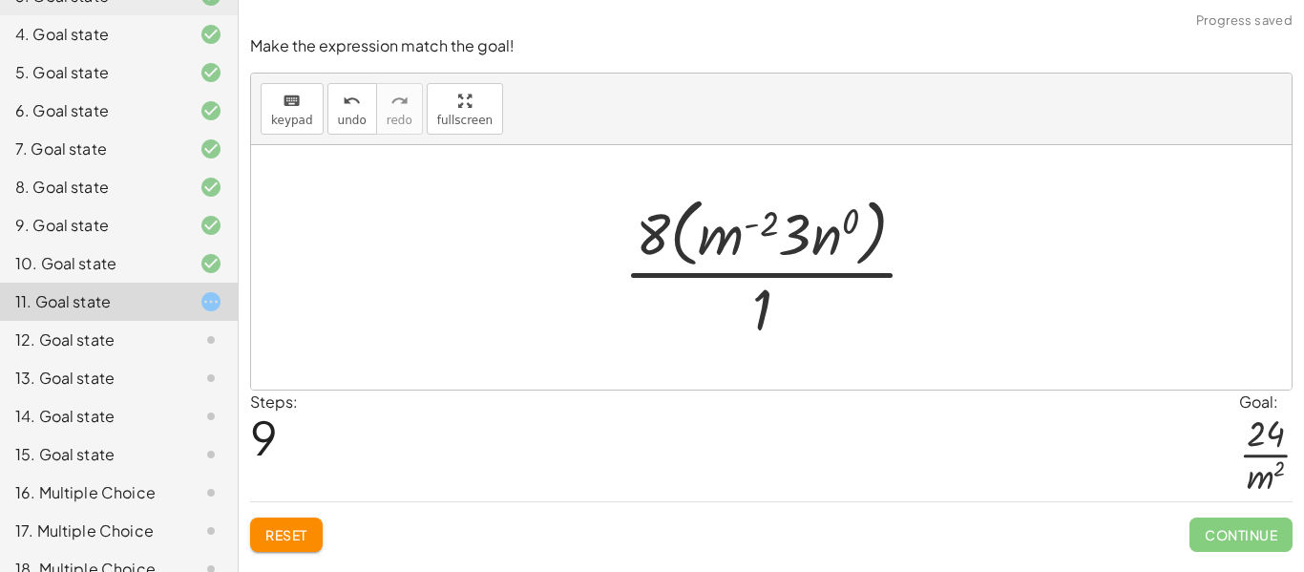
click at [842, 232] on div at bounding box center [778, 267] width 329 height 156
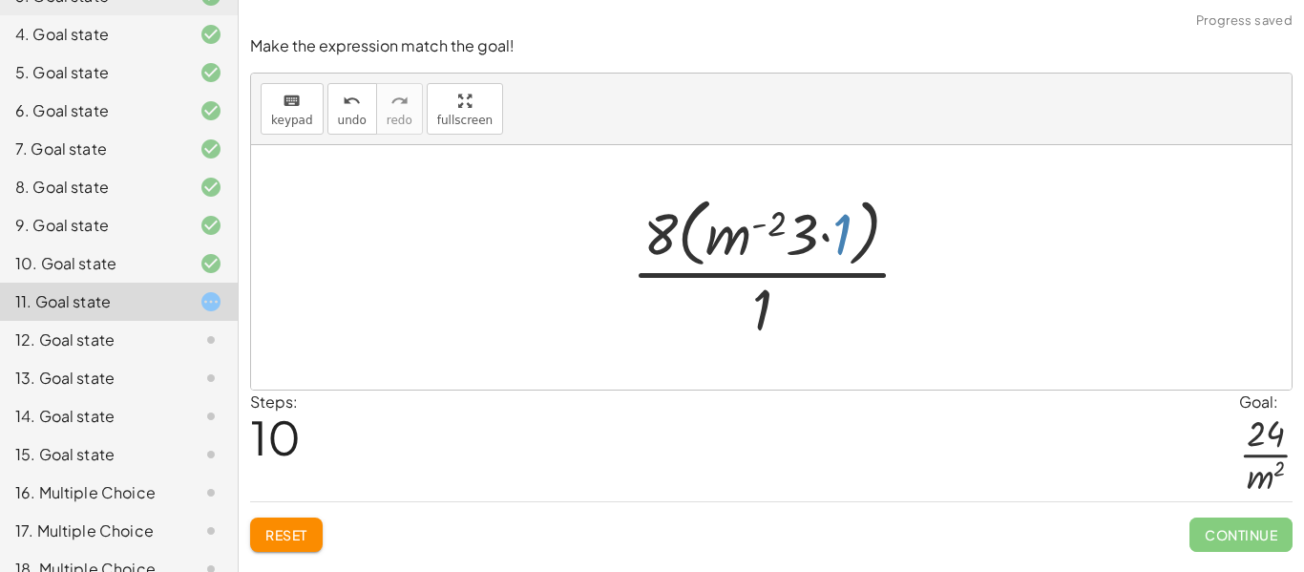
click at [844, 234] on div at bounding box center [778, 267] width 315 height 156
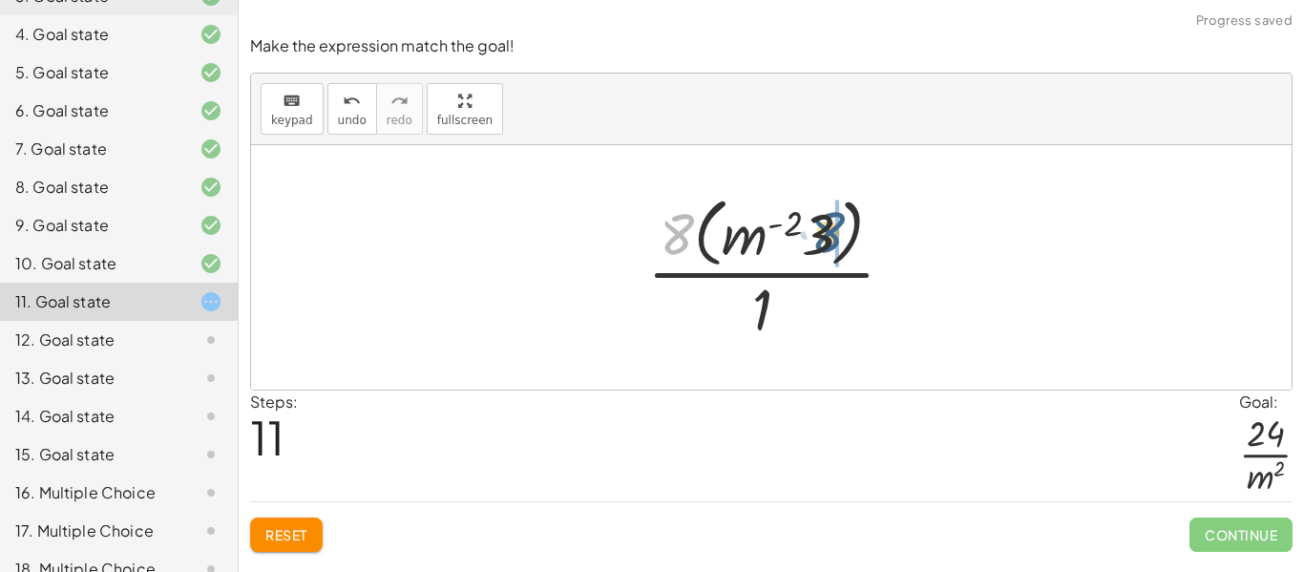
drag, startPoint x: 665, startPoint y: 234, endPoint x: 827, endPoint y: 236, distance: 162.2
click at [827, 236] on div at bounding box center [778, 267] width 282 height 156
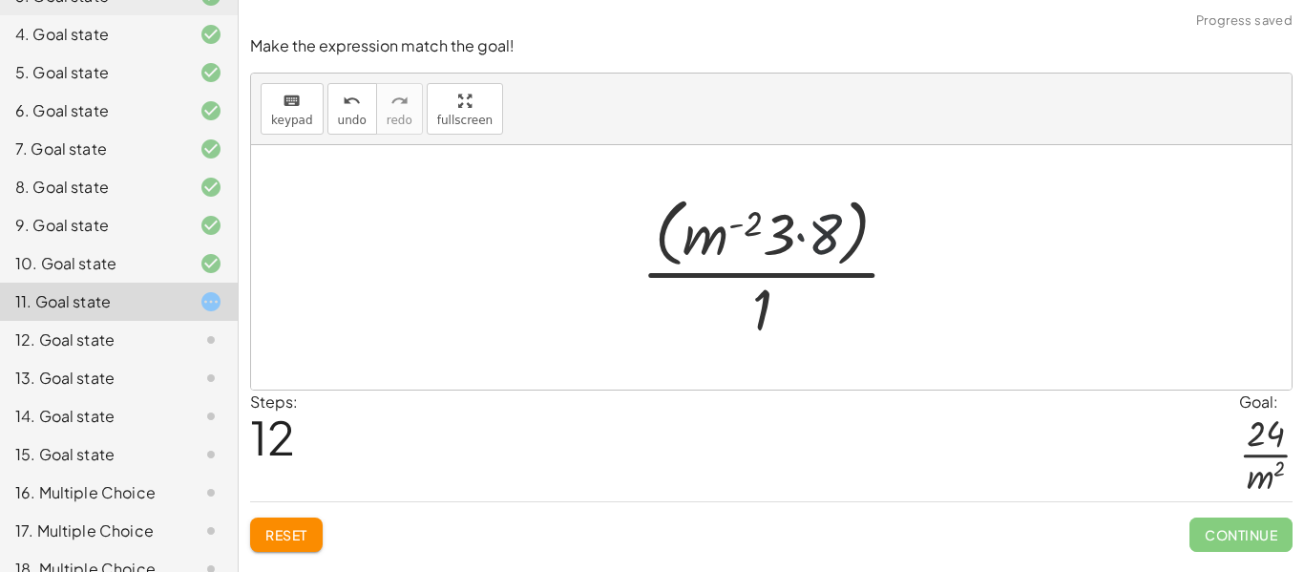
click at [796, 229] on div at bounding box center [778, 267] width 295 height 156
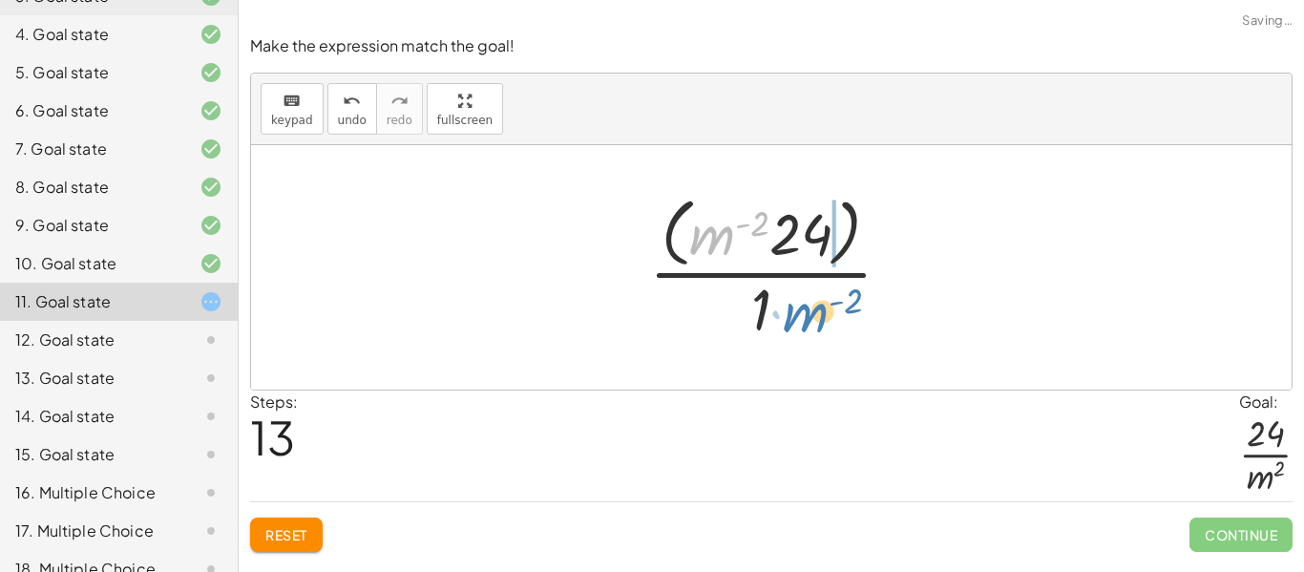
drag, startPoint x: 708, startPoint y: 232, endPoint x: 801, endPoint y: 309, distance: 120.6
click at [801, 309] on div at bounding box center [777, 267] width 277 height 156
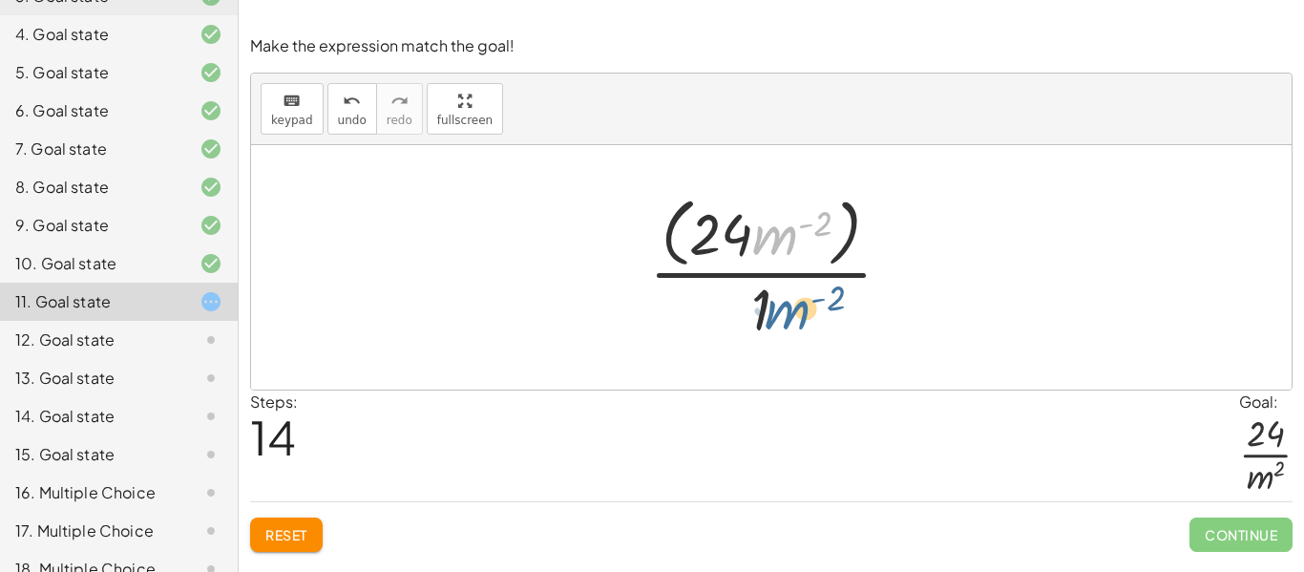
drag, startPoint x: 774, startPoint y: 239, endPoint x: 776, endPoint y: 314, distance: 75.4
click at [776, 314] on div at bounding box center [777, 267] width 277 height 156
click at [718, 230] on div at bounding box center [777, 267] width 277 height 156
click at [688, 222] on div at bounding box center [777, 267] width 277 height 156
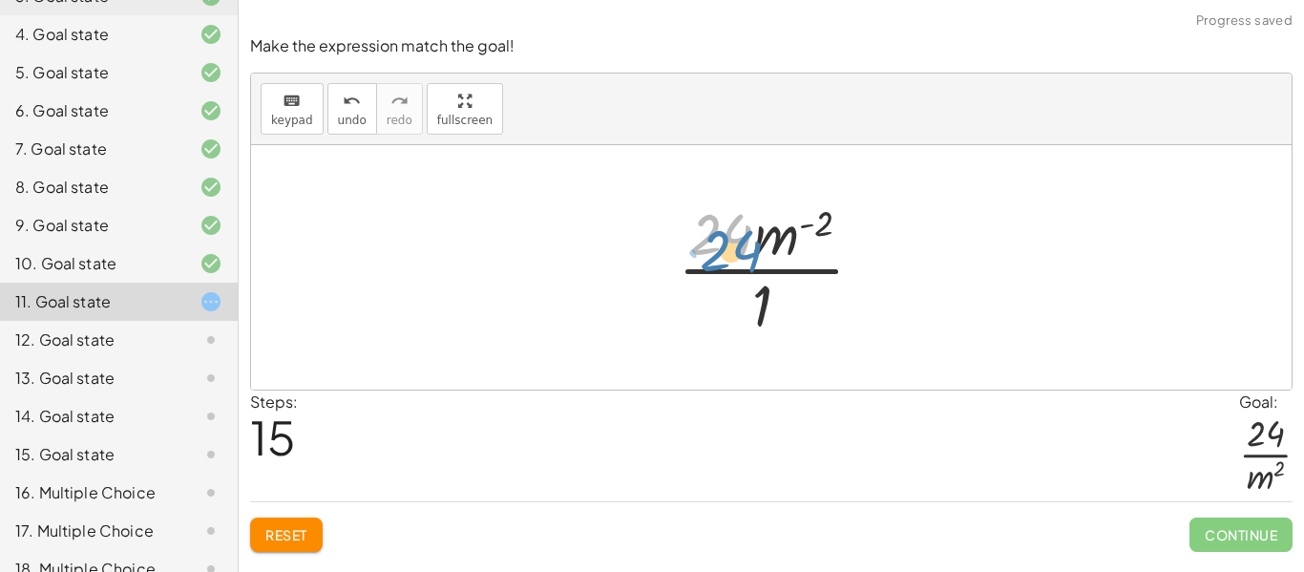
drag, startPoint x: 692, startPoint y: 222, endPoint x: 700, endPoint y: 237, distance: 16.7
click at [700, 237] on div at bounding box center [778, 267] width 220 height 147
drag, startPoint x: 792, startPoint y: 241, endPoint x: 795, endPoint y: 316, distance: 74.5
click at [795, 316] on div at bounding box center [778, 267] width 220 height 147
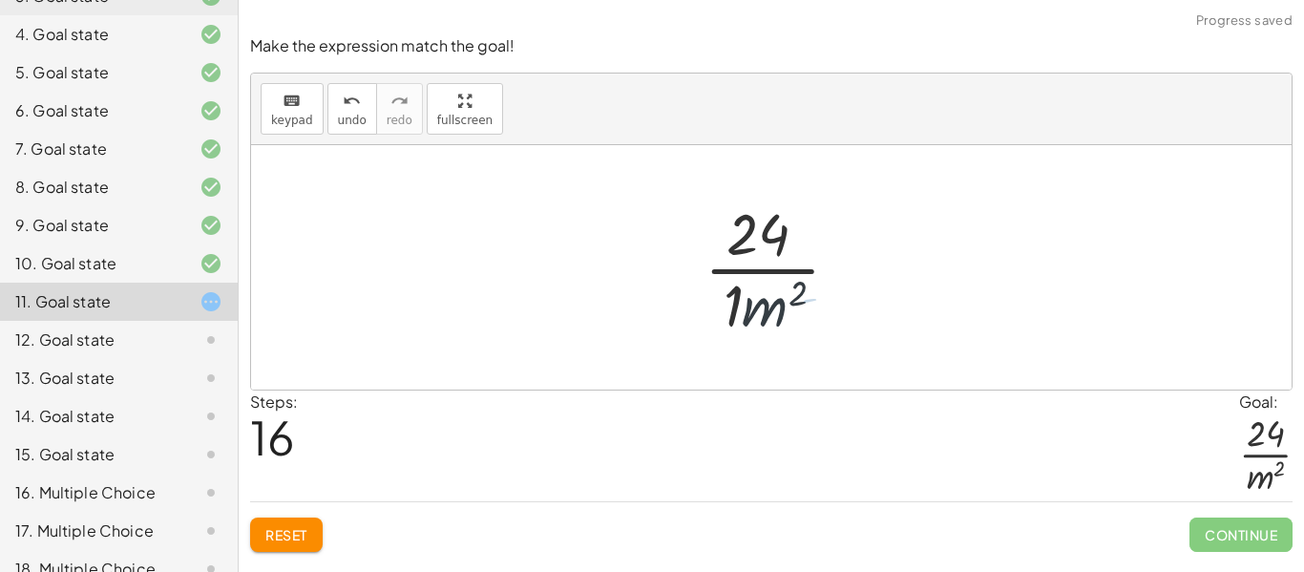
click at [730, 295] on div at bounding box center [778, 267] width 161 height 147
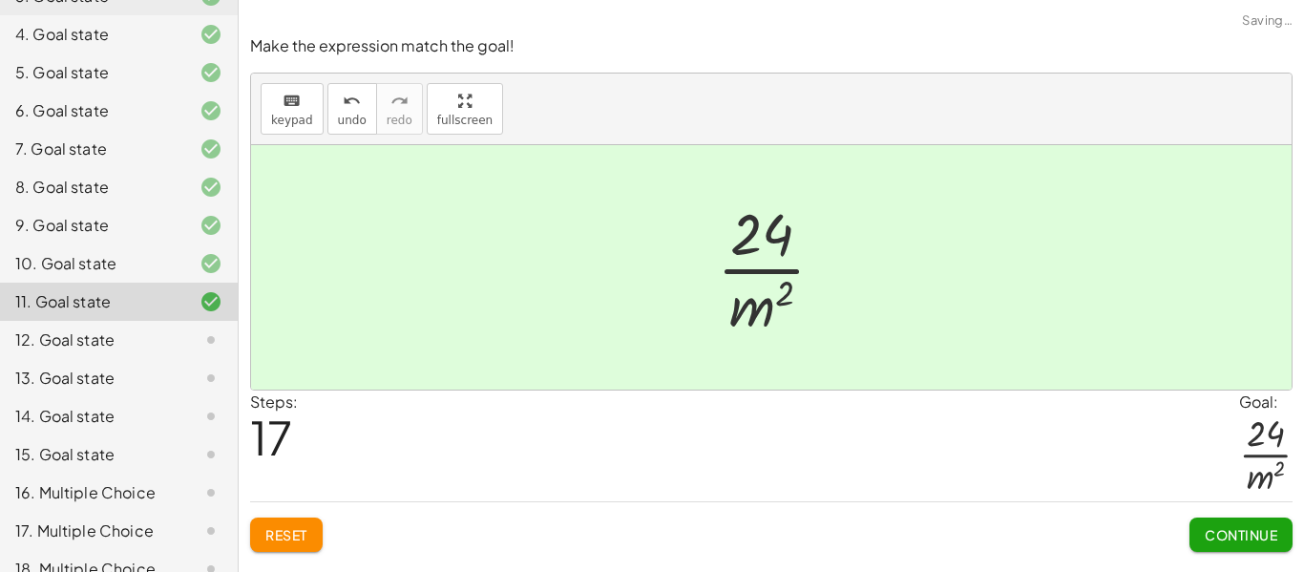
click at [1255, 521] on button "Continue" at bounding box center [1240, 534] width 103 height 34
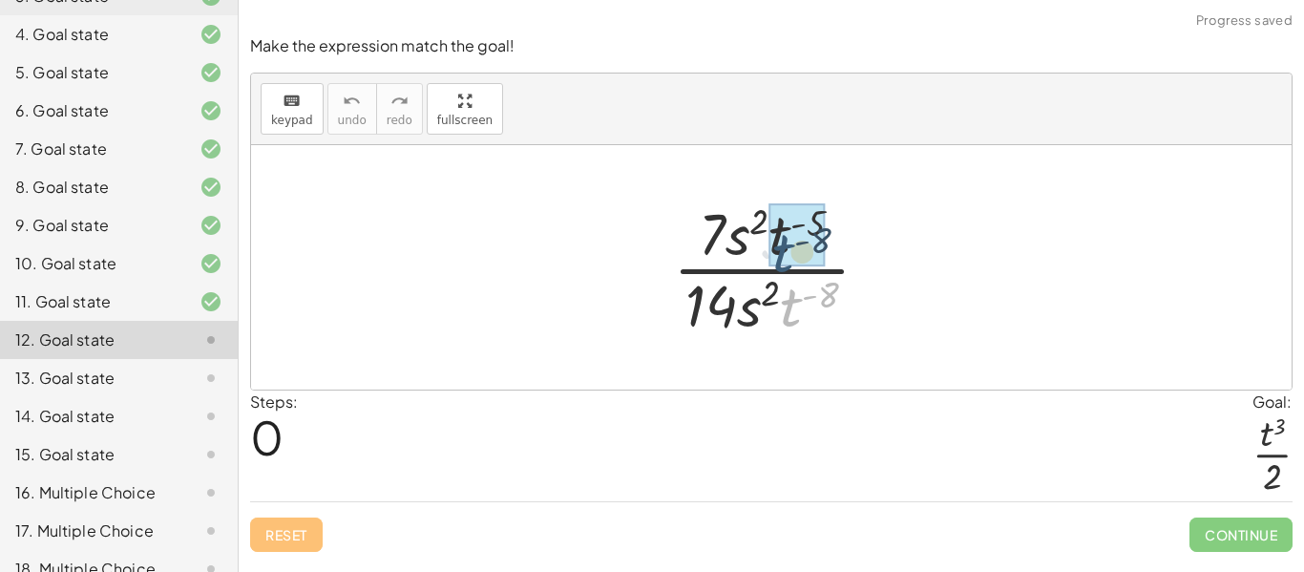
drag, startPoint x: 799, startPoint y: 304, endPoint x: 790, endPoint y: 250, distance: 55.1
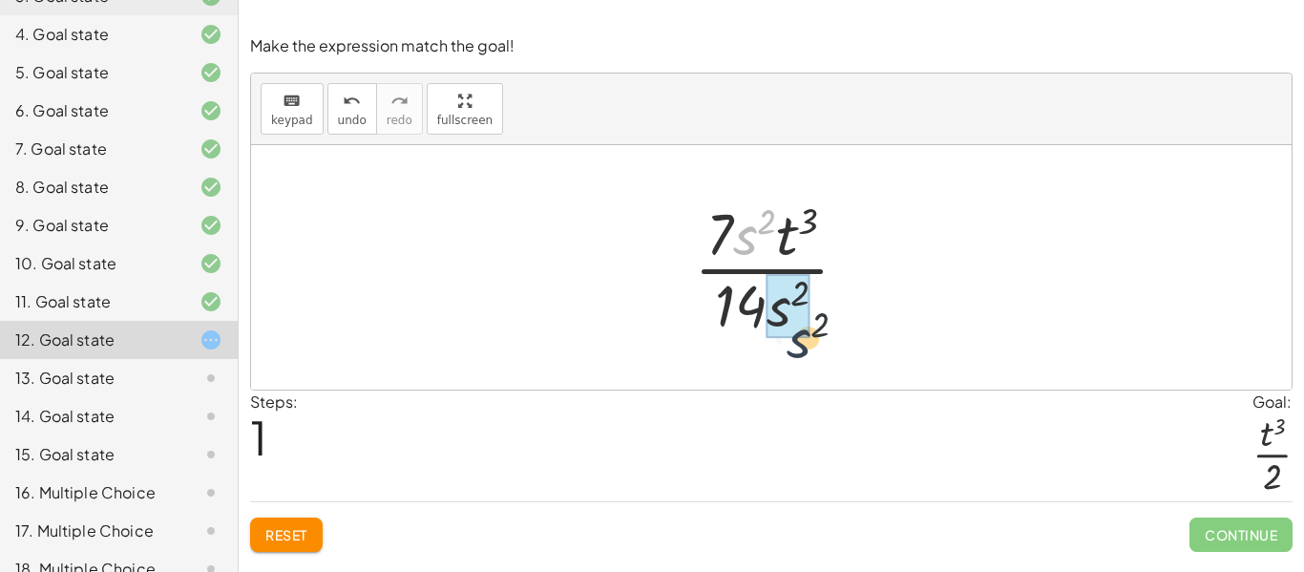
drag, startPoint x: 751, startPoint y: 233, endPoint x: 804, endPoint y: 340, distance: 119.5
click at [804, 340] on div at bounding box center [778, 267] width 189 height 147
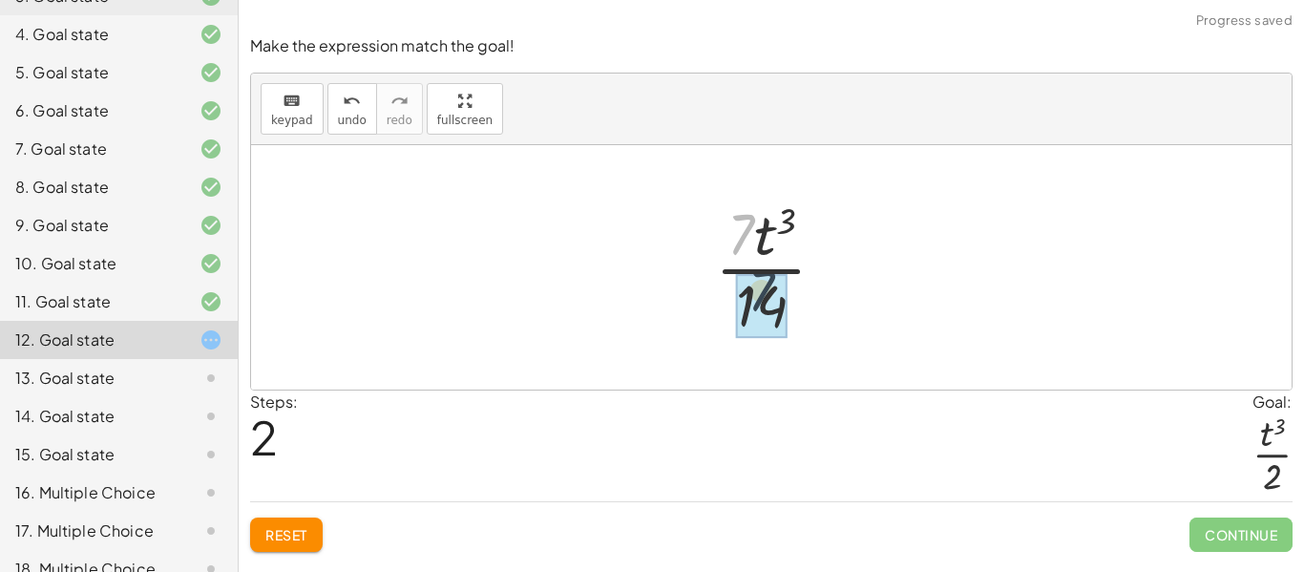
drag, startPoint x: 737, startPoint y: 245, endPoint x: 759, endPoint y: 307, distance: 65.8
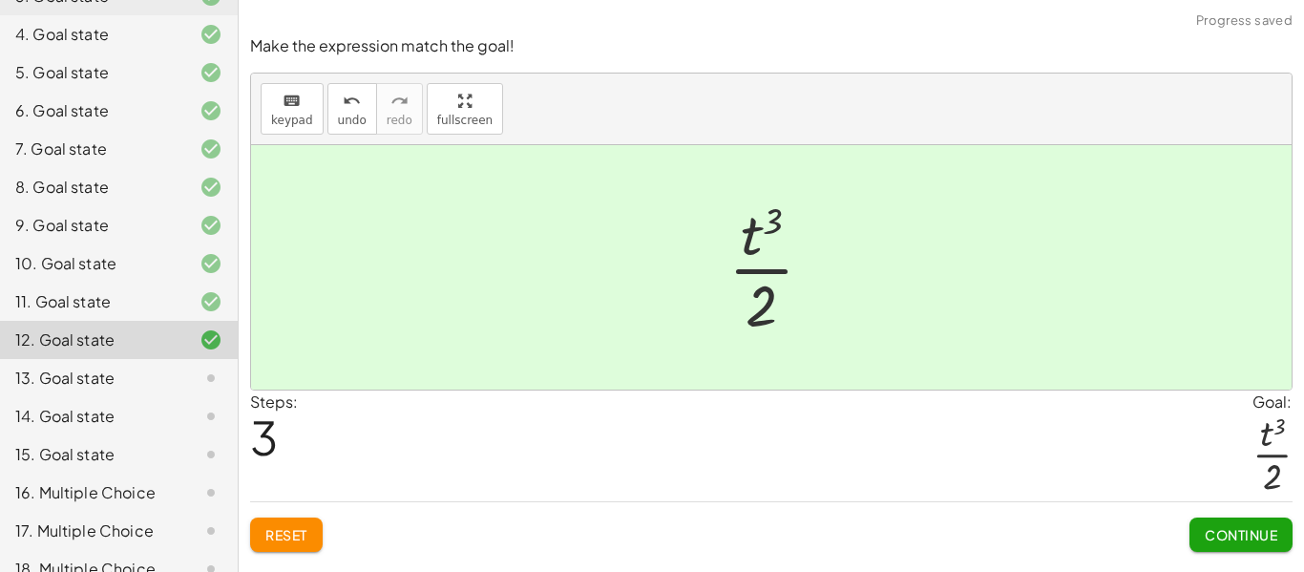
click at [1253, 545] on button "Continue" at bounding box center [1240, 534] width 103 height 34
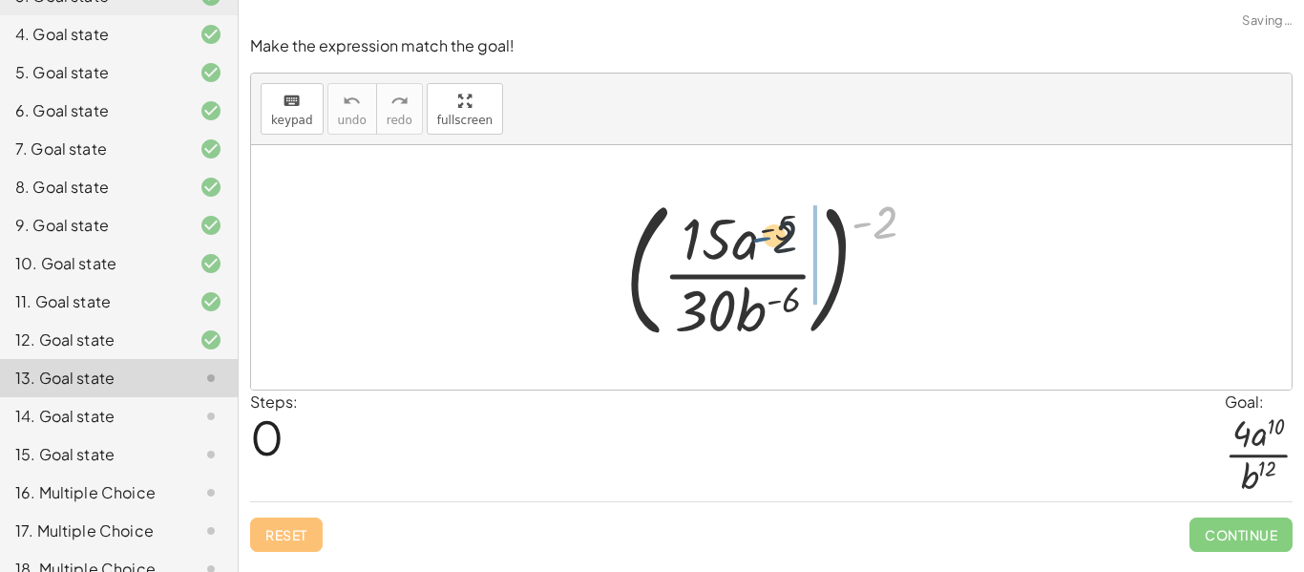
drag, startPoint x: 866, startPoint y: 227, endPoint x: 746, endPoint y: 246, distance: 121.7
click at [746, 246] on div at bounding box center [777, 267] width 325 height 158
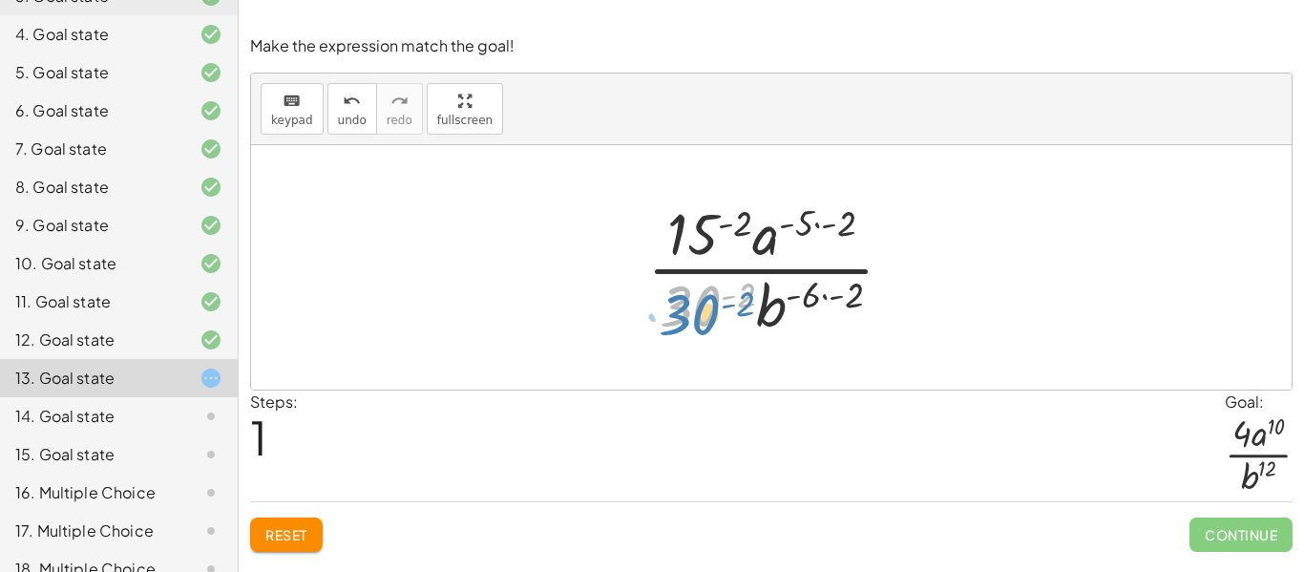
drag, startPoint x: 713, startPoint y: 293, endPoint x: 713, endPoint y: 314, distance: 21.0
click at [713, 314] on div at bounding box center [777, 267] width 281 height 147
click at [825, 301] on div at bounding box center [777, 267] width 281 height 147
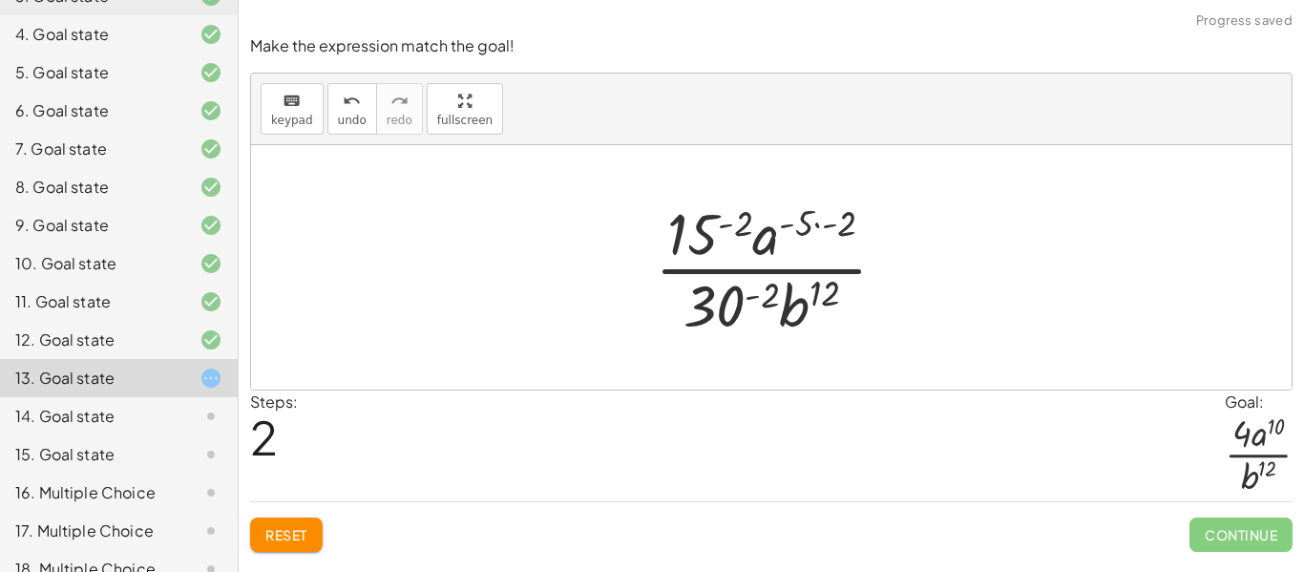
click at [813, 231] on div at bounding box center [778, 267] width 266 height 147
click at [808, 226] on div at bounding box center [778, 267] width 266 height 147
click at [828, 226] on div at bounding box center [778, 267] width 266 height 147
click at [729, 233] on div at bounding box center [778, 267] width 234 height 147
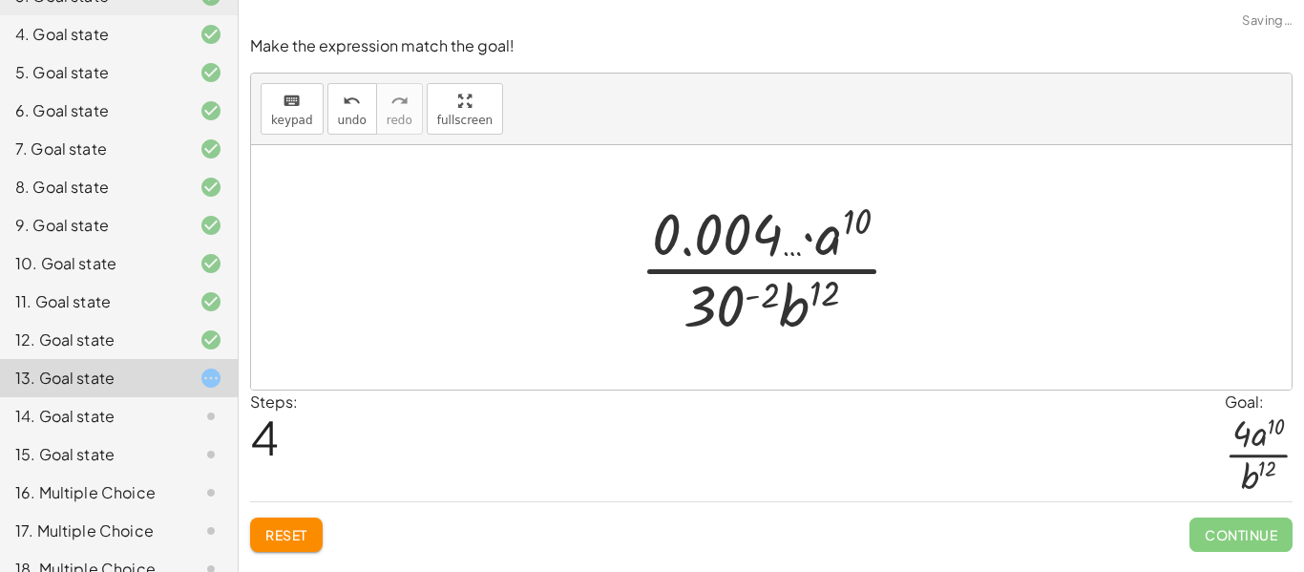
click at [730, 299] on div at bounding box center [778, 267] width 297 height 147
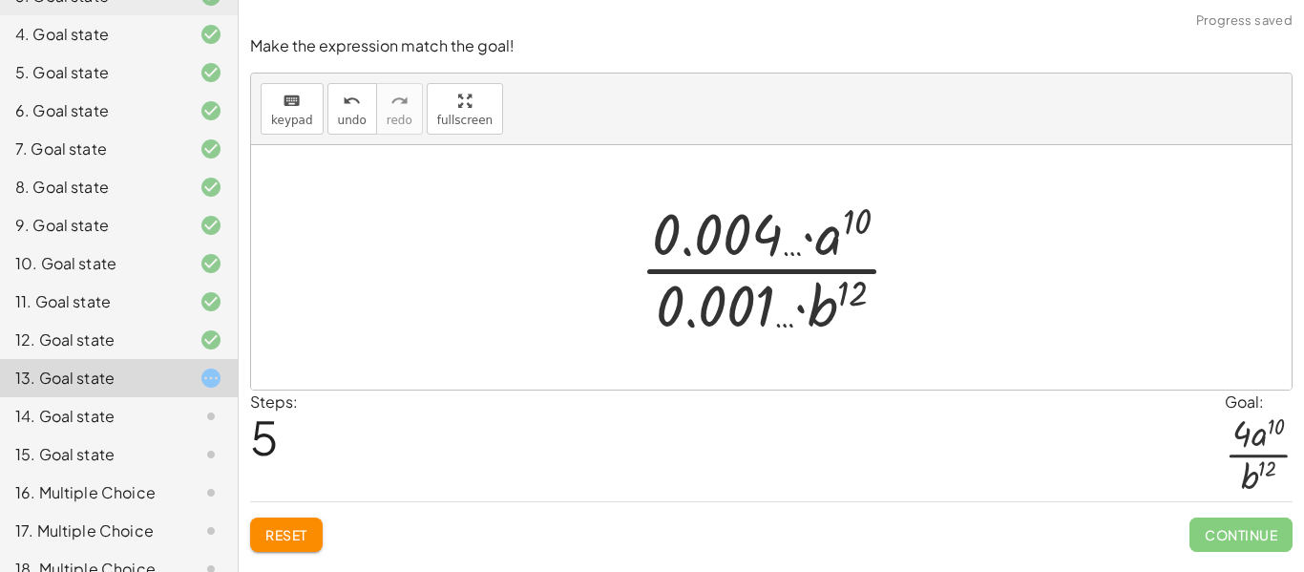
click at [283, 537] on span "Reset" at bounding box center [286, 534] width 42 height 17
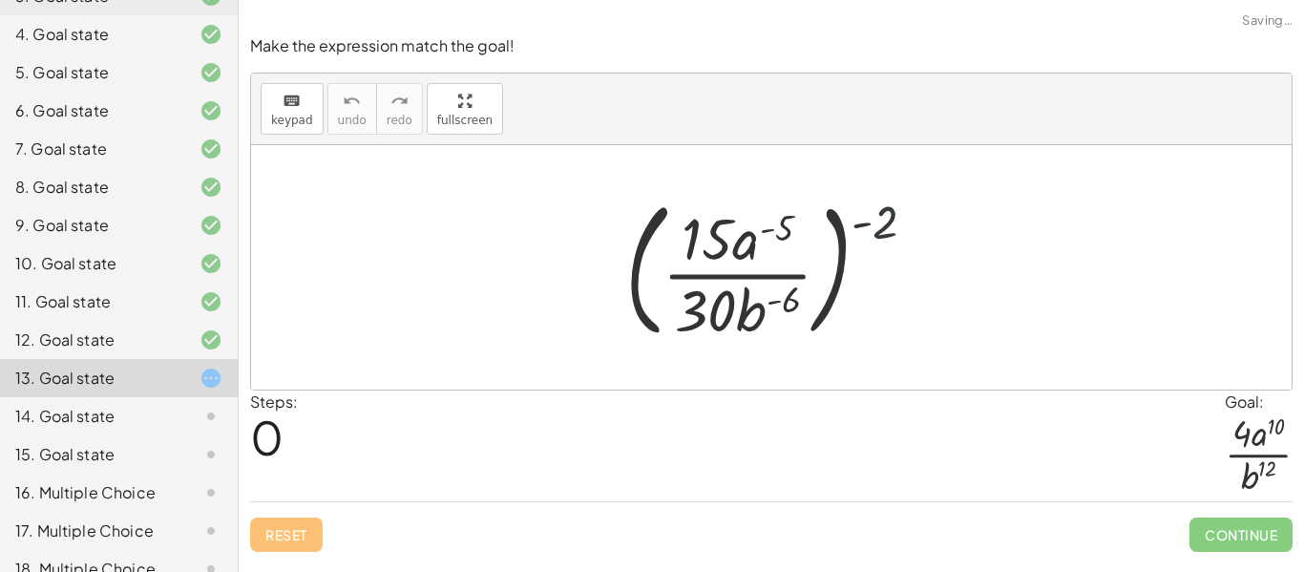
drag, startPoint x: 879, startPoint y: 230, endPoint x: 764, endPoint y: 255, distance: 117.2
click at [764, 255] on div at bounding box center [777, 267] width 325 height 158
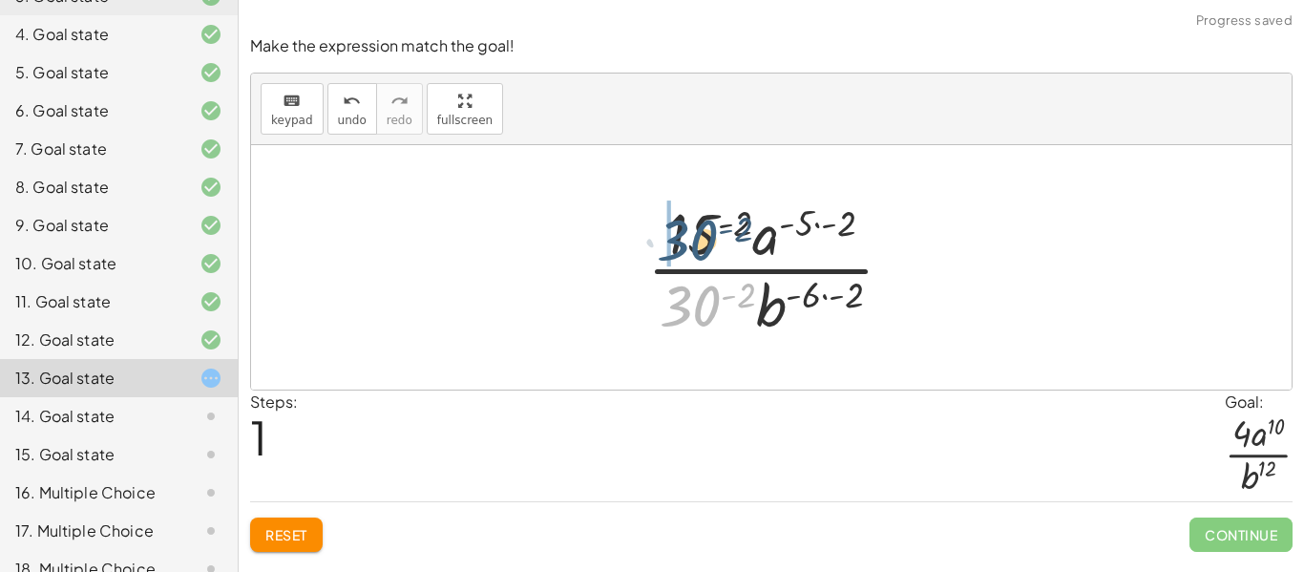
drag, startPoint x: 700, startPoint y: 309, endPoint x: 697, endPoint y: 243, distance: 66.0
click at [697, 243] on div at bounding box center [777, 267] width 281 height 147
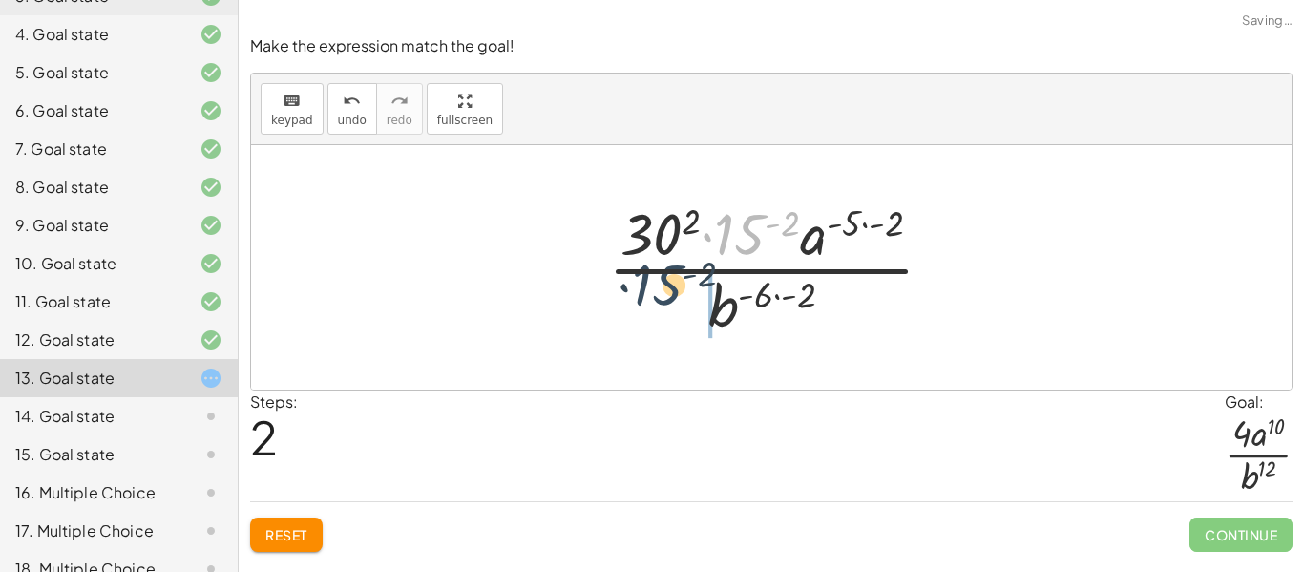
drag, startPoint x: 763, startPoint y: 230, endPoint x: 678, endPoint y: 284, distance: 100.9
click at [678, 284] on div at bounding box center [778, 267] width 360 height 147
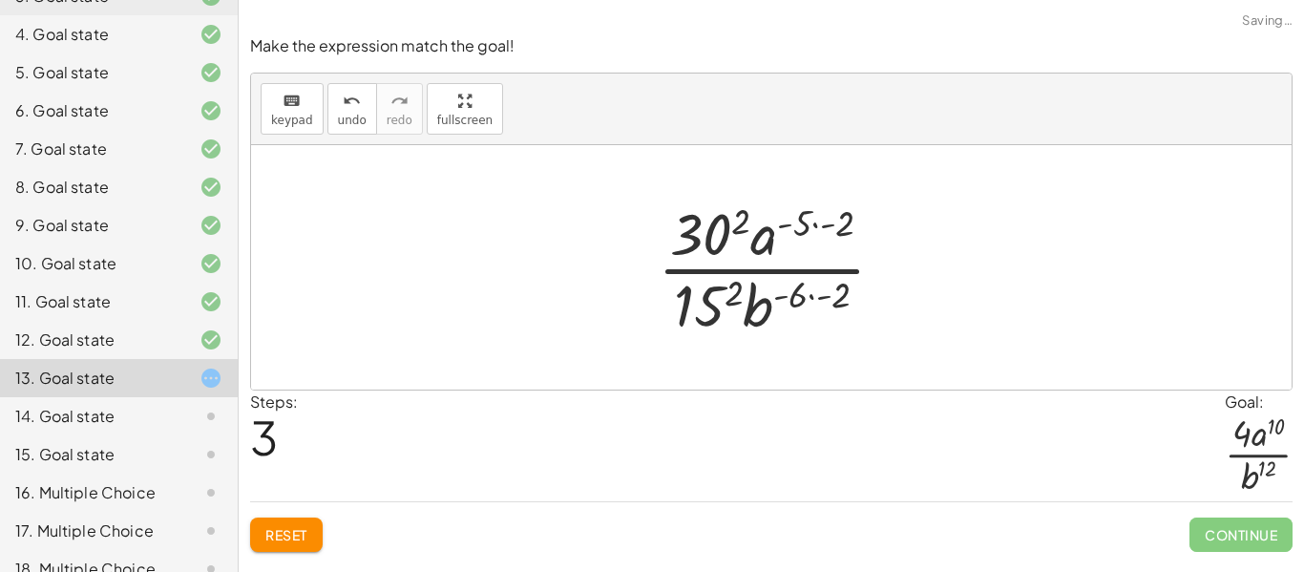
click at [715, 308] on div at bounding box center [778, 267] width 261 height 147
click at [694, 226] on div at bounding box center [778, 267] width 279 height 147
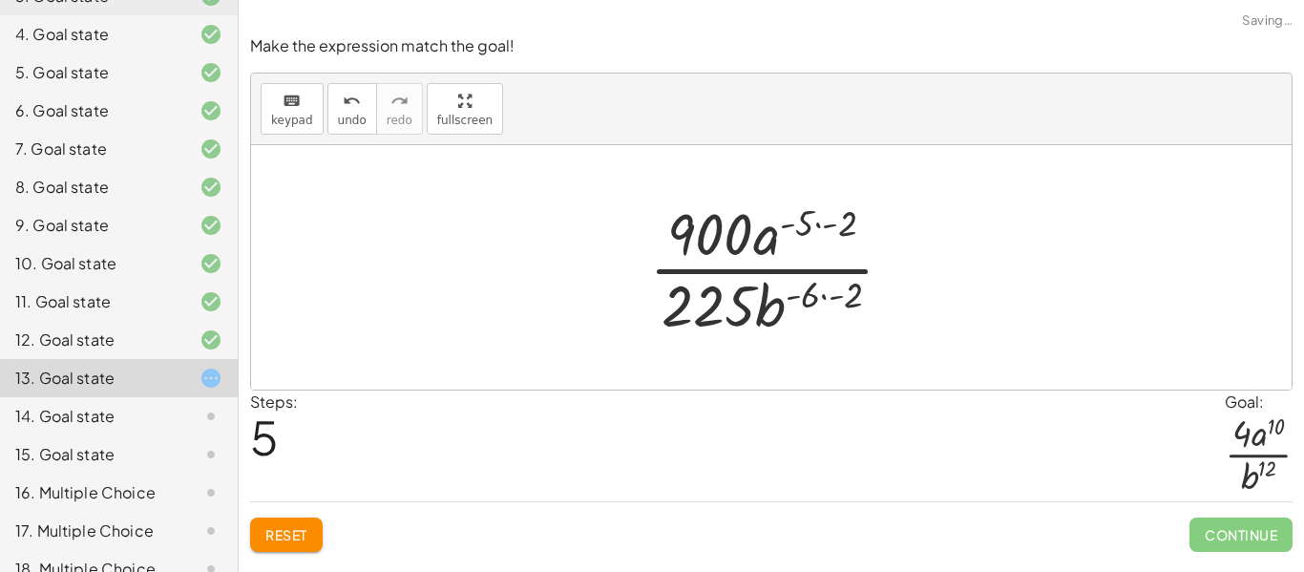
click at [306, 535] on span "Reset" at bounding box center [286, 534] width 42 height 17
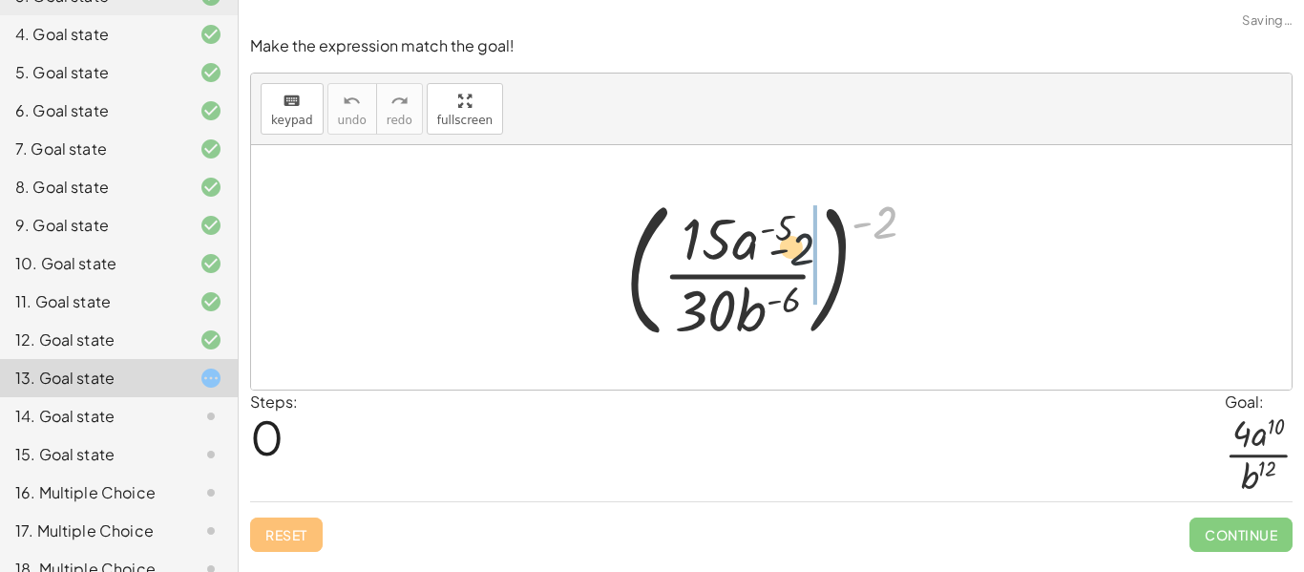
drag, startPoint x: 894, startPoint y: 212, endPoint x: 766, endPoint y: 249, distance: 133.2
click at [766, 249] on div at bounding box center [777, 267] width 325 height 158
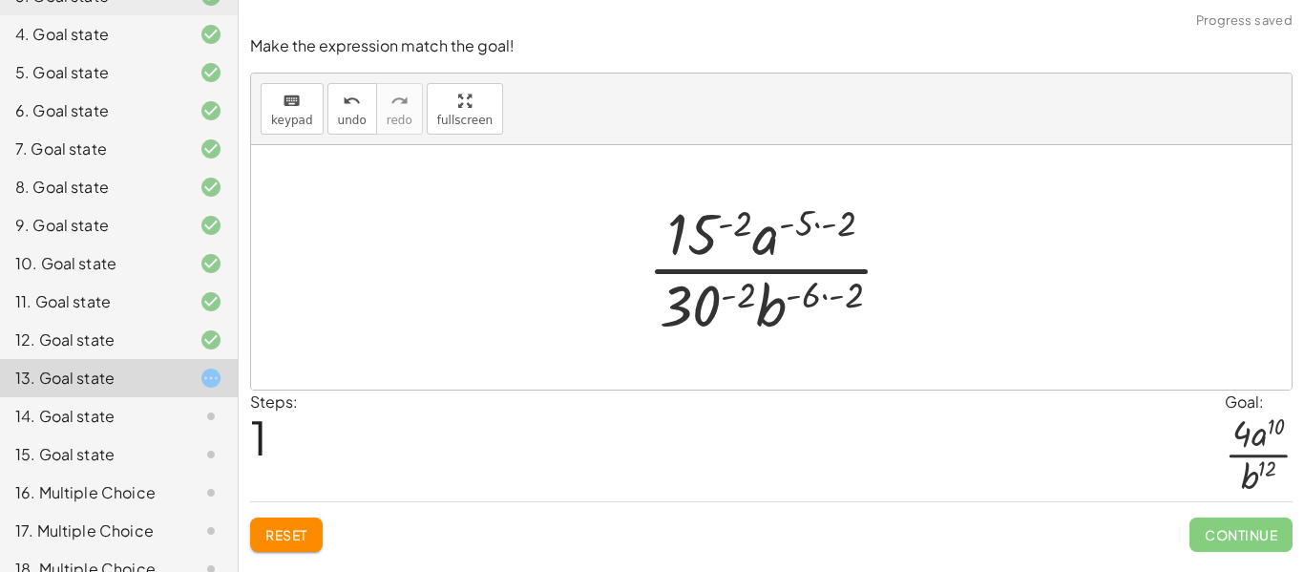
click at [736, 297] on div at bounding box center [777, 267] width 281 height 147
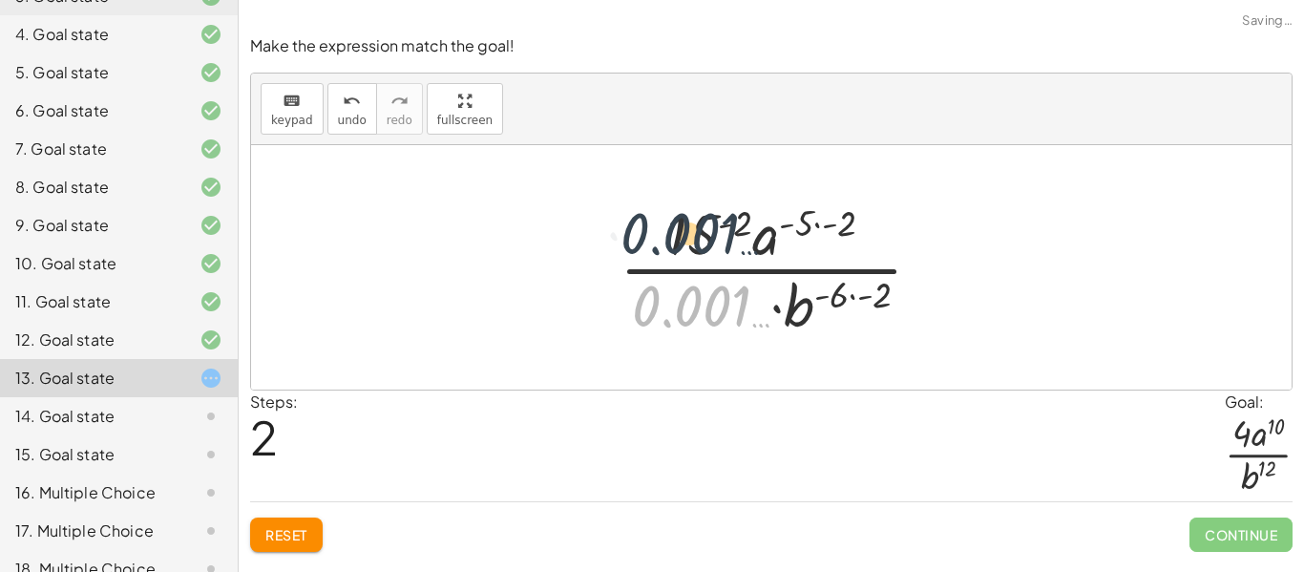
drag, startPoint x: 697, startPoint y: 306, endPoint x: 684, endPoint y: 233, distance: 74.5
click at [684, 233] on div at bounding box center [778, 267] width 337 height 147
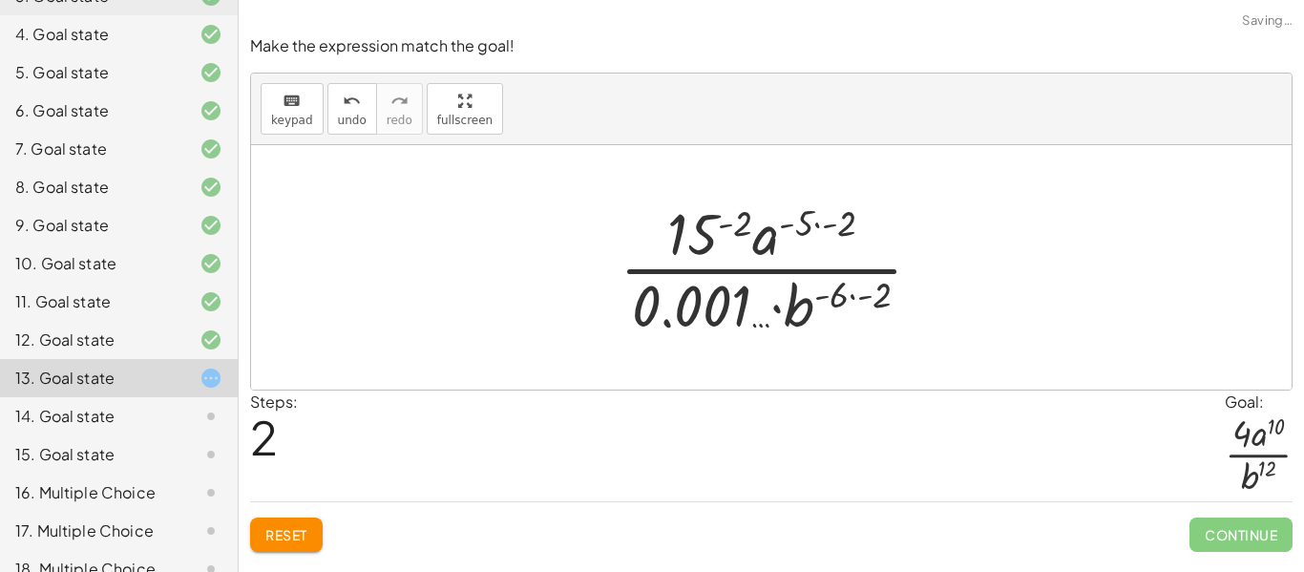
click at [297, 515] on div "Reset Continue" at bounding box center [771, 526] width 1042 height 51
click at [298, 530] on span "Reset" at bounding box center [286, 534] width 42 height 17
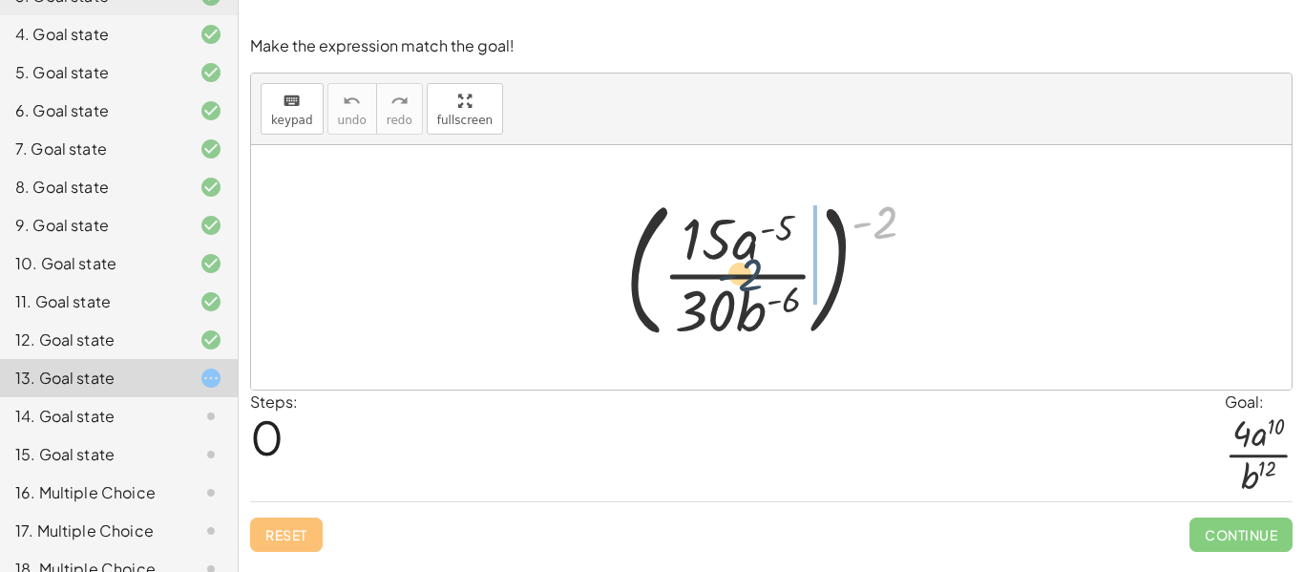
drag, startPoint x: 903, startPoint y: 222, endPoint x: 754, endPoint y: 280, distance: 159.5
click at [754, 280] on div at bounding box center [777, 267] width 325 height 158
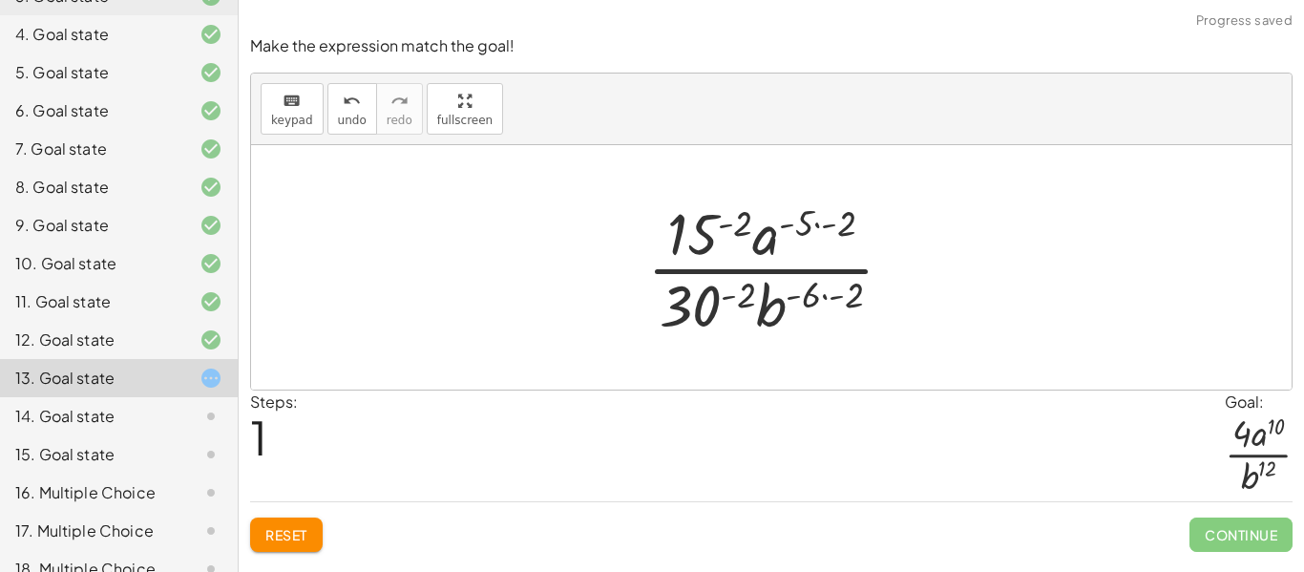
click at [821, 237] on div at bounding box center [777, 267] width 281 height 147
click at [834, 290] on div at bounding box center [777, 267] width 281 height 147
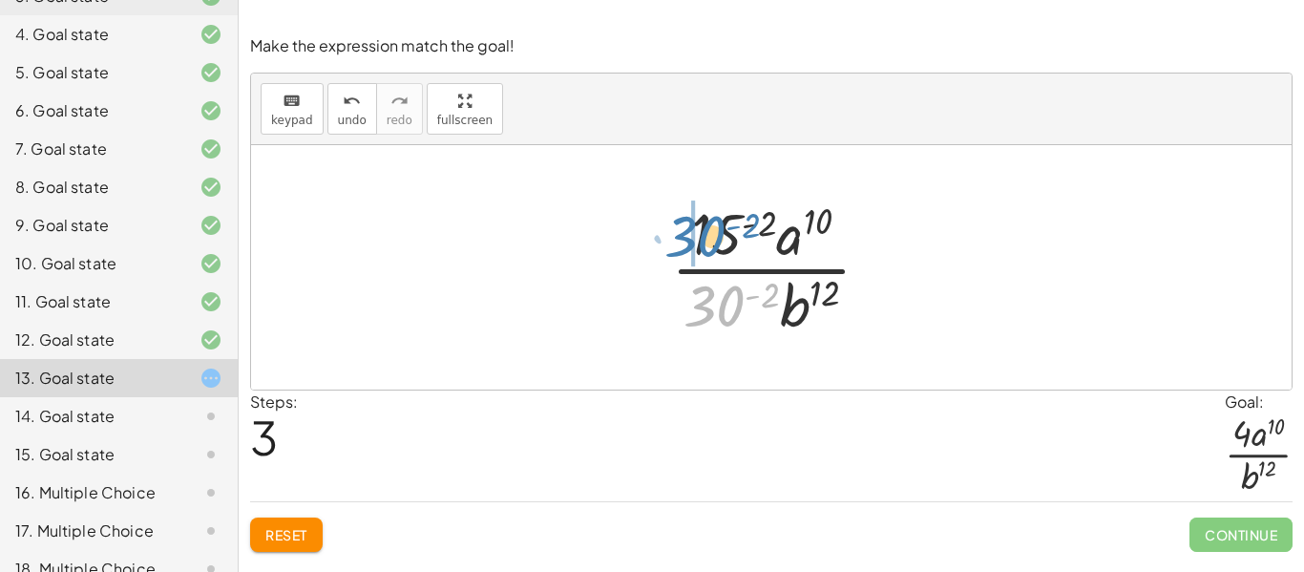
drag, startPoint x: 729, startPoint y: 303, endPoint x: 710, endPoint y: 234, distance: 72.2
click at [710, 234] on div at bounding box center [778, 267] width 234 height 147
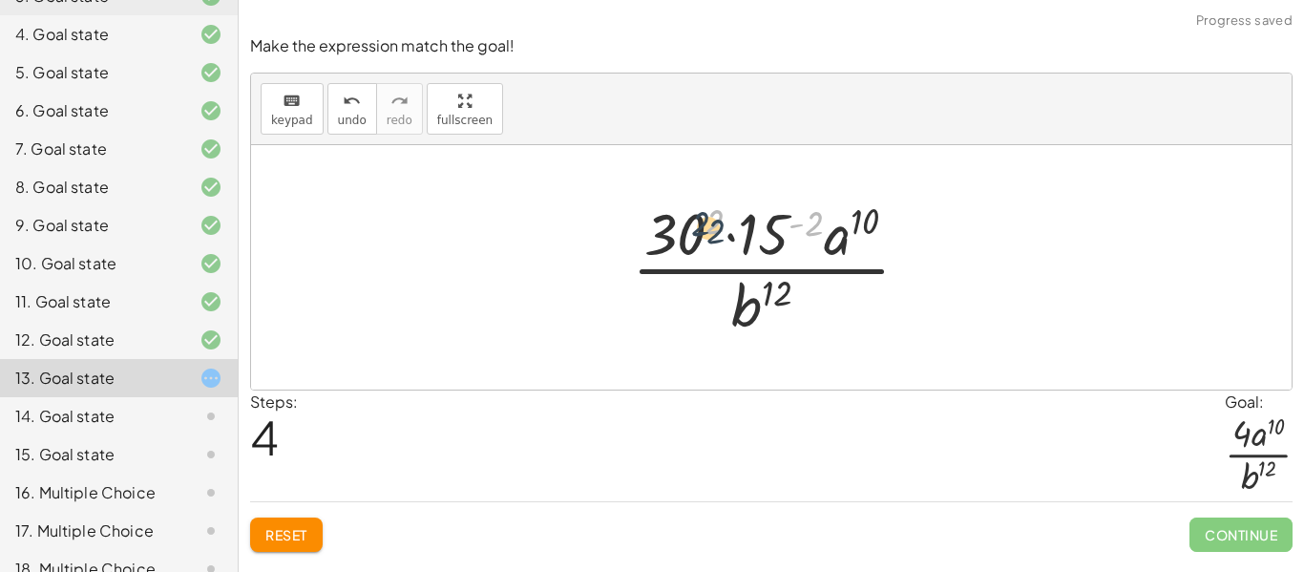
drag, startPoint x: 803, startPoint y: 224, endPoint x: 699, endPoint y: 228, distance: 105.0
click at [699, 228] on div at bounding box center [778, 267] width 312 height 147
click at [780, 220] on div at bounding box center [778, 267] width 312 height 147
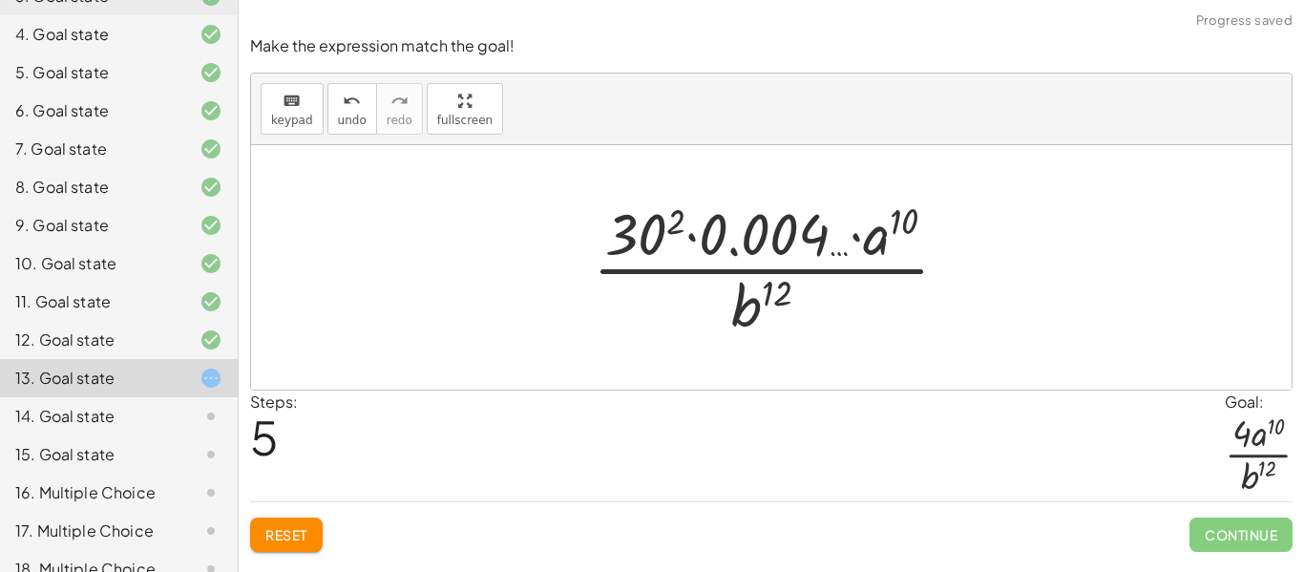
click at [647, 237] on div at bounding box center [778, 267] width 390 height 147
click at [720, 230] on div at bounding box center [778, 267] width 396 height 147
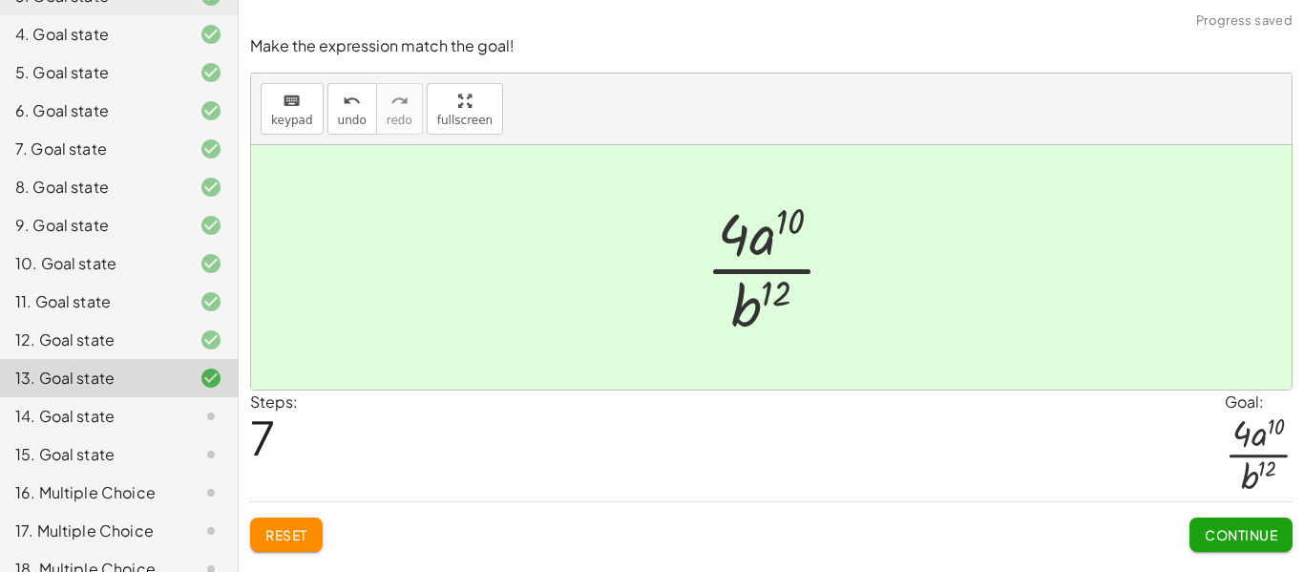
click at [1223, 545] on button "Continue" at bounding box center [1240, 534] width 103 height 34
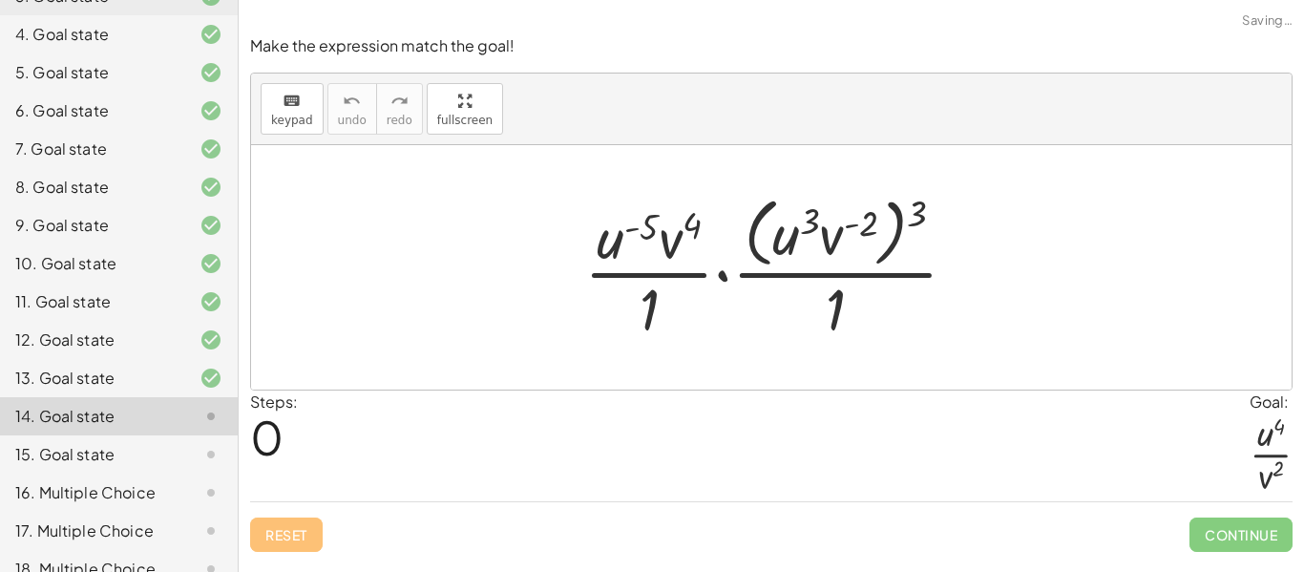
click at [923, 212] on div at bounding box center [777, 267] width 407 height 156
drag, startPoint x: 923, startPoint y: 212, endPoint x: 850, endPoint y: 230, distance: 74.8
click at [850, 230] on div at bounding box center [777, 267] width 407 height 156
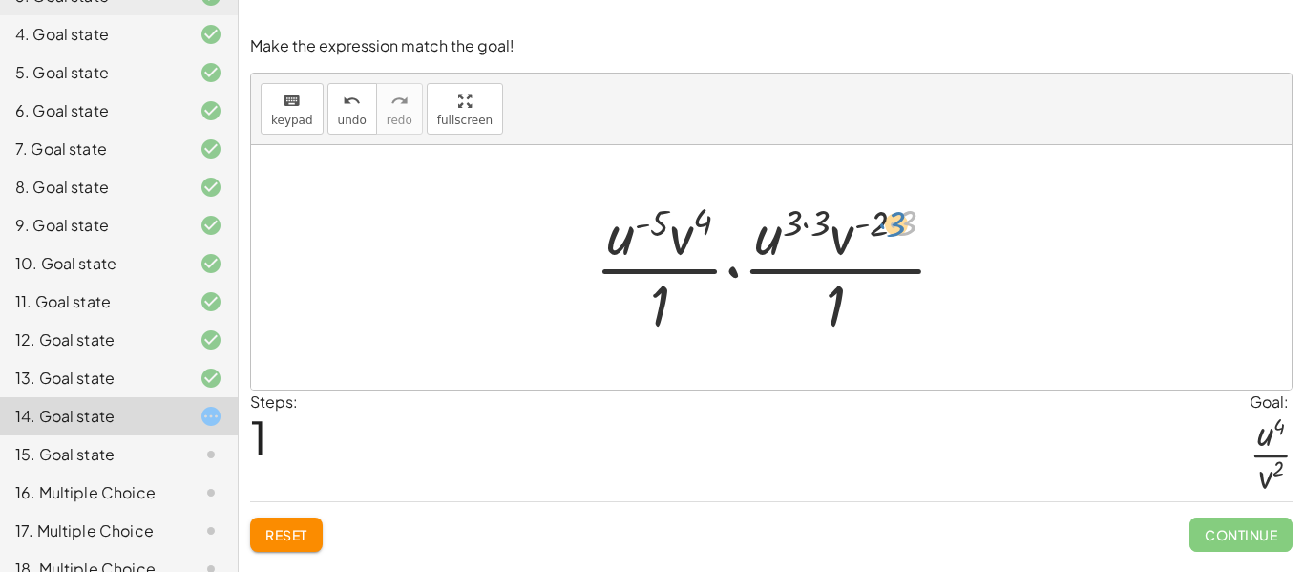
drag, startPoint x: 894, startPoint y: 231, endPoint x: 884, endPoint y: 232, distance: 10.5
click at [884, 232] on div at bounding box center [778, 267] width 386 height 147
drag, startPoint x: 626, startPoint y: 239, endPoint x: 783, endPoint y: 243, distance: 157.5
click at [783, 243] on div at bounding box center [778, 267] width 386 height 147
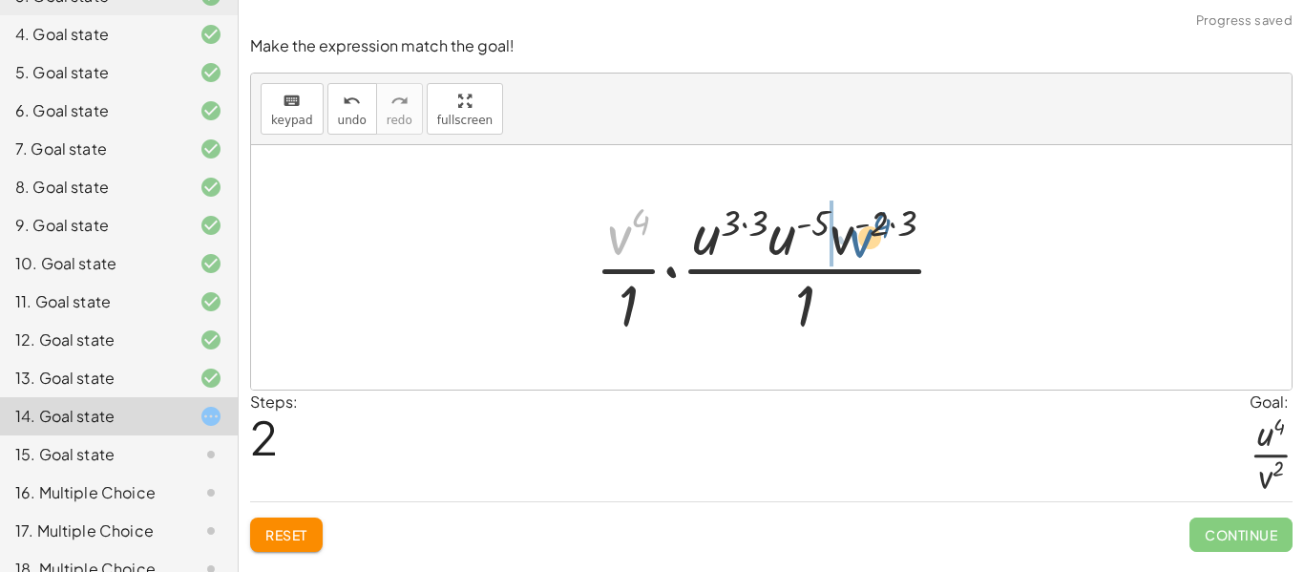
drag, startPoint x: 613, startPoint y: 234, endPoint x: 856, endPoint y: 238, distance: 243.4
click at [856, 238] on div at bounding box center [778, 267] width 386 height 147
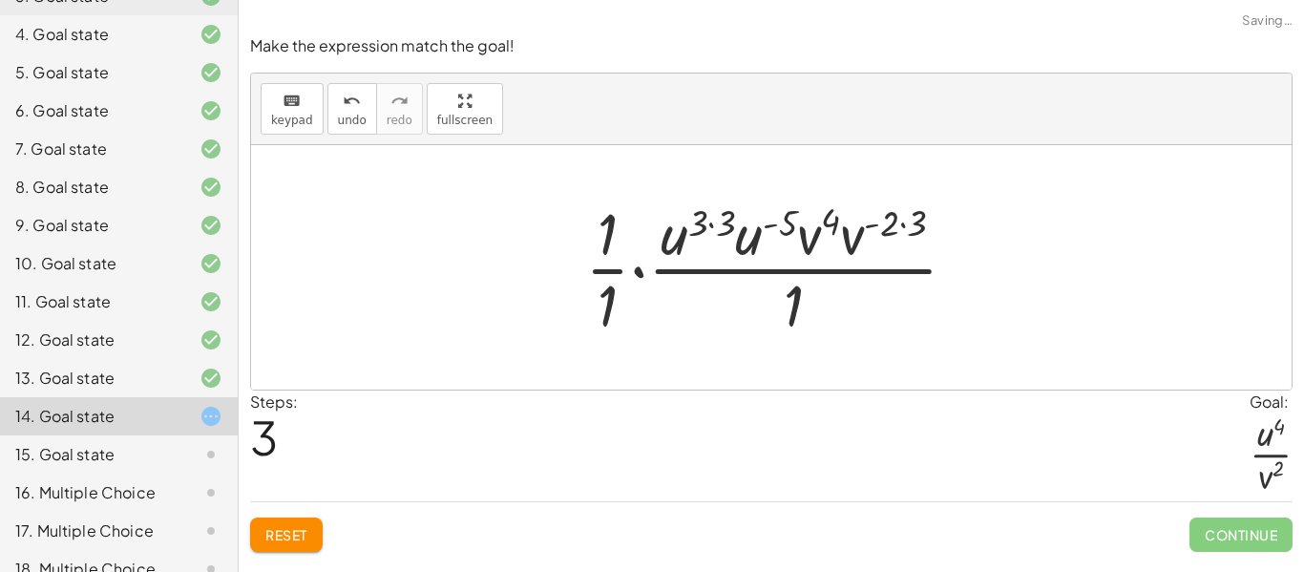
click at [606, 243] on div at bounding box center [778, 267] width 407 height 147
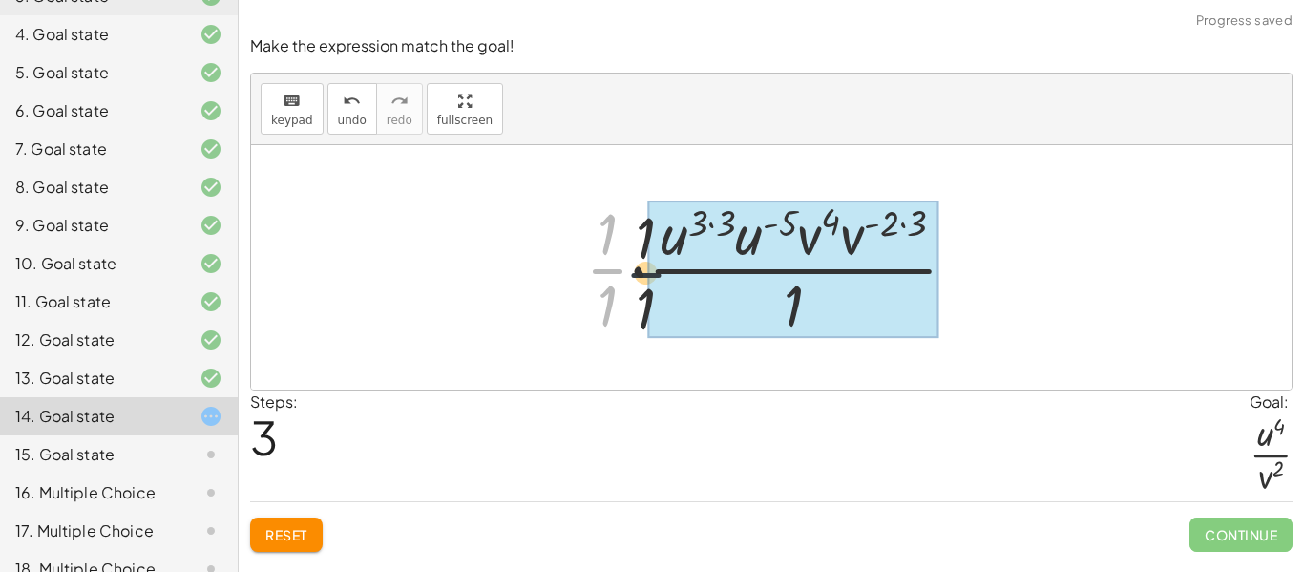
drag, startPoint x: 614, startPoint y: 264, endPoint x: 712, endPoint y: 272, distance: 98.6
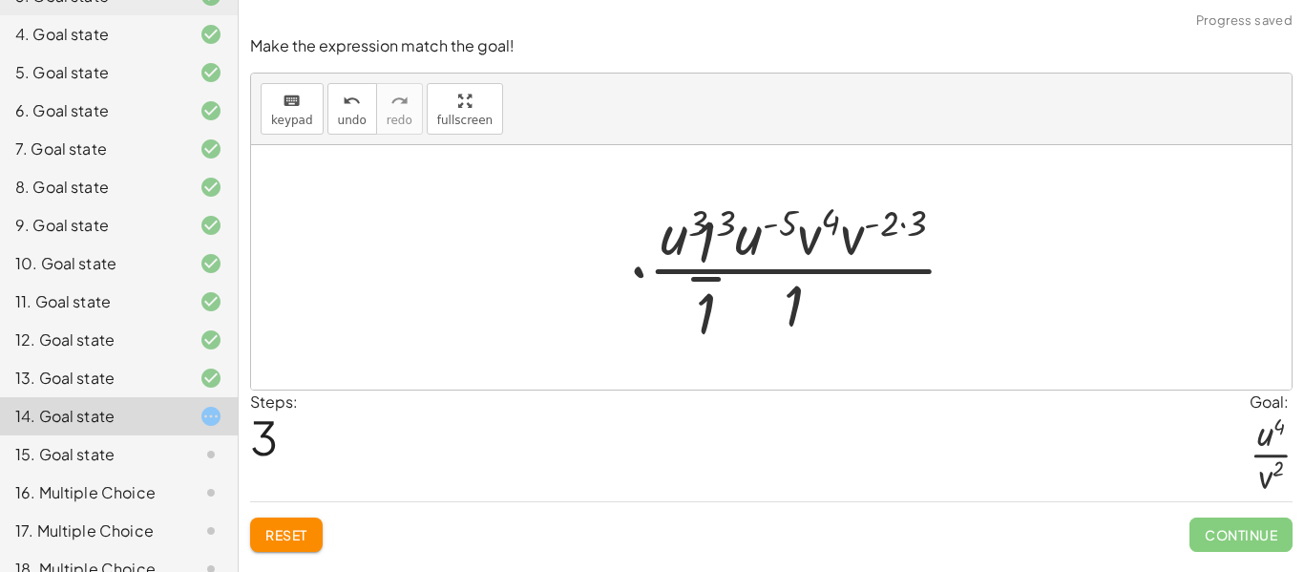
click at [705, 277] on div at bounding box center [778, 267] width 407 height 147
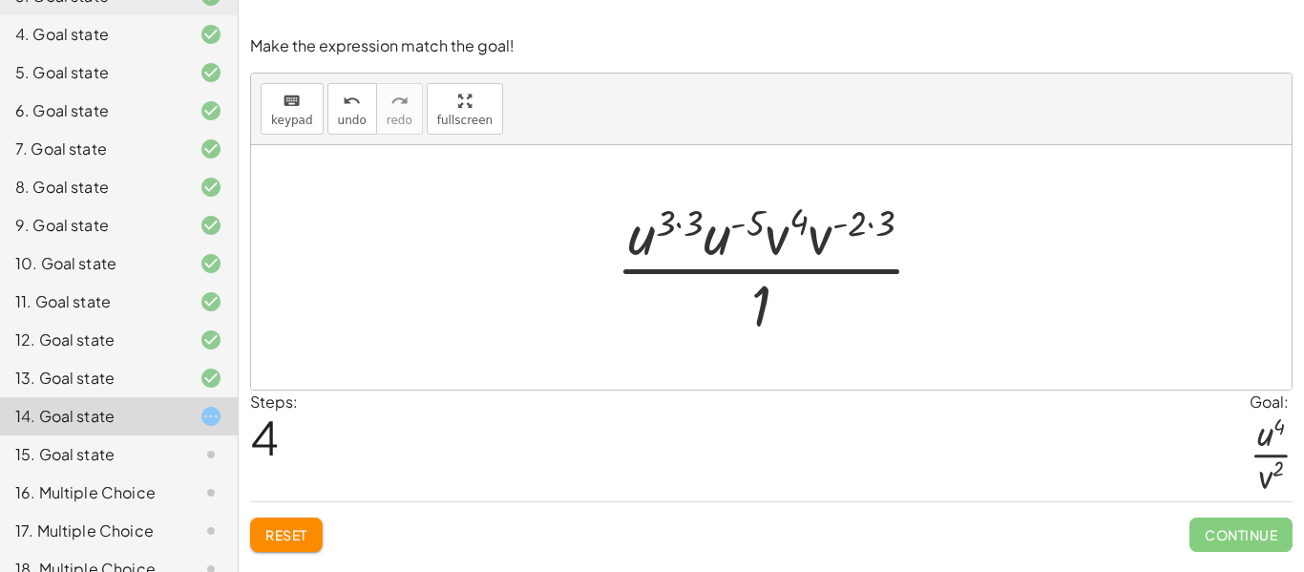
click at [863, 229] on div at bounding box center [778, 267] width 344 height 147
click at [873, 222] on div at bounding box center [778, 267] width 344 height 147
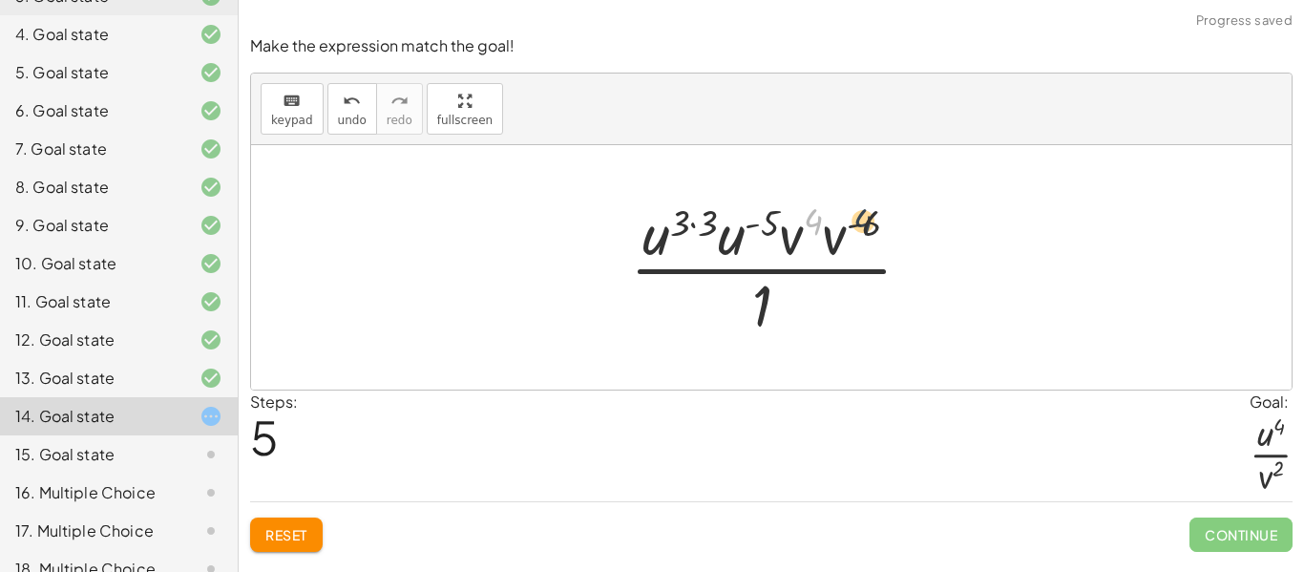
drag, startPoint x: 813, startPoint y: 228, endPoint x: 887, endPoint y: 229, distance: 74.4
click at [887, 229] on div at bounding box center [778, 267] width 316 height 147
drag, startPoint x: 800, startPoint y: 240, endPoint x: 827, endPoint y: 240, distance: 27.7
click at [852, 232] on div at bounding box center [778, 267] width 308 height 147
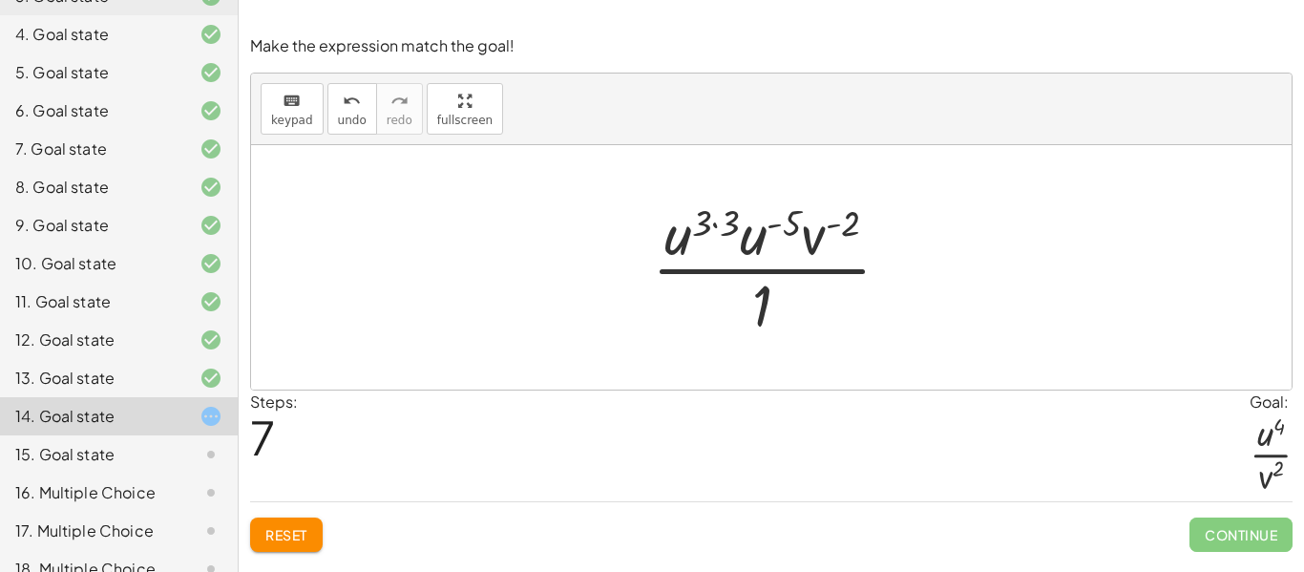
click at [719, 228] on div at bounding box center [778, 267] width 273 height 147
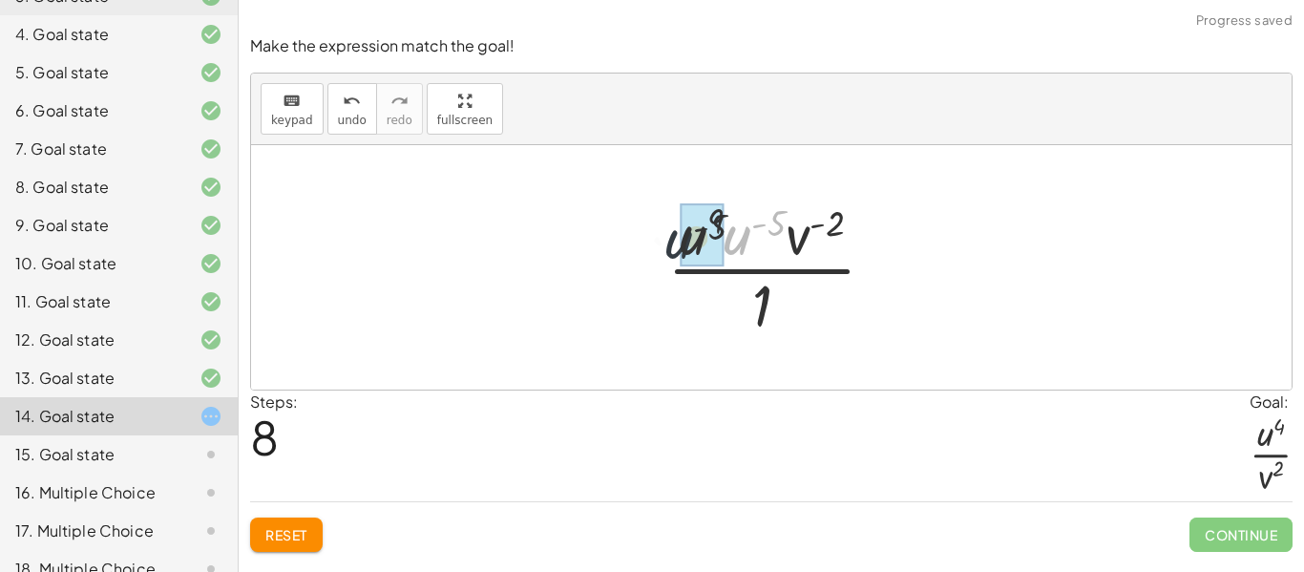
drag, startPoint x: 750, startPoint y: 232, endPoint x: 683, endPoint y: 236, distance: 66.9
click at [750, 223] on div at bounding box center [778, 267] width 231 height 147
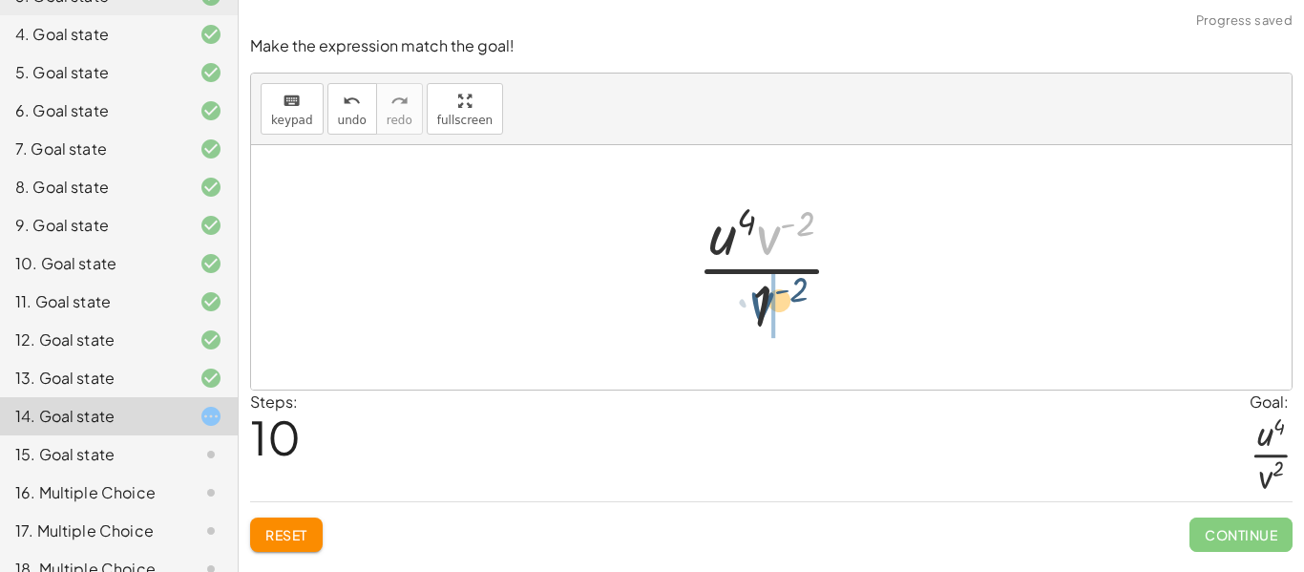
drag, startPoint x: 774, startPoint y: 233, endPoint x: 763, endPoint y: 323, distance: 90.3
click at [763, 323] on div at bounding box center [778, 267] width 182 height 147
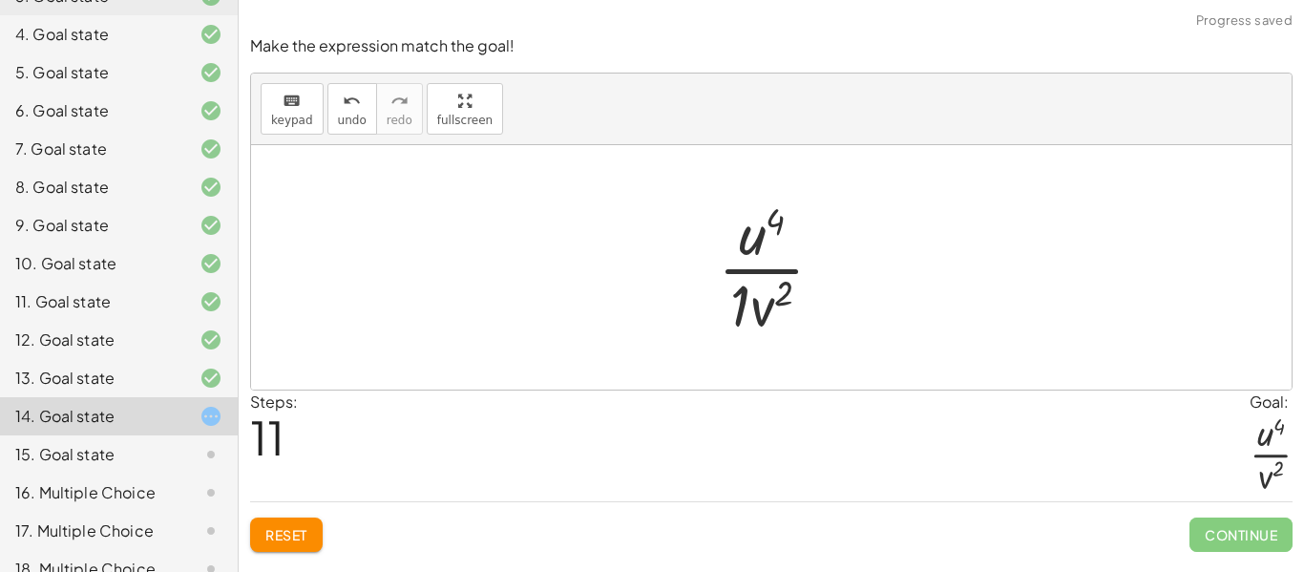
click at [737, 303] on div at bounding box center [778, 267] width 140 height 147
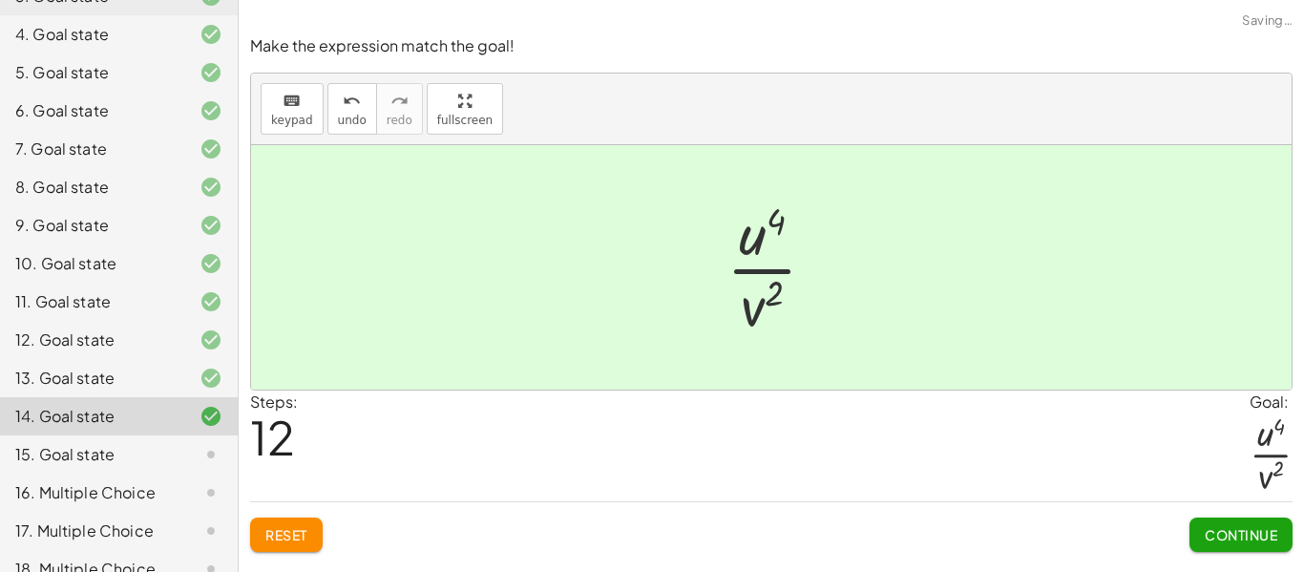
click at [1221, 526] on span "Continue" at bounding box center [1240, 534] width 73 height 17
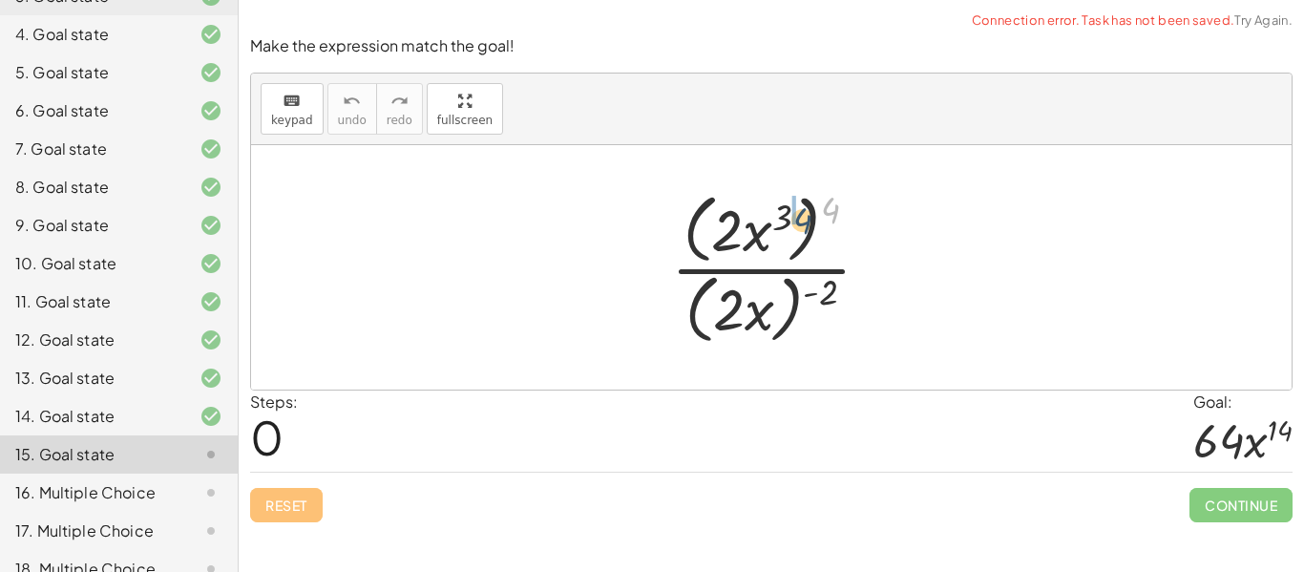
drag, startPoint x: 837, startPoint y: 211, endPoint x: 799, endPoint y: 224, distance: 40.4
click at [799, 224] on div at bounding box center [778, 267] width 234 height 164
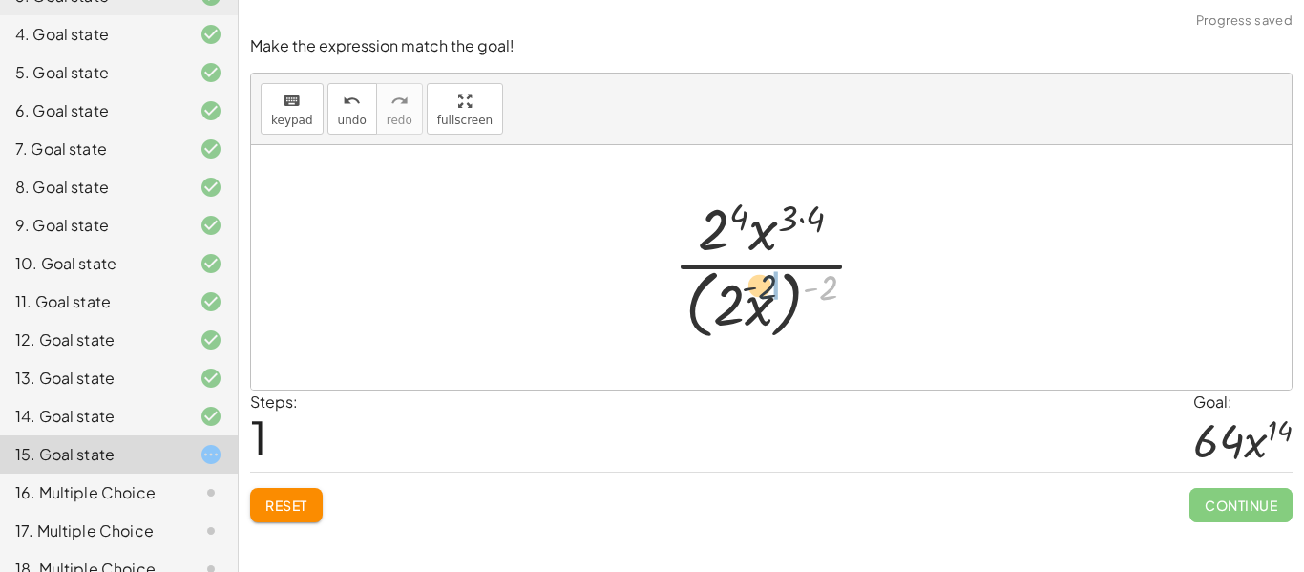
drag, startPoint x: 826, startPoint y: 298, endPoint x: 762, endPoint y: 299, distance: 63.9
click at [762, 299] on div at bounding box center [777, 267] width 229 height 156
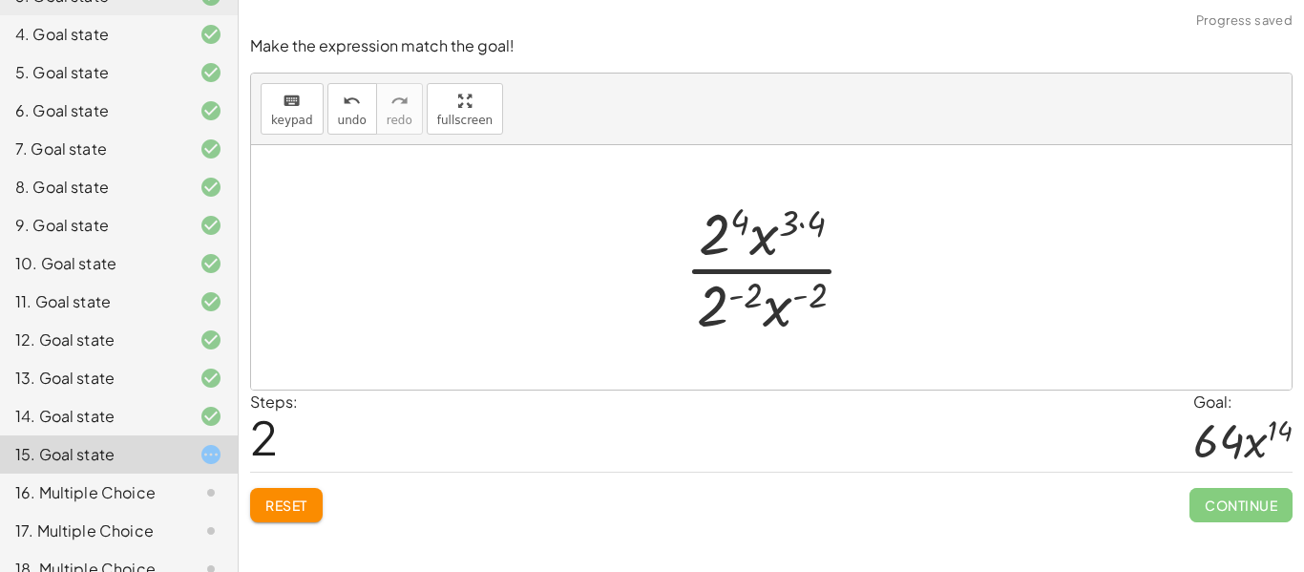
click at [720, 232] on div at bounding box center [778, 267] width 207 height 147
drag, startPoint x: 708, startPoint y: 311, endPoint x: 709, endPoint y: 251, distance: 60.1
click at [709, 251] on div at bounding box center [778, 267] width 207 height 147
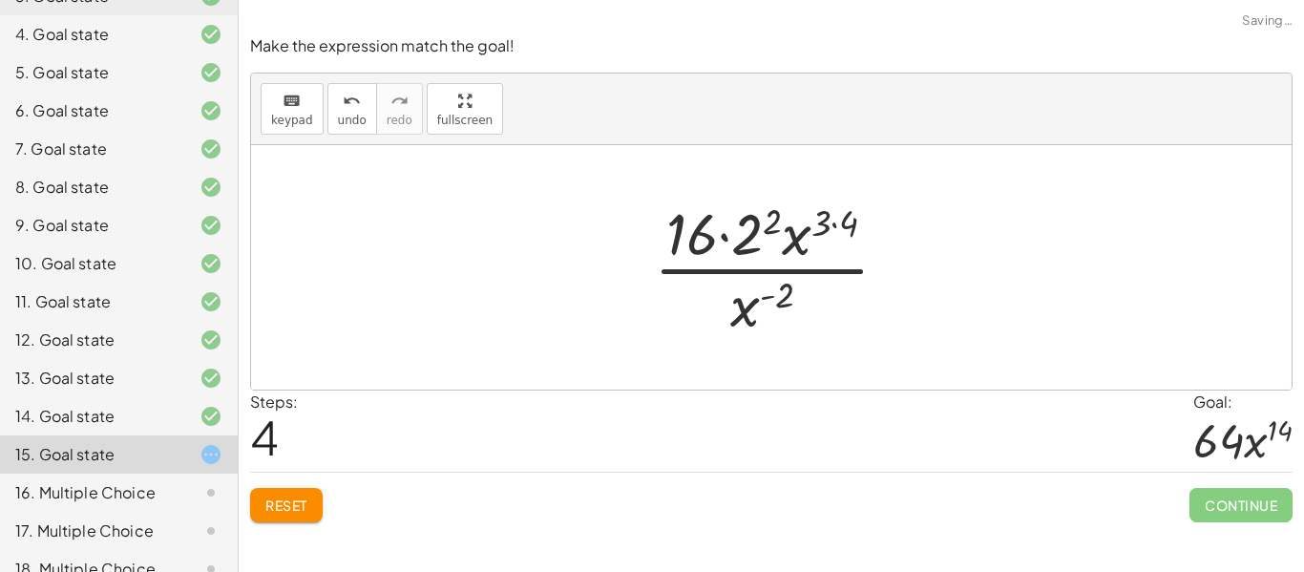
click at [754, 233] on div at bounding box center [778, 267] width 269 height 147
click at [750, 239] on div at bounding box center [778, 267] width 250 height 147
click at [793, 225] on div at bounding box center [778, 267] width 217 height 147
click at [798, 224] on div at bounding box center [778, 267] width 217 height 147
click at [806, 226] on div at bounding box center [778, 267] width 217 height 147
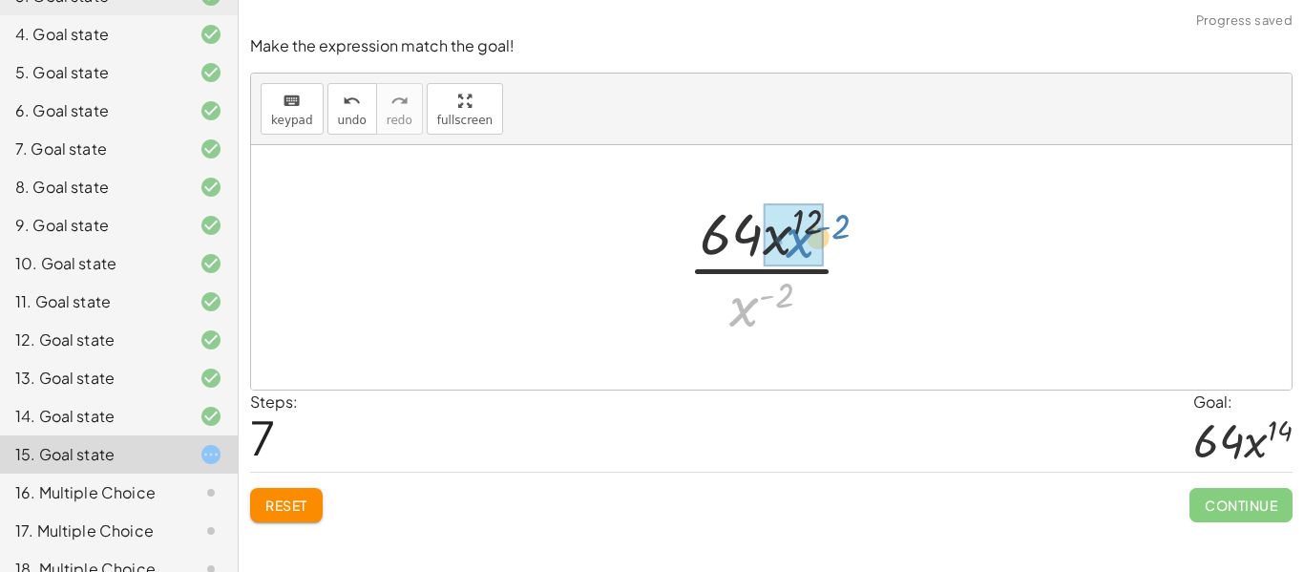
drag, startPoint x: 749, startPoint y: 303, endPoint x: 803, endPoint y: 237, distance: 85.5
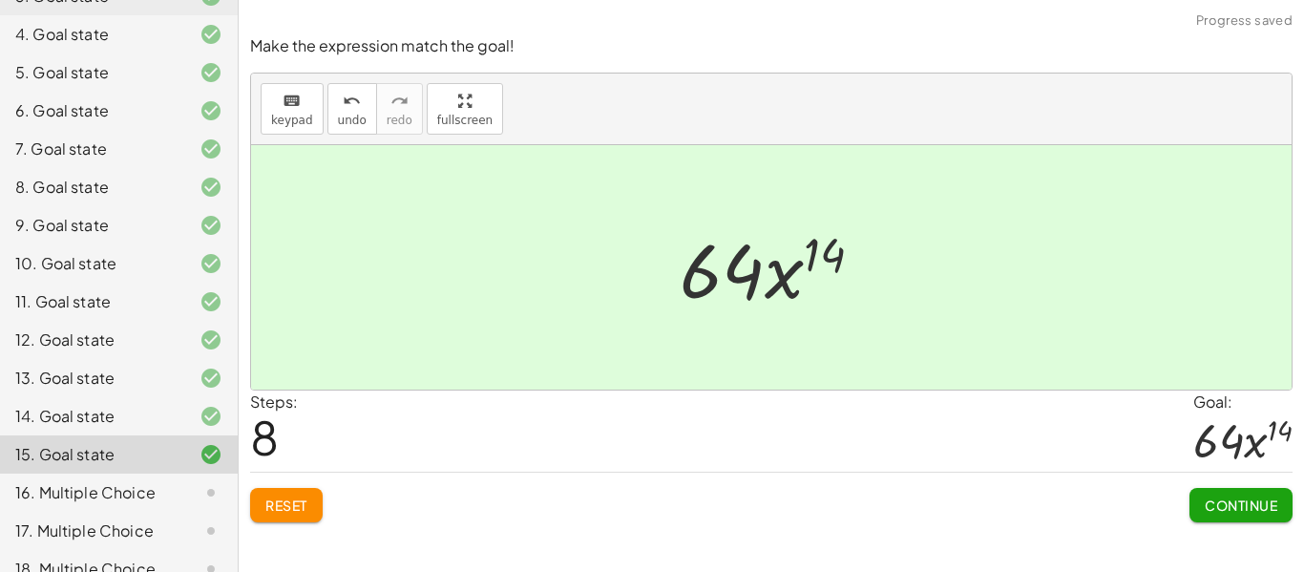
click at [1215, 506] on span "Continue" at bounding box center [1240, 504] width 73 height 17
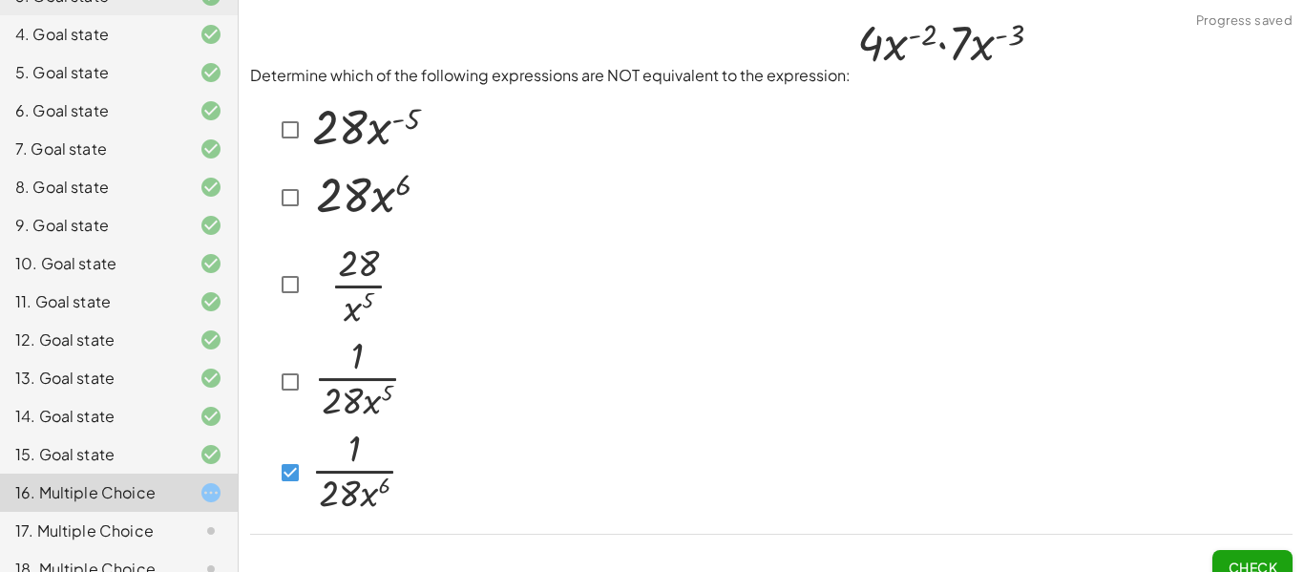
click at [1230, 564] on span "Check" at bounding box center [1252, 566] width 50 height 17
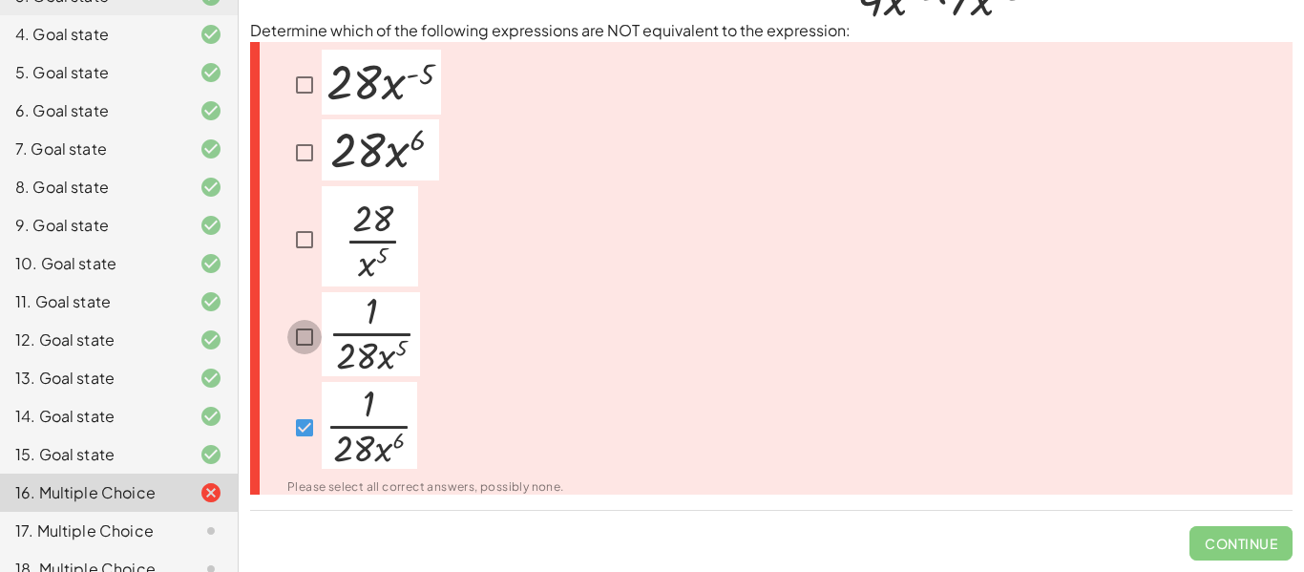
scroll to position [24, 0]
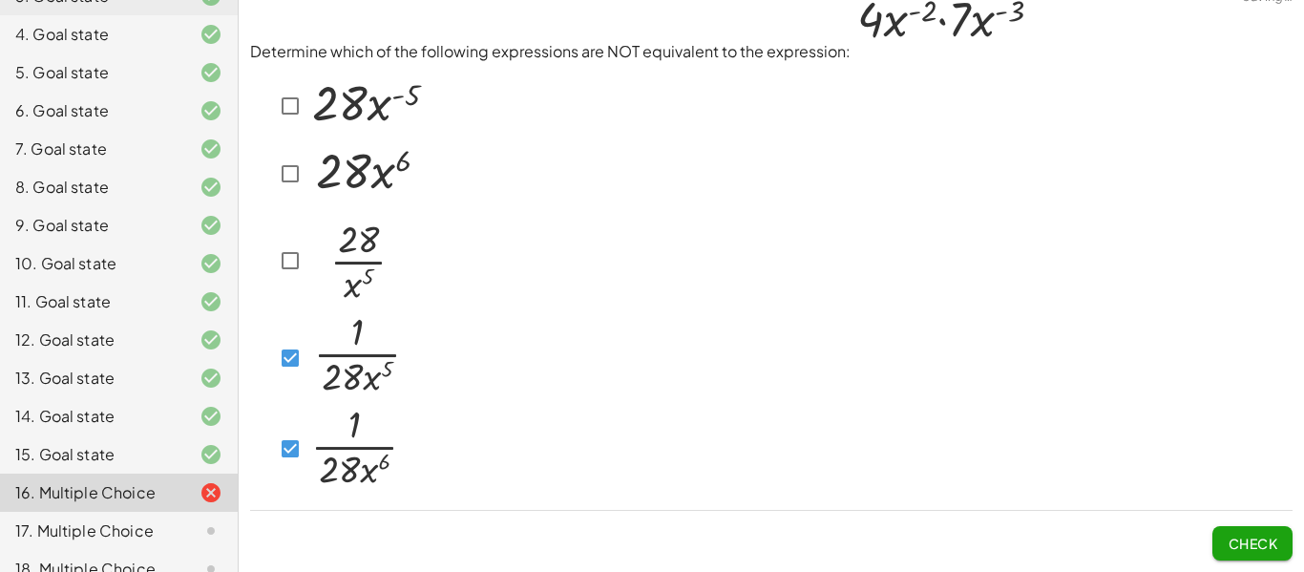
click at [311, 345] on img at bounding box center [356, 355] width 98 height 84
click at [1239, 554] on button "Check" at bounding box center [1252, 543] width 80 height 34
click at [177, 519] on div at bounding box center [195, 530] width 53 height 23
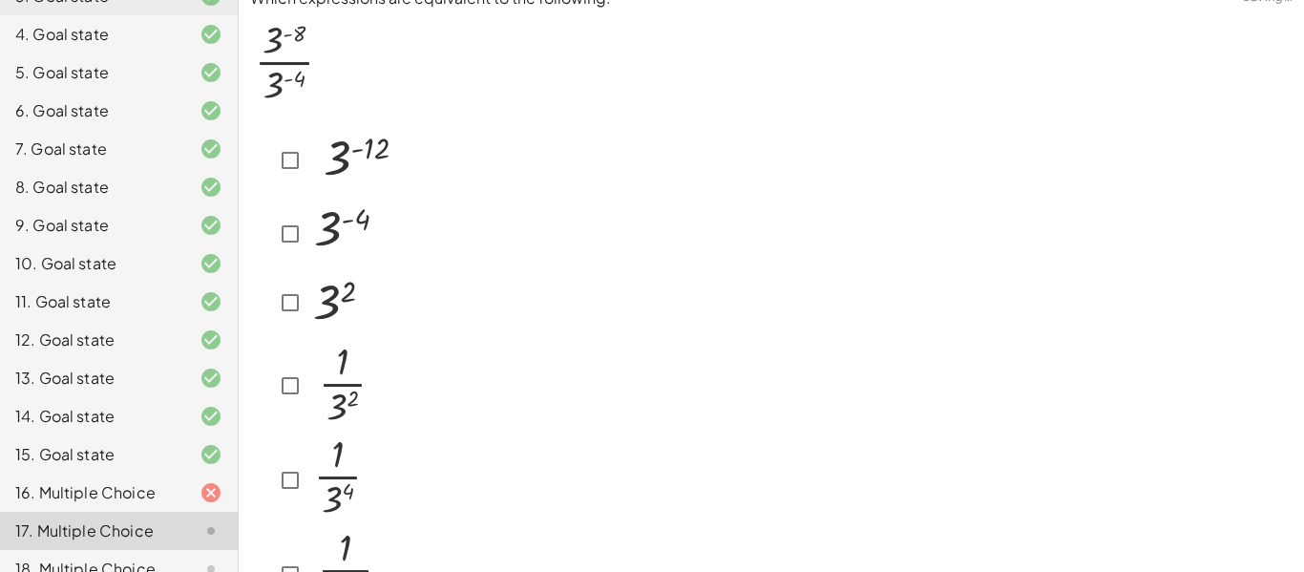
scroll to position [154, 0]
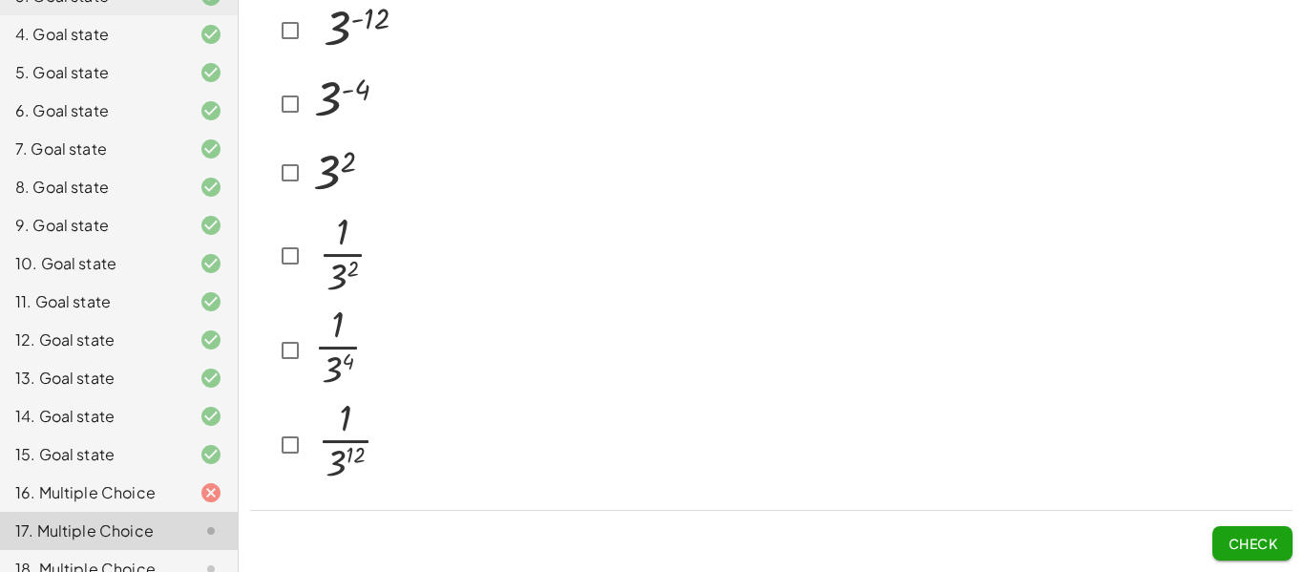
click at [189, 557] on div at bounding box center [195, 568] width 53 height 23
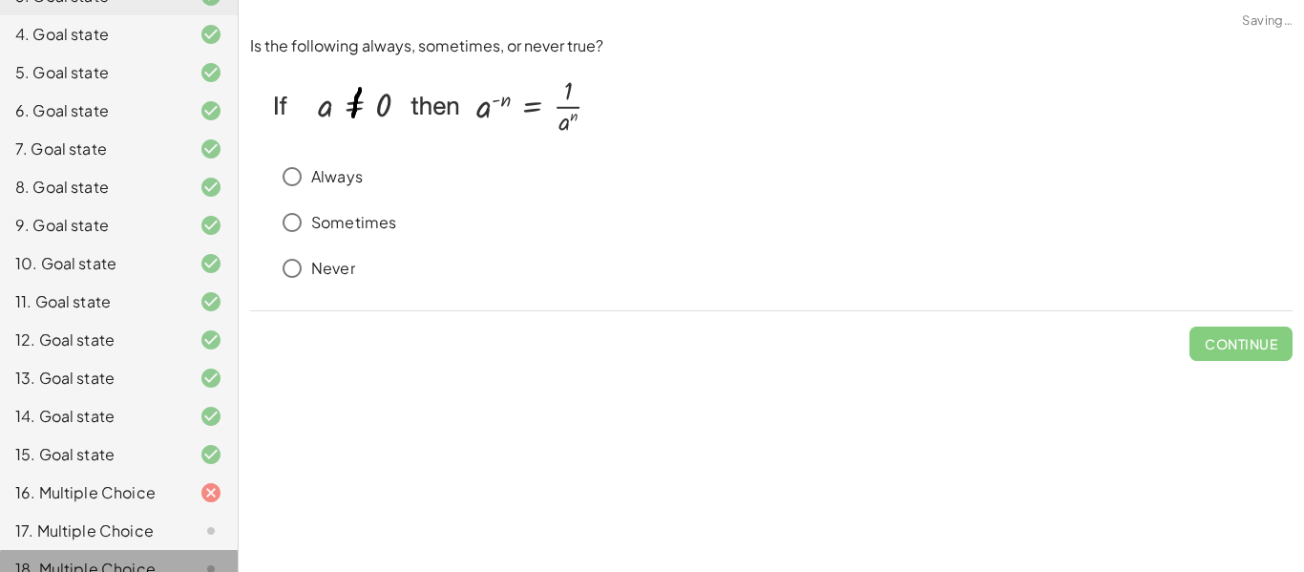
scroll to position [0, 0]
click at [340, 267] on p "Never" at bounding box center [333, 269] width 44 height 22
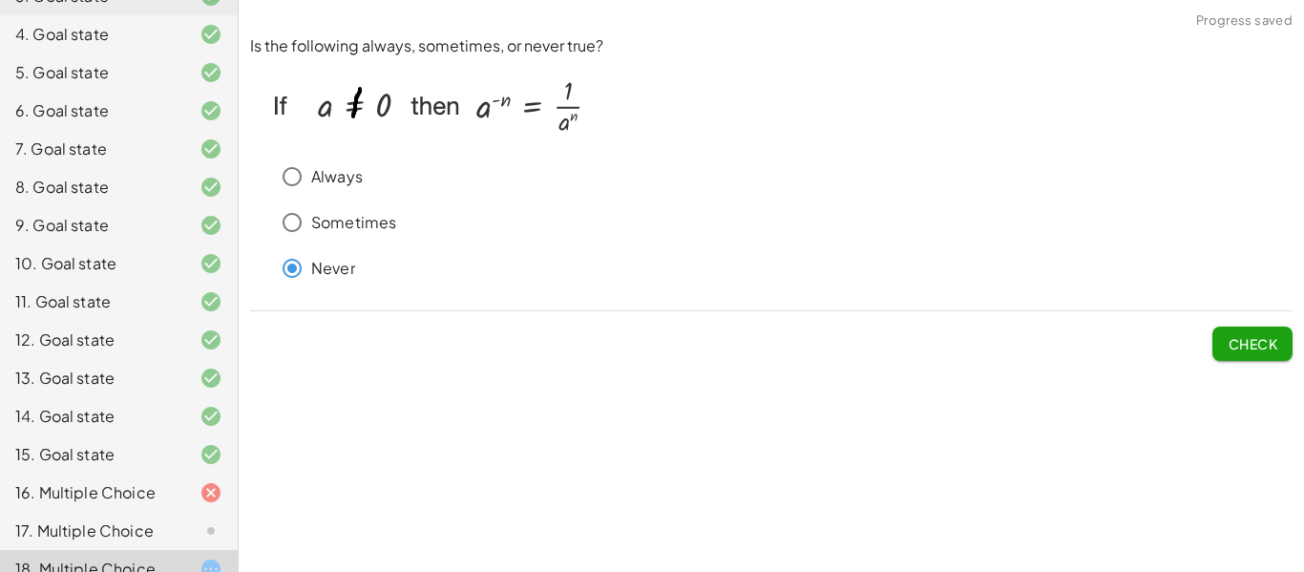
click at [1261, 353] on button "Check" at bounding box center [1252, 343] width 80 height 34
click at [323, 186] on p "Always" at bounding box center [337, 177] width 52 height 22
click at [1217, 347] on button "Check" at bounding box center [1252, 343] width 80 height 34
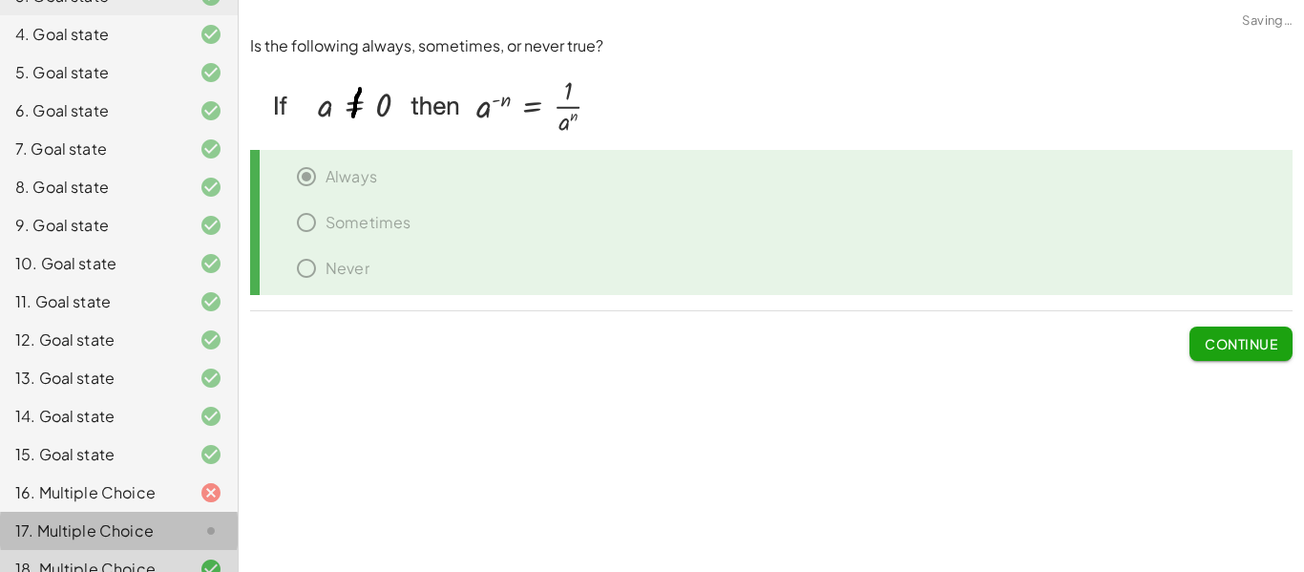
click at [112, 519] on div "17. Multiple Choice" at bounding box center [92, 530] width 154 height 23
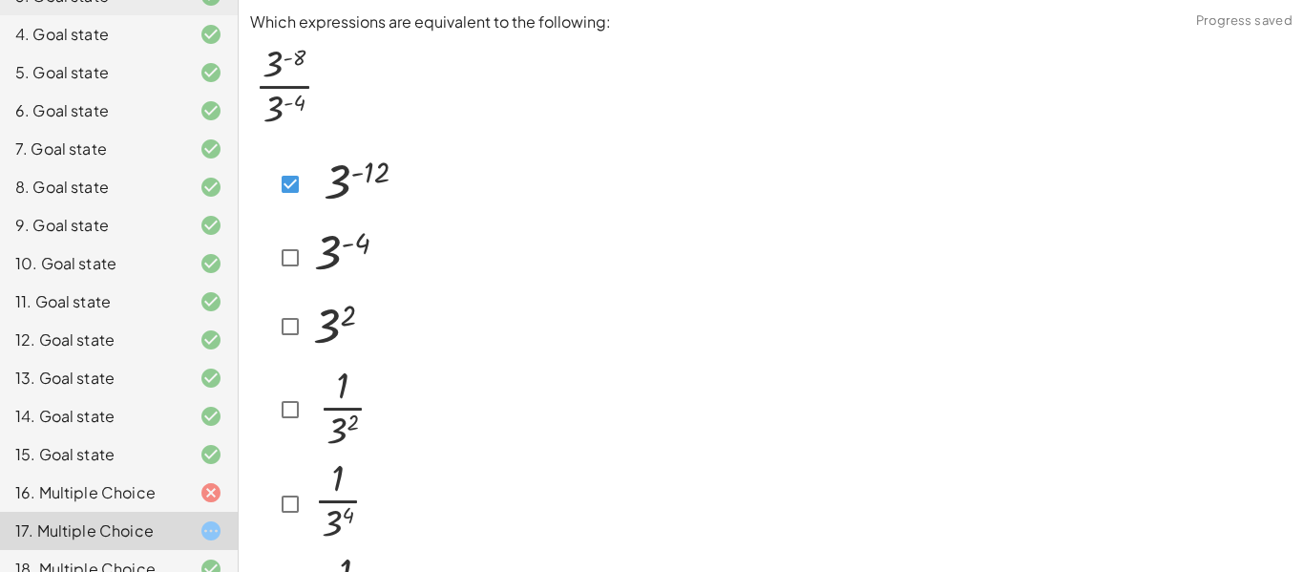
scroll to position [154, 0]
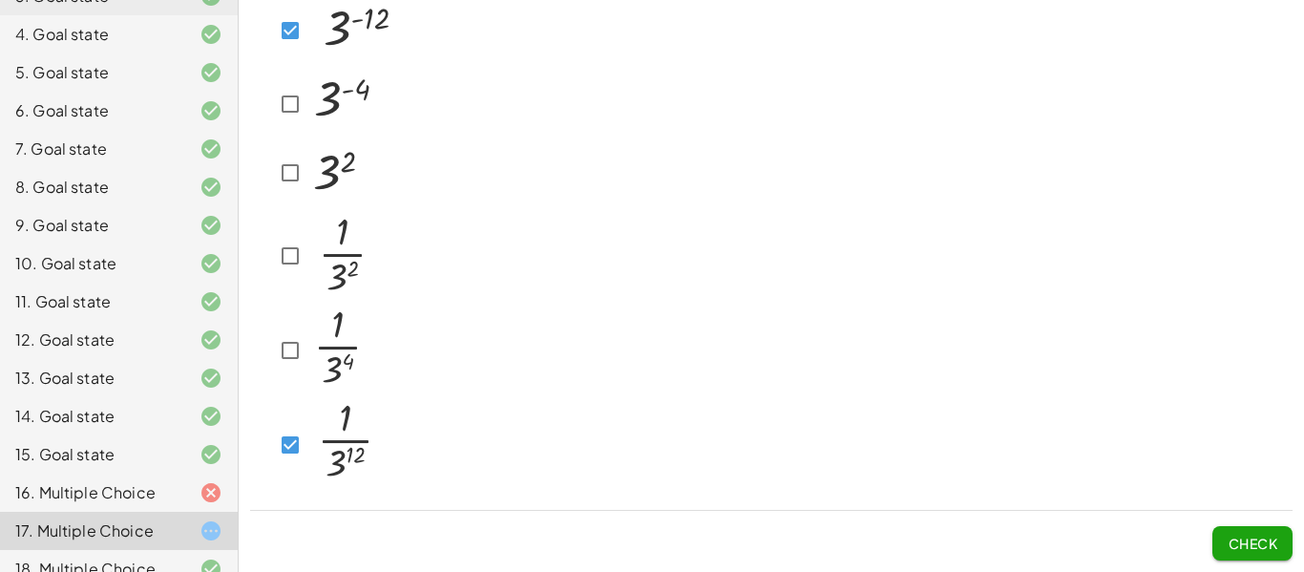
click at [1258, 536] on span "Check" at bounding box center [1252, 542] width 50 height 17
click at [1276, 549] on span "Check" at bounding box center [1252, 542] width 50 height 17
click at [314, 427] on img at bounding box center [346, 442] width 78 height 93
click at [109, 481] on div "16. Multiple Choice" at bounding box center [92, 492] width 154 height 23
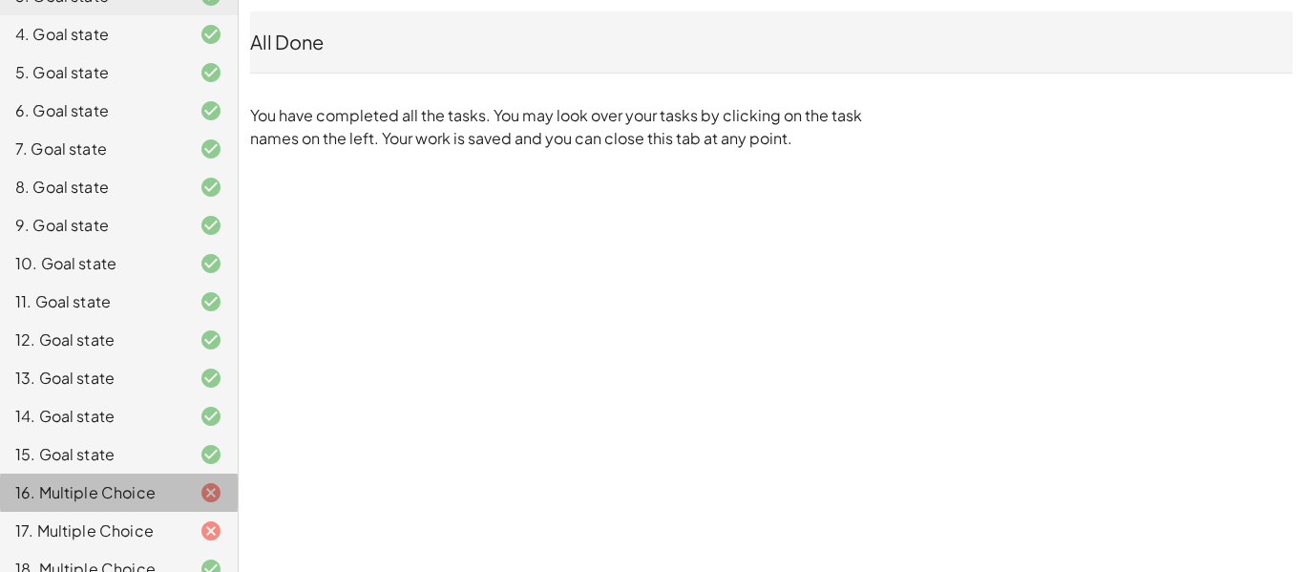
click at [97, 481] on div "16. Multiple Choice" at bounding box center [92, 492] width 154 height 23
click at [119, 519] on div "17. Multiple Choice" at bounding box center [92, 530] width 154 height 23
click at [124, 519] on div "17. Multiple Choice" at bounding box center [92, 530] width 154 height 23
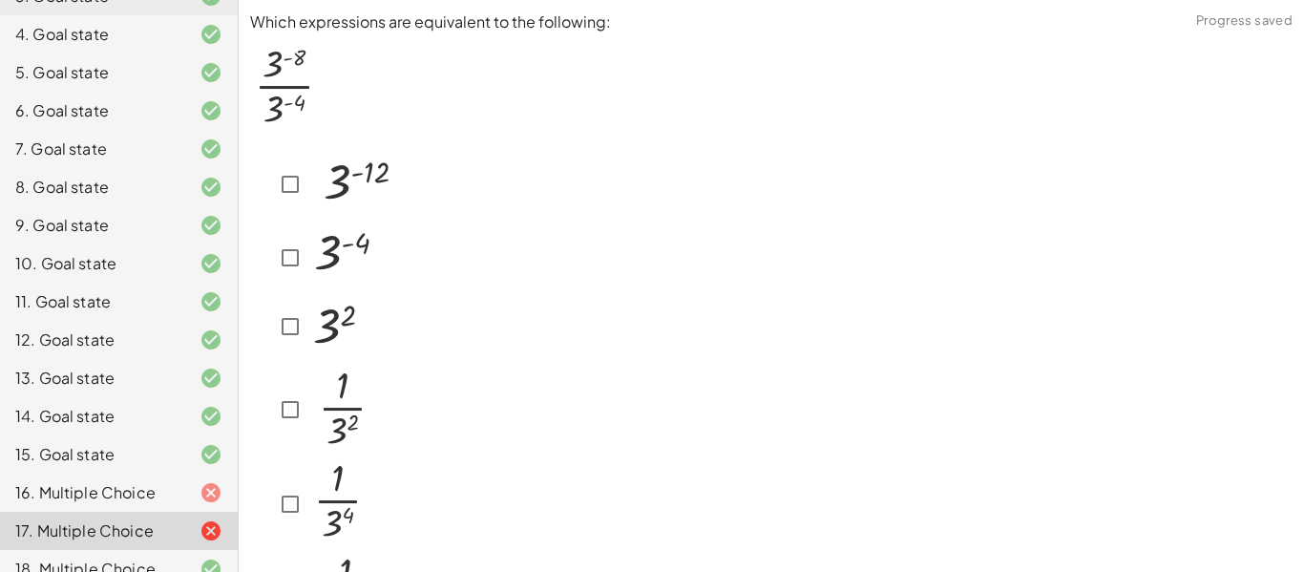
click at [97, 481] on div "16. Multiple Choice" at bounding box center [92, 492] width 154 height 23
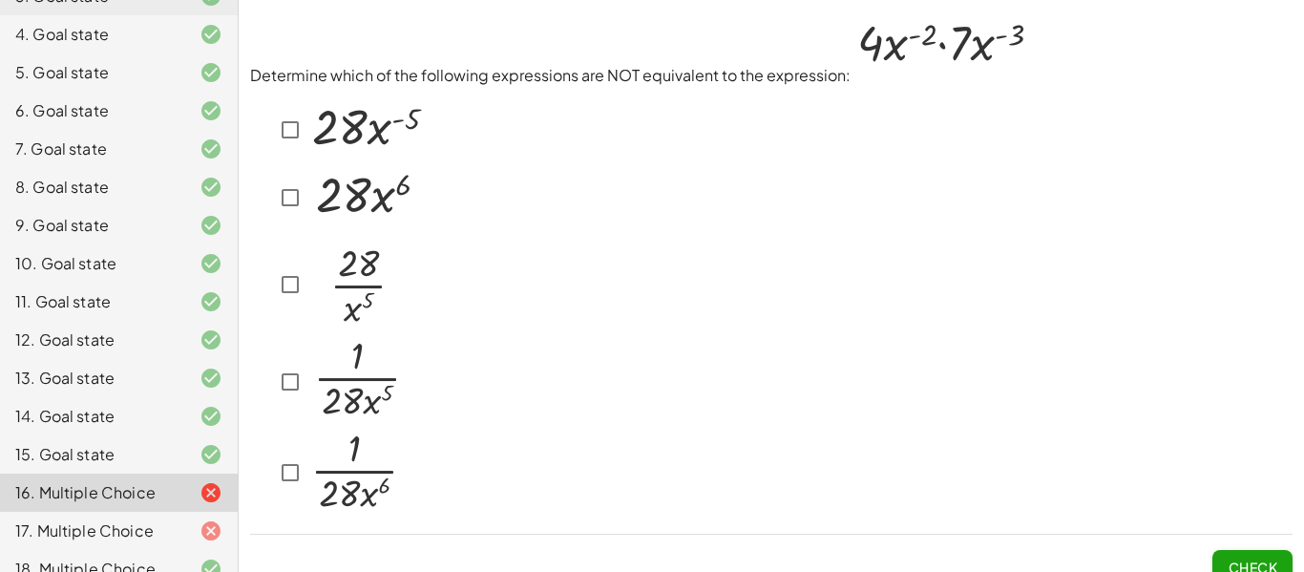
click at [323, 115] on img at bounding box center [366, 126] width 119 height 65
click at [313, 130] on img at bounding box center [366, 126] width 119 height 65
click at [364, 194] on img at bounding box center [365, 194] width 117 height 61
click at [310, 393] on img at bounding box center [356, 379] width 98 height 84
click at [331, 484] on img at bounding box center [354, 470] width 95 height 87
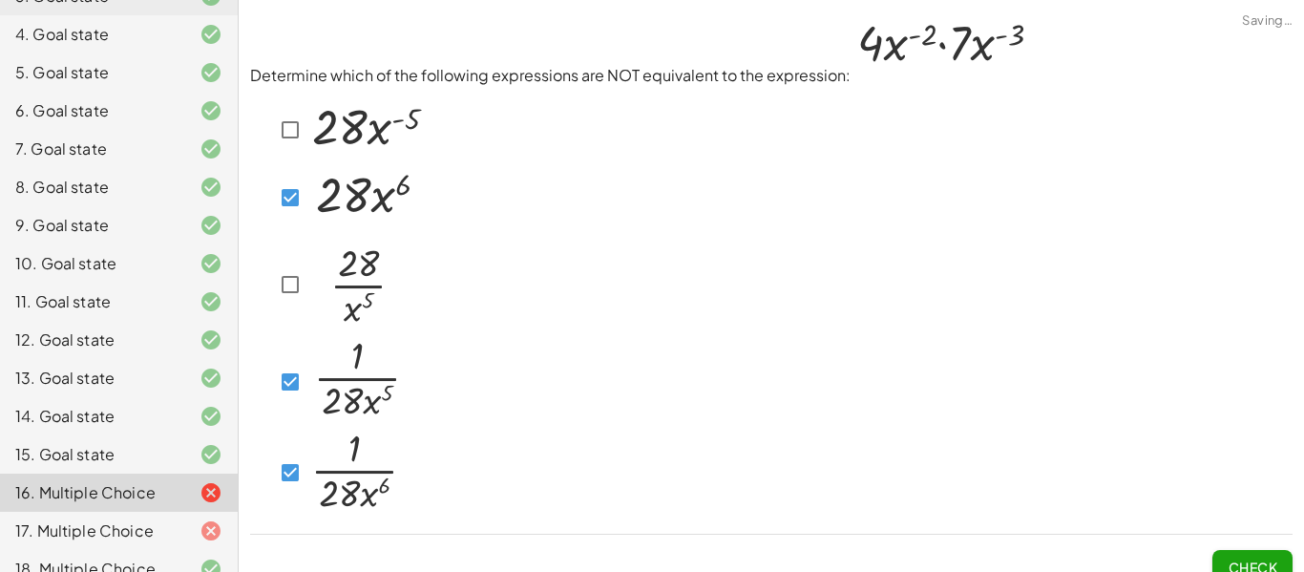
click at [1253, 557] on button "Check" at bounding box center [1252, 567] width 80 height 34
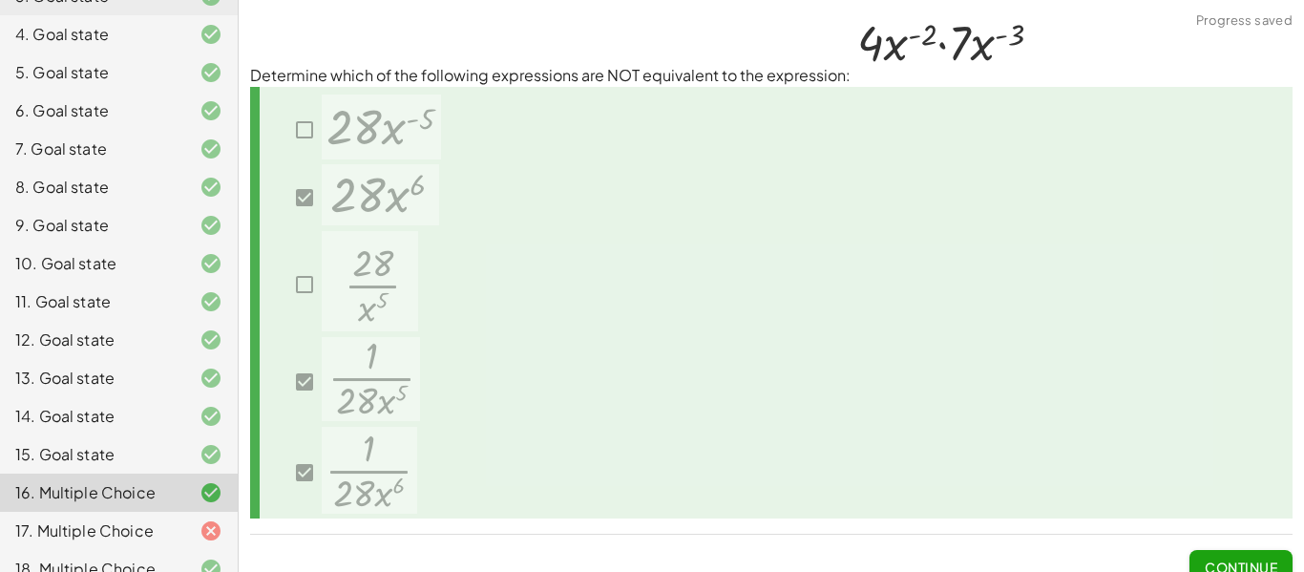
scroll to position [24, 0]
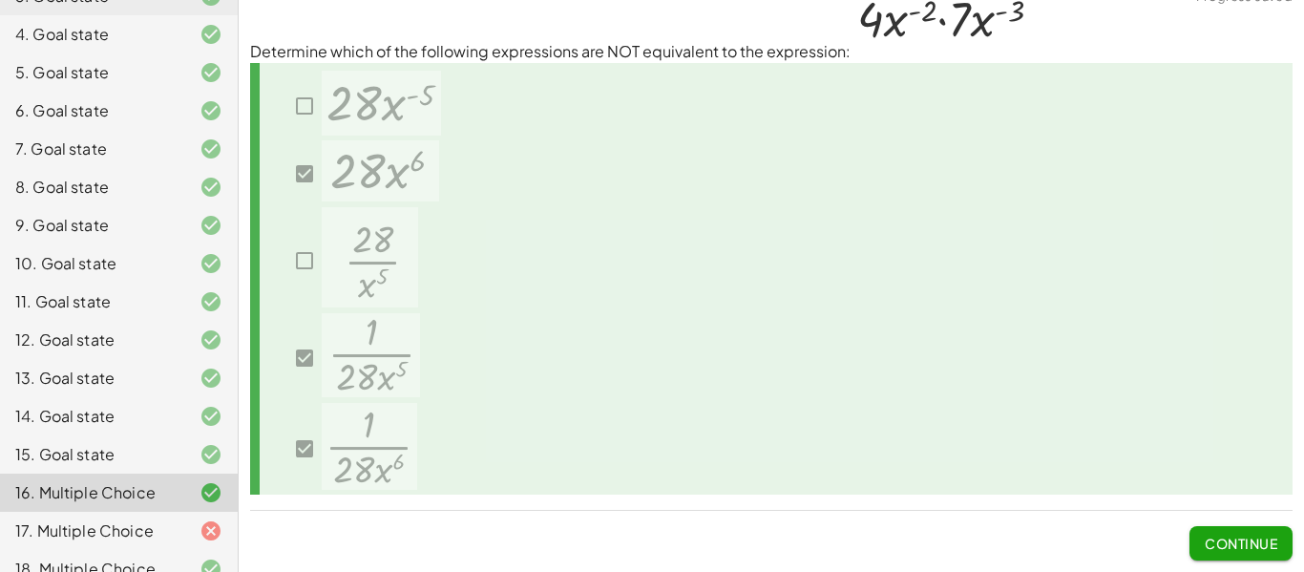
click at [78, 519] on div "17. Multiple Choice" at bounding box center [92, 530] width 154 height 23
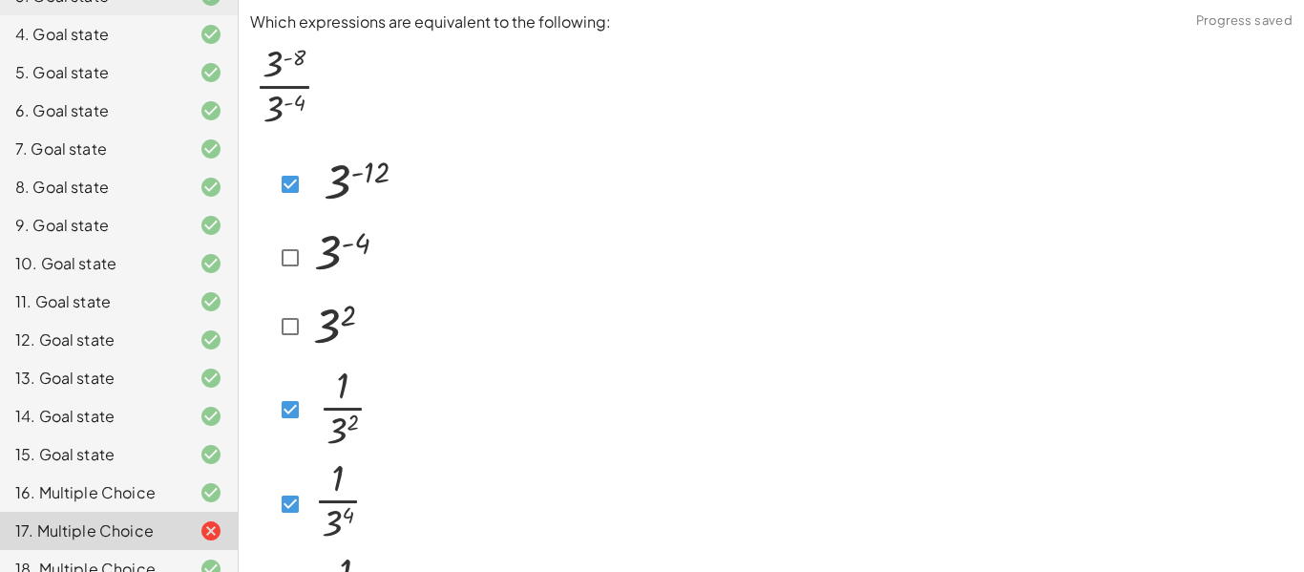
scroll to position [154, 0]
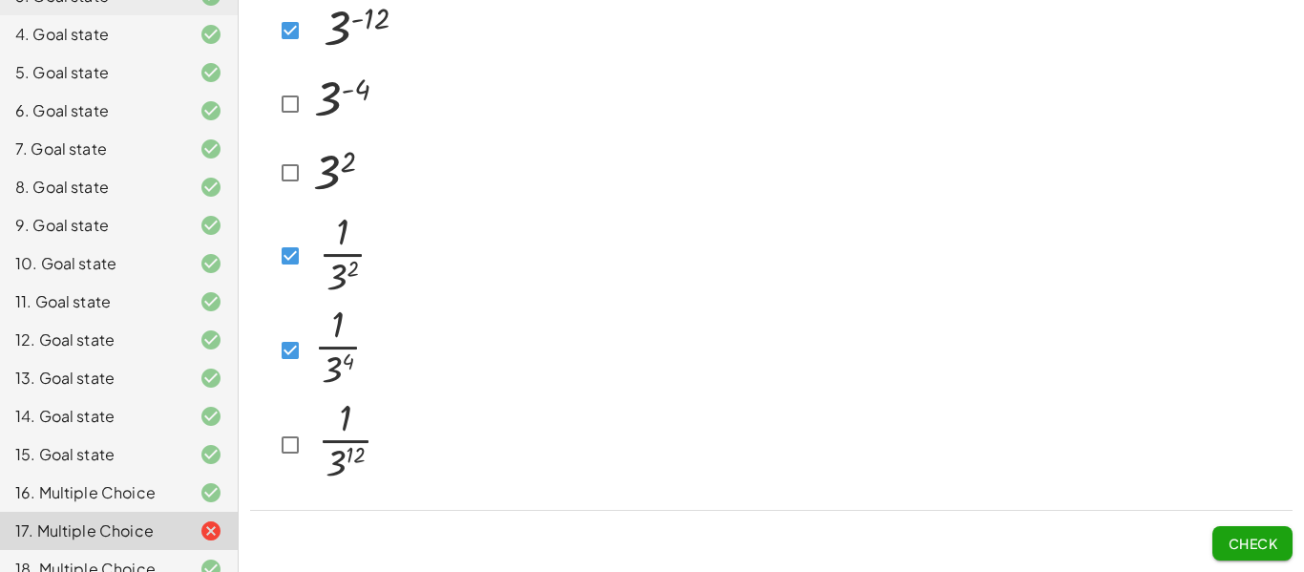
click at [1261, 534] on span "Check" at bounding box center [1252, 542] width 50 height 17
click at [1229, 532] on button "Check" at bounding box center [1252, 543] width 80 height 34
click at [1285, 552] on button "Check" at bounding box center [1252, 543] width 80 height 34
click at [1236, 539] on span "Check" at bounding box center [1252, 542] width 50 height 17
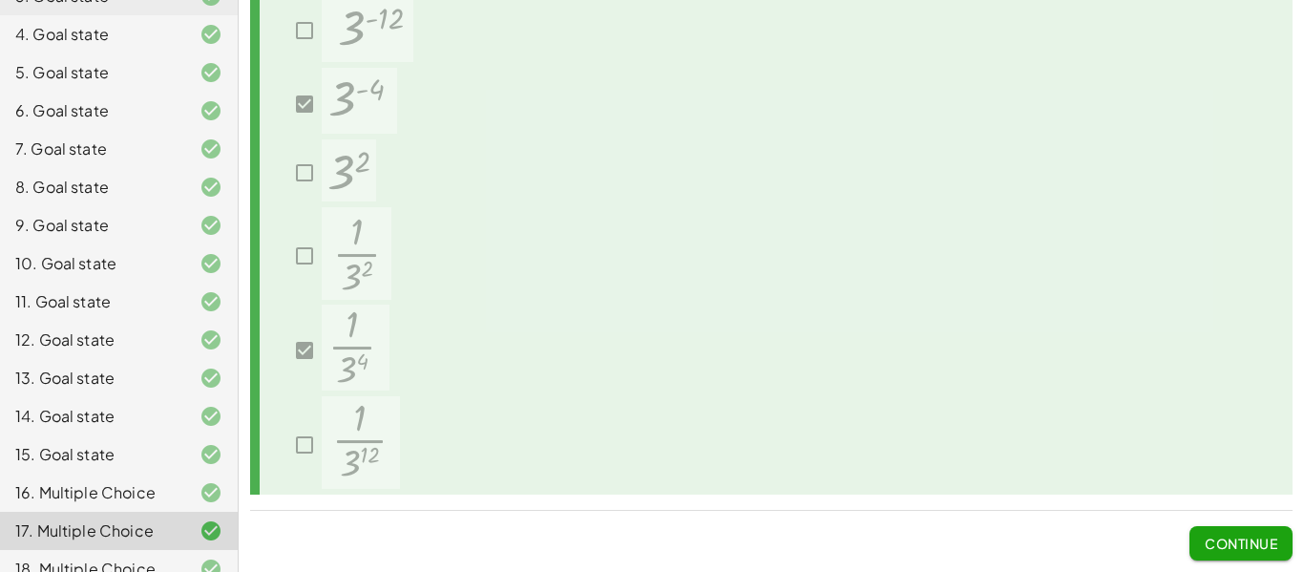
click at [1253, 548] on span "Continue" at bounding box center [1240, 542] width 73 height 17
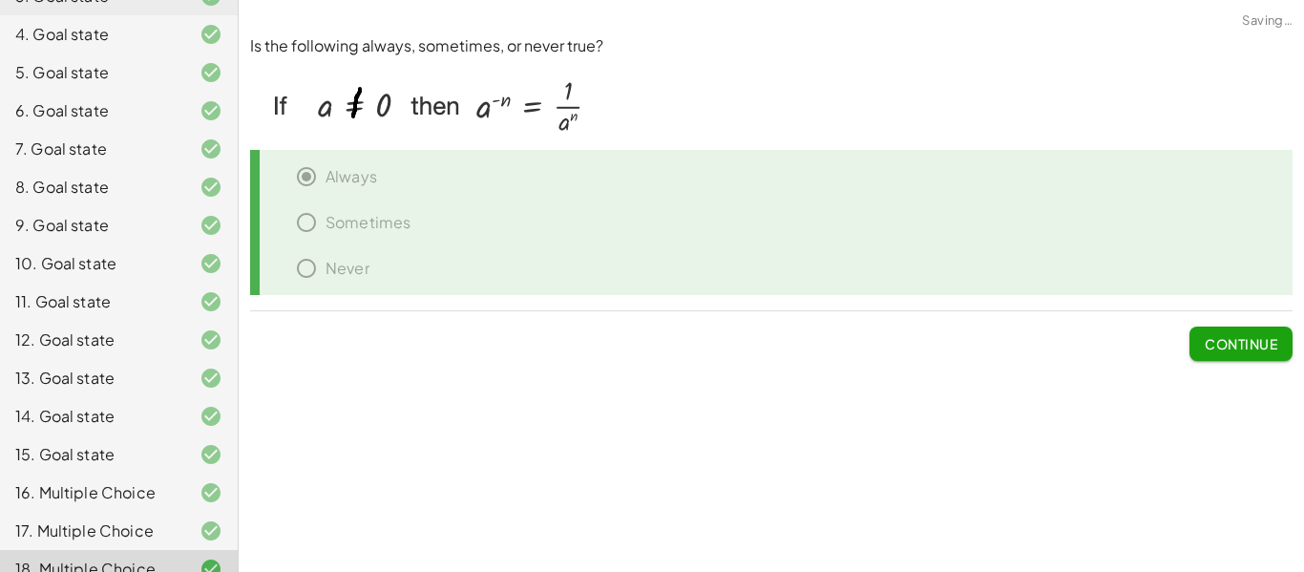
scroll to position [0, 0]
click at [1272, 335] on span "Continue" at bounding box center [1240, 343] width 73 height 17
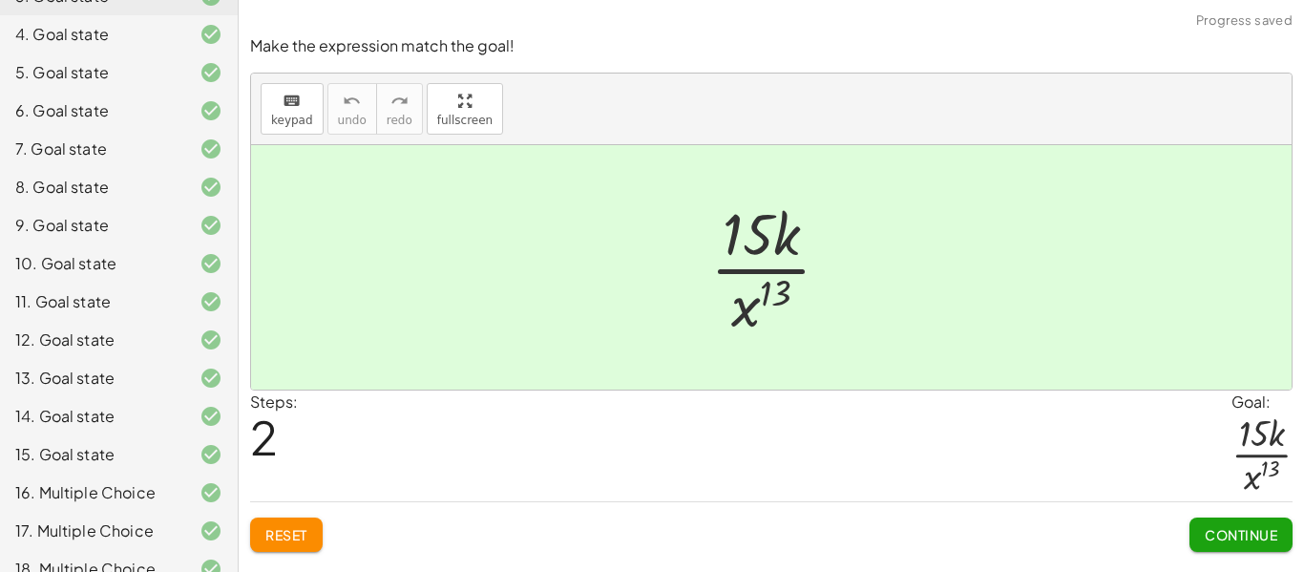
click at [1239, 546] on button "Continue" at bounding box center [1240, 534] width 103 height 34
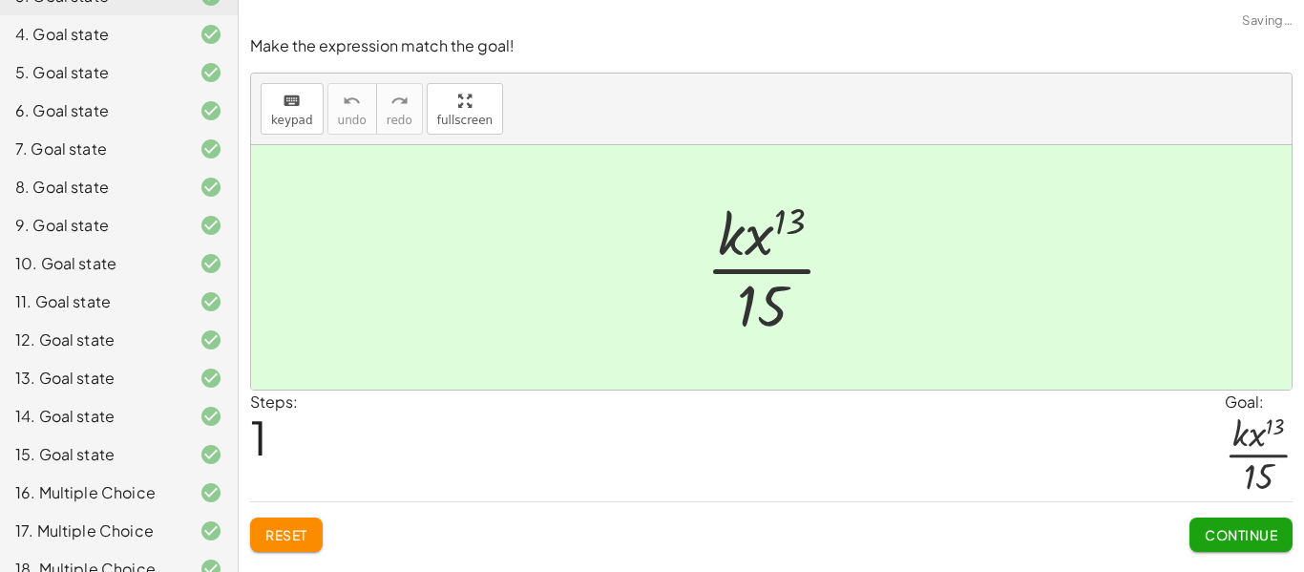
click at [1239, 546] on button "Continue" at bounding box center [1240, 534] width 103 height 34
click at [0, 0] on button "Continue" at bounding box center [0, 0] width 0 height 0
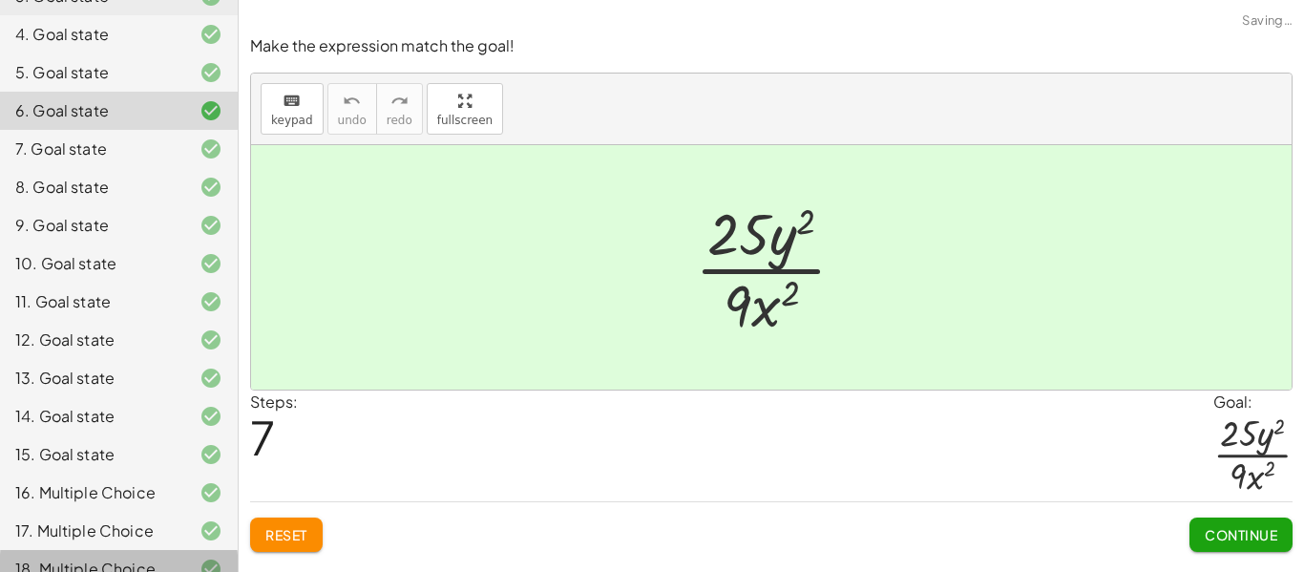
click at [177, 557] on div at bounding box center [195, 568] width 53 height 23
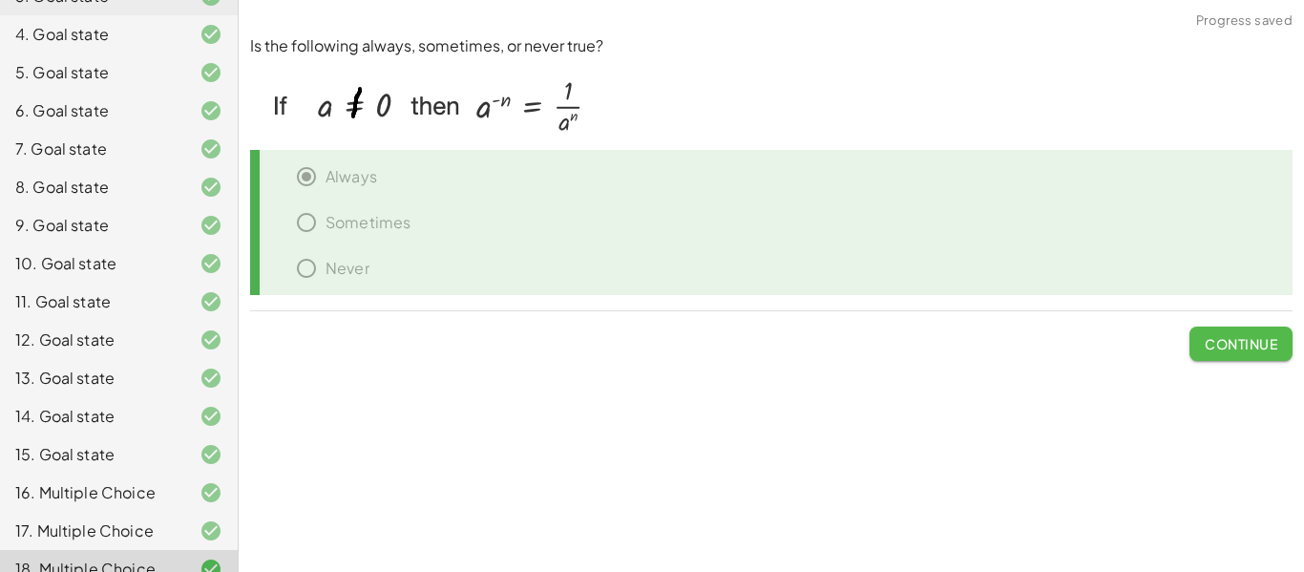
click at [1246, 344] on span "Continue" at bounding box center [1240, 343] width 73 height 17
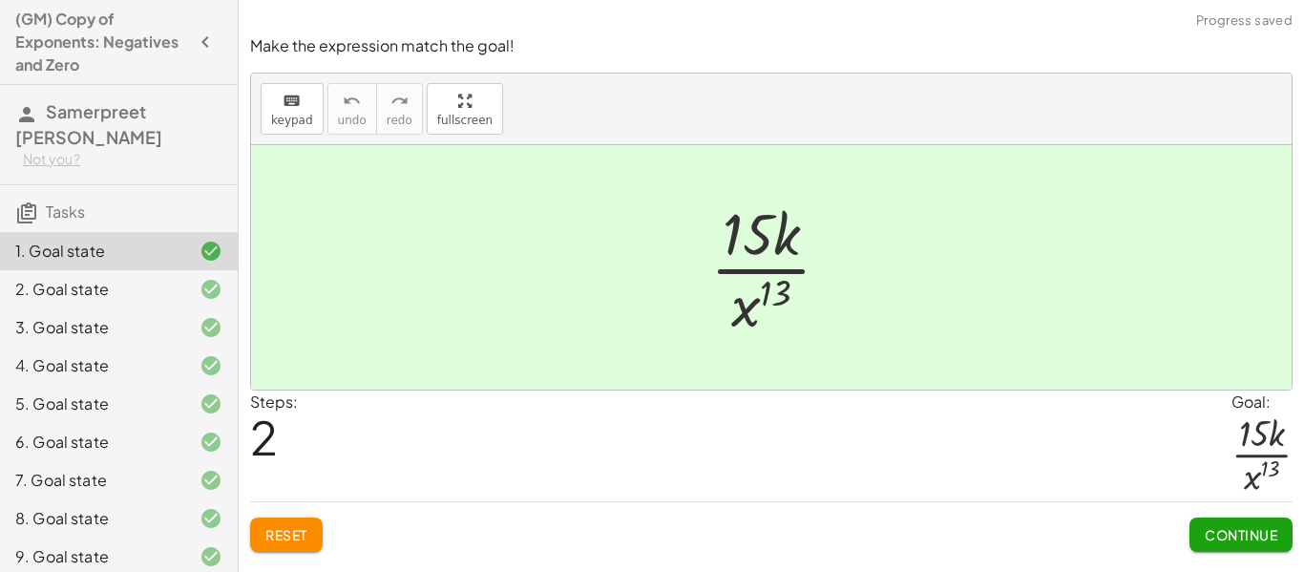
click at [128, 278] on div "2. Goal state" at bounding box center [92, 289] width 154 height 23
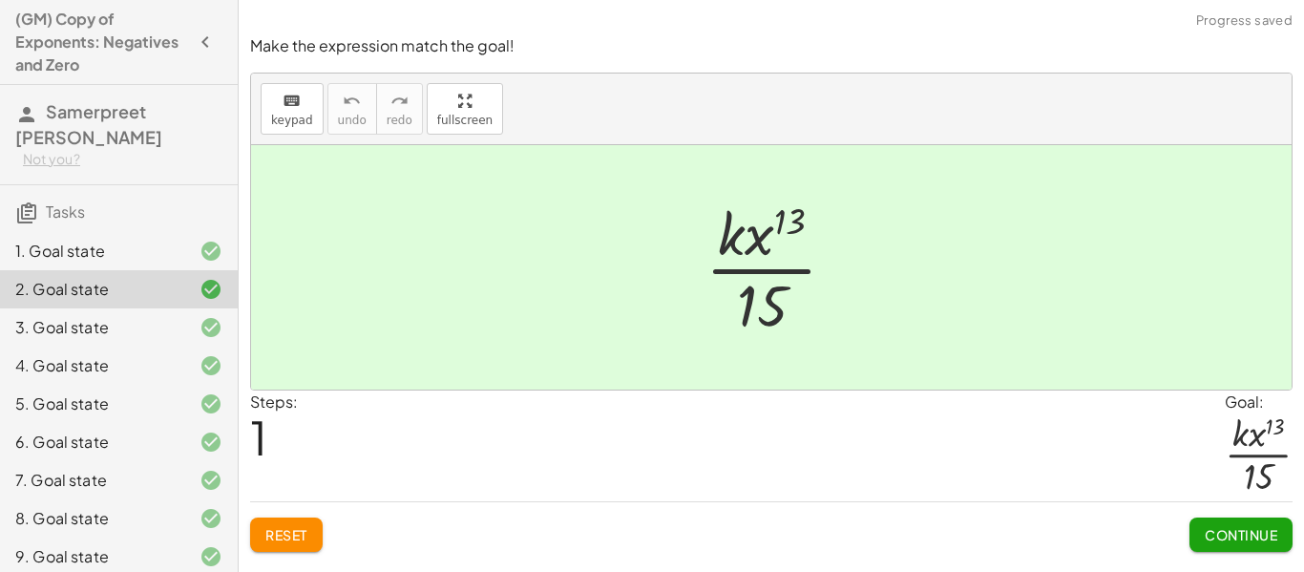
click at [136, 354] on div "4. Goal state" at bounding box center [92, 365] width 154 height 23
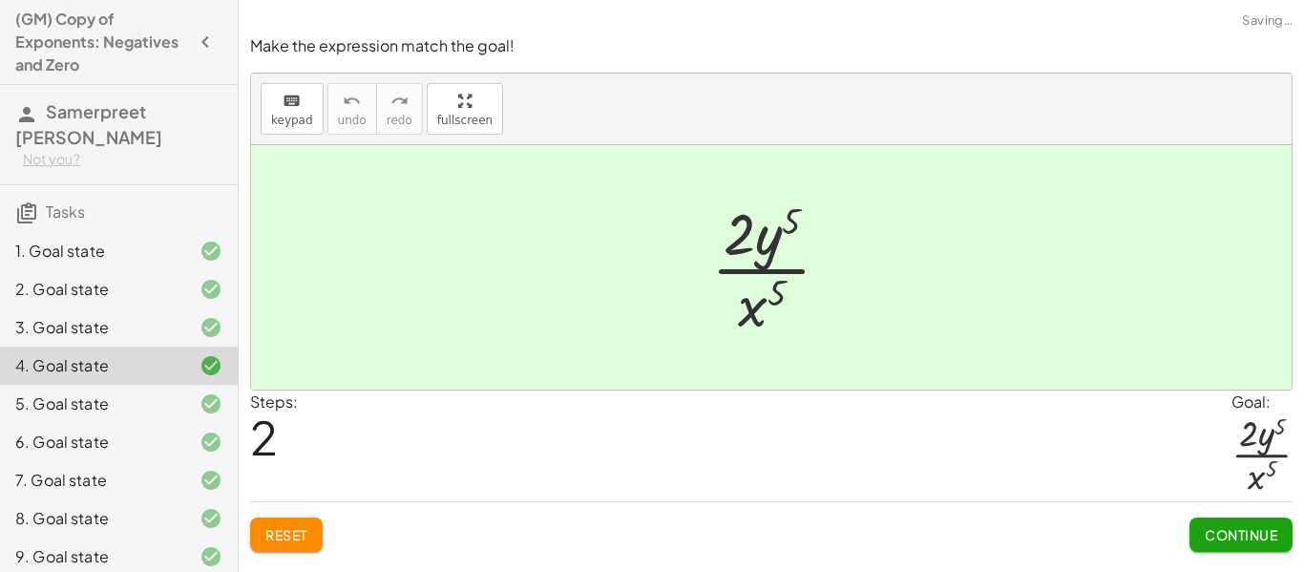
click at [96, 308] on div "1. Goal state" at bounding box center [119, 327] width 238 height 38
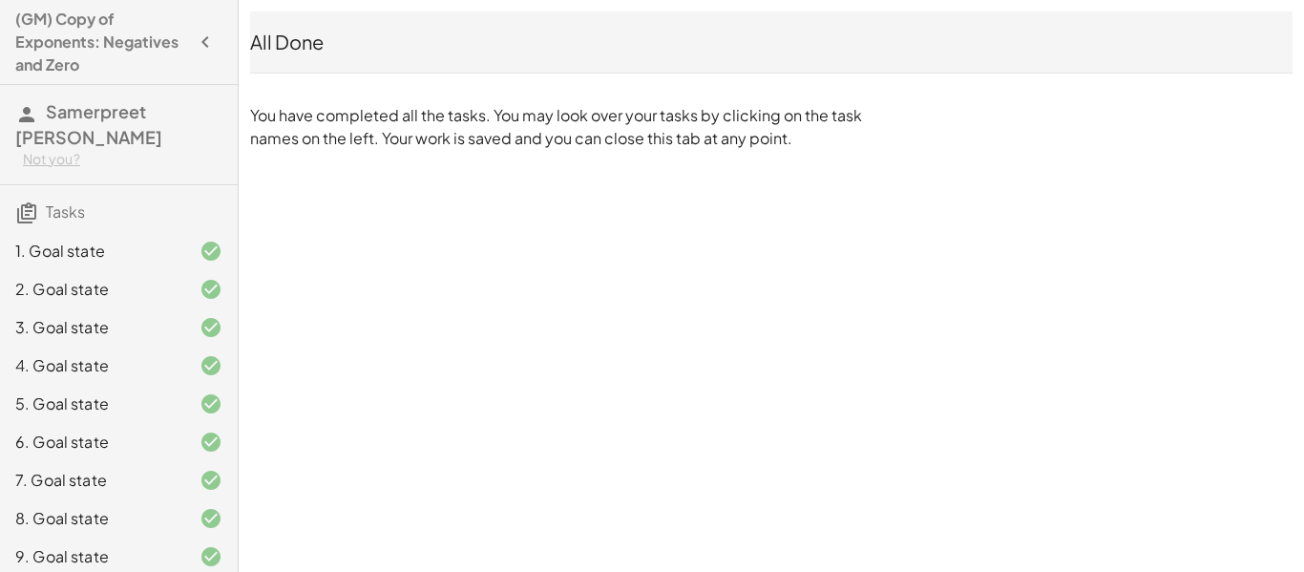
scroll to position [331, 0]
